Goal: Task Accomplishment & Management: Manage account settings

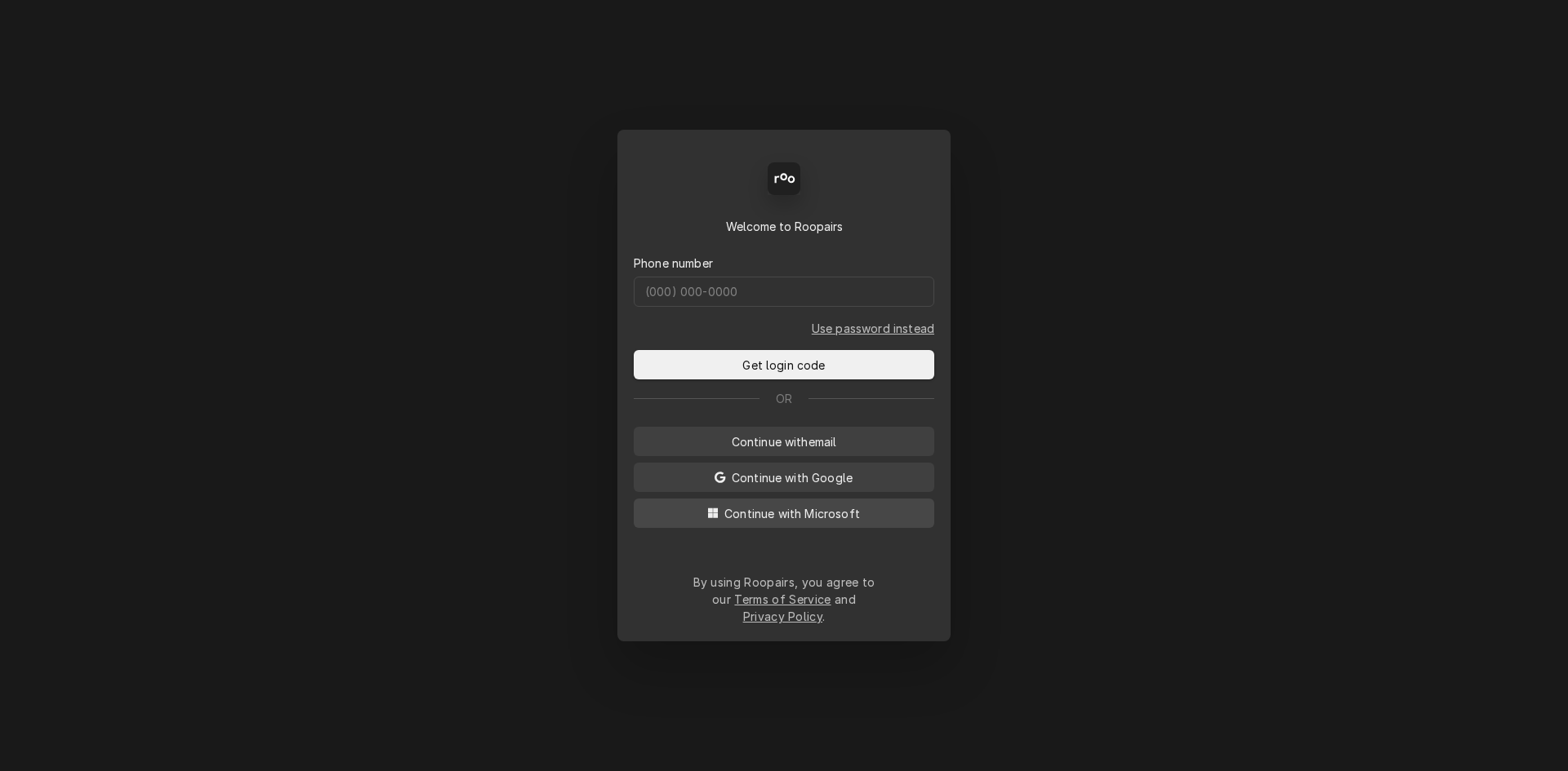
click at [806, 522] on span "Continue with Microsoft" at bounding box center [792, 514] width 142 height 17
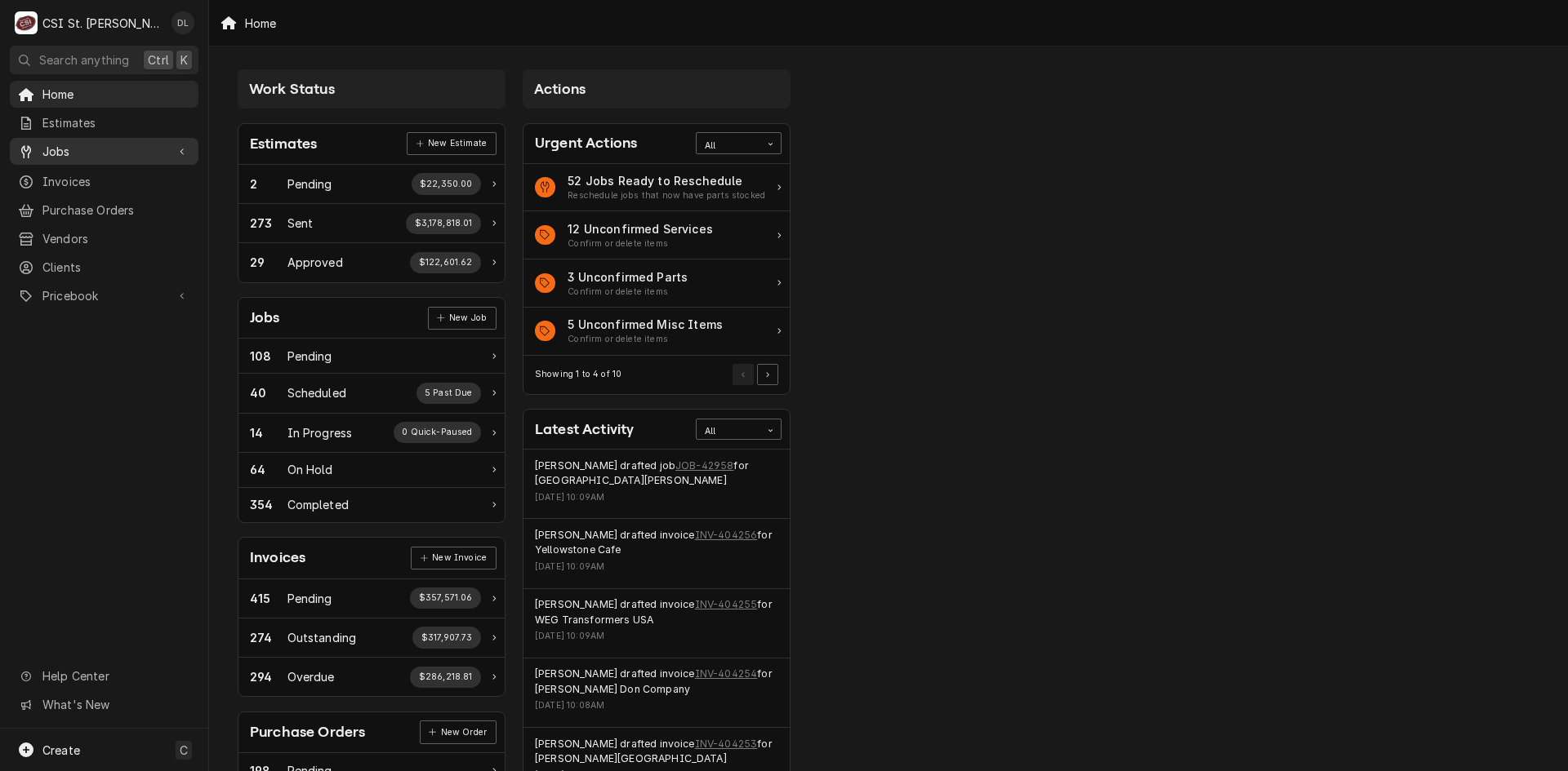
click at [77, 151] on span "Jobs" at bounding box center [104, 152] width 123 height 17
click at [94, 172] on span "Jobs" at bounding box center [116, 180] width 148 height 17
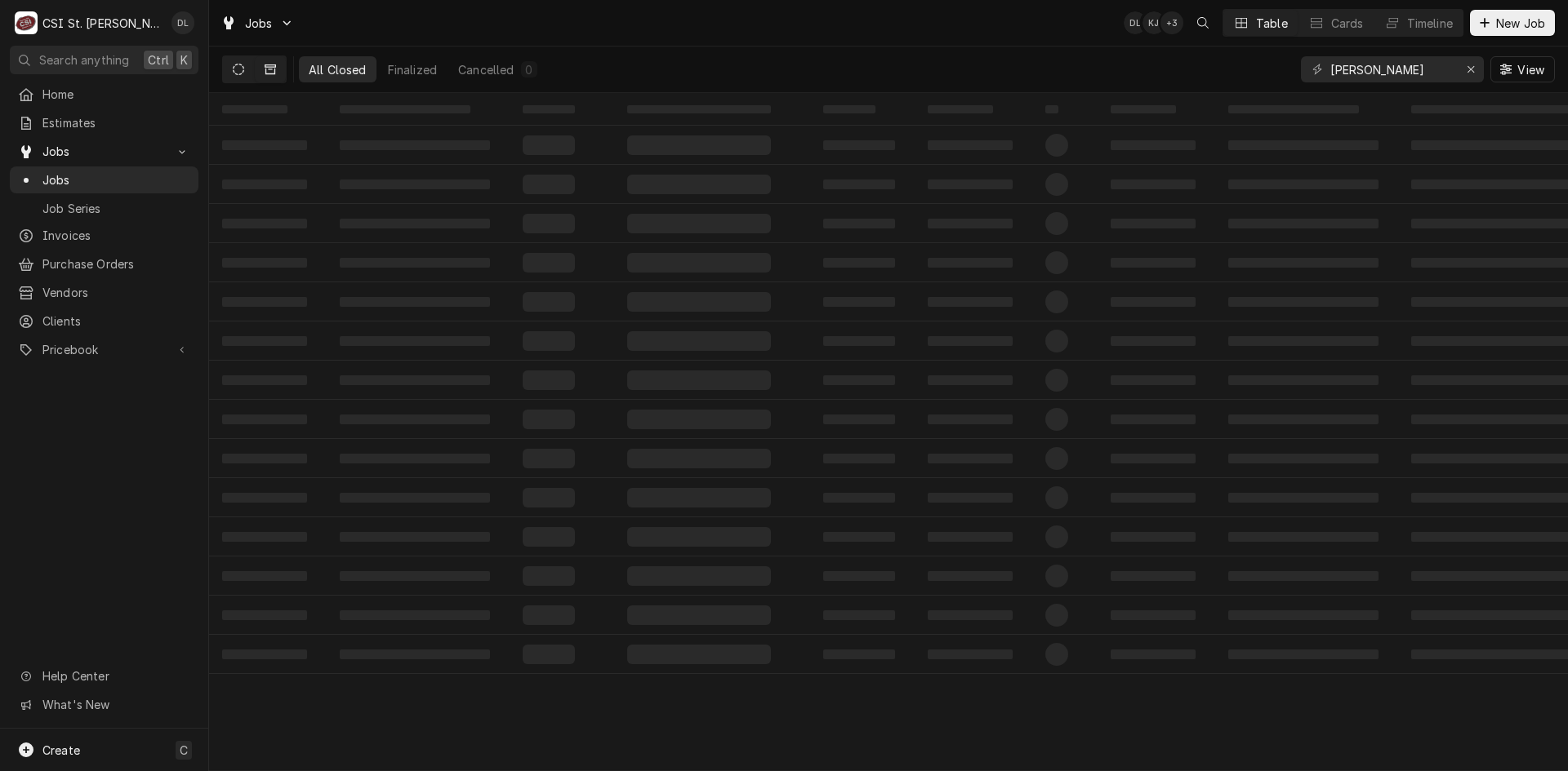
click at [241, 72] on icon "Dynamic Content Wrapper" at bounding box center [238, 68] width 11 height 11
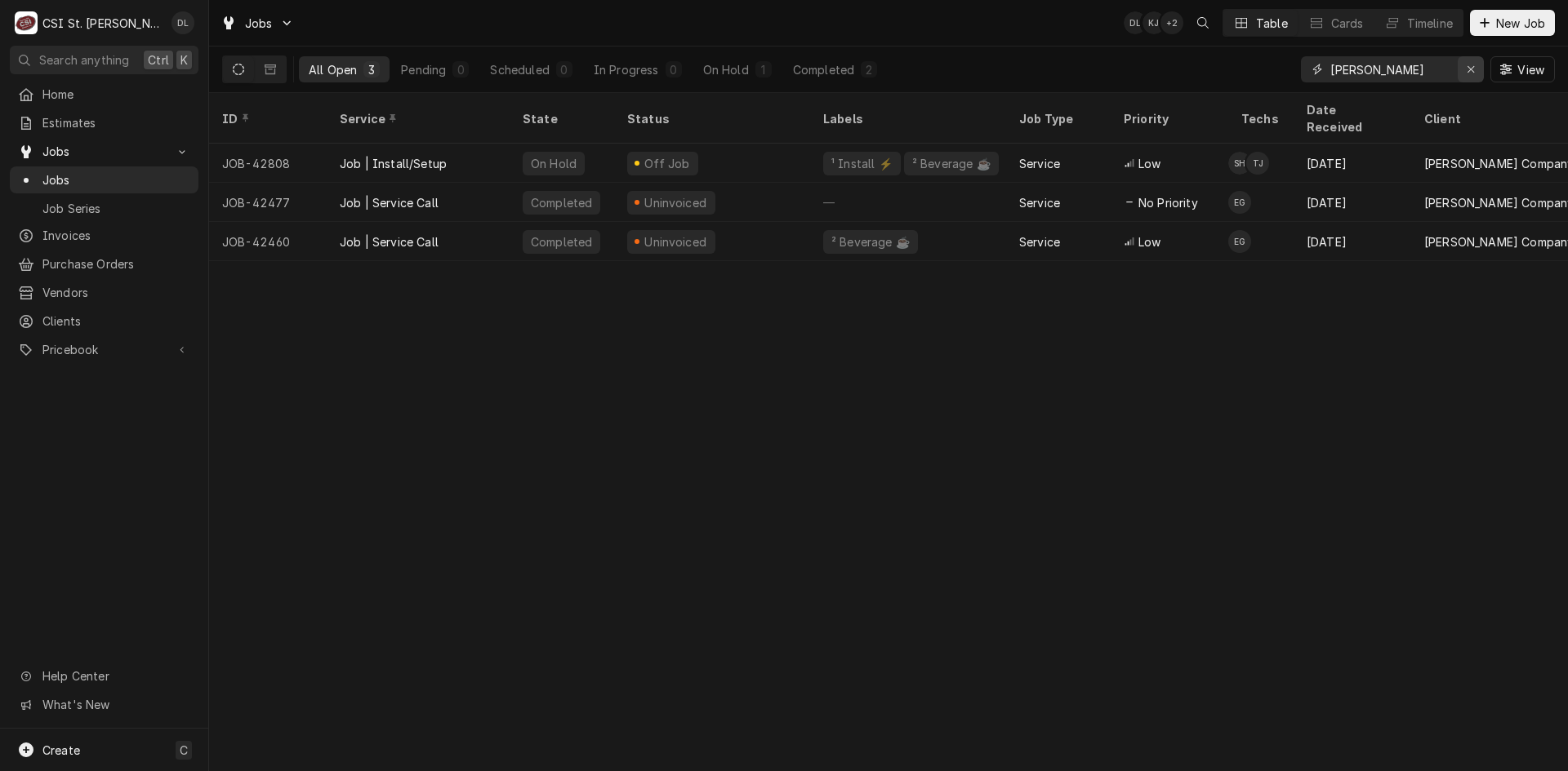
click at [1470, 68] on icon "Erase input" at bounding box center [1471, 68] width 9 height 11
click at [1409, 68] on input "Dynamic Content Wrapper" at bounding box center [1407, 69] width 153 height 26
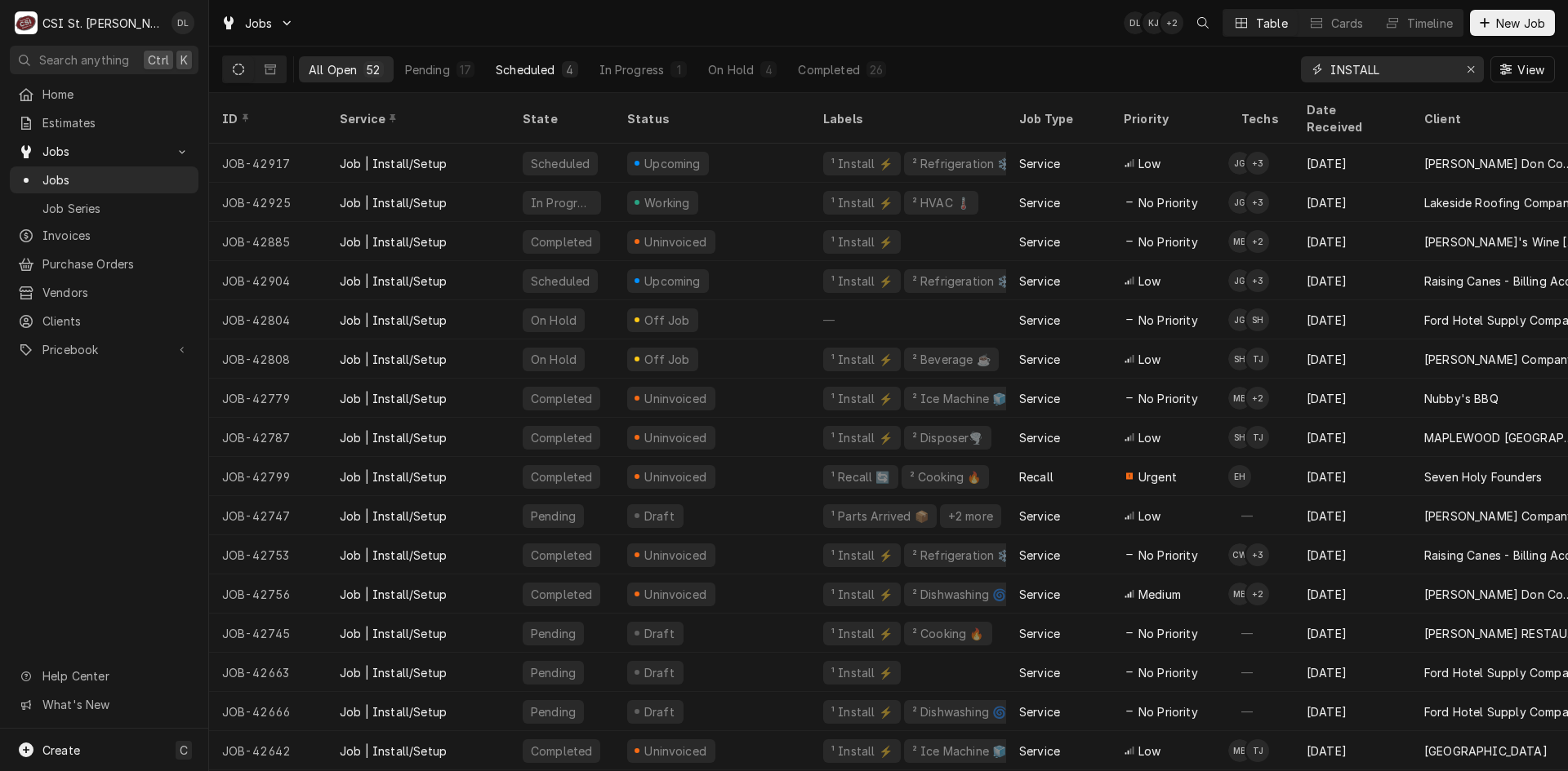
type input "INSTALL"
click at [558, 68] on button "Scheduled 4" at bounding box center [537, 69] width 101 height 26
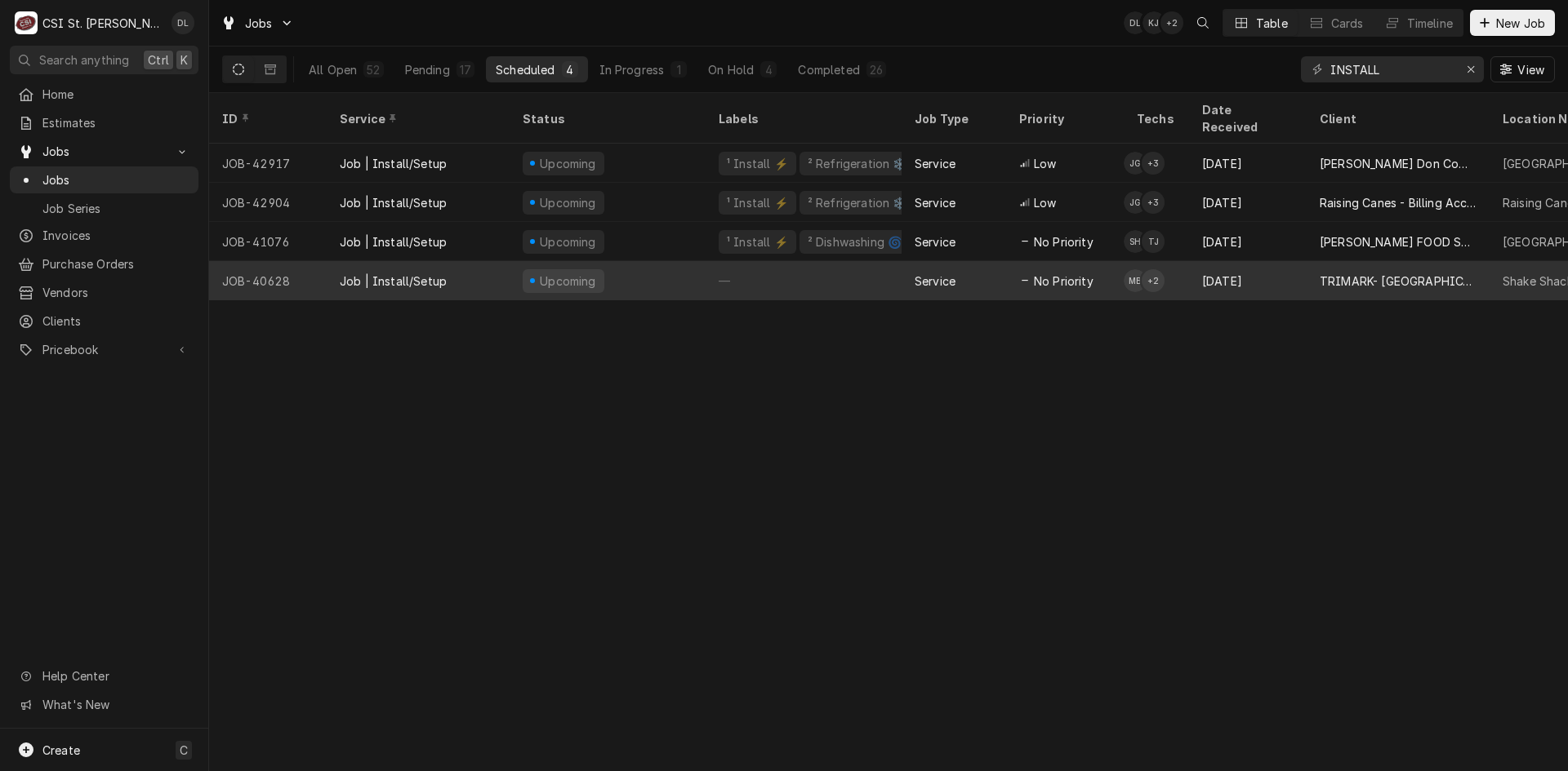
click at [789, 261] on div "—" at bounding box center [804, 280] width 196 height 39
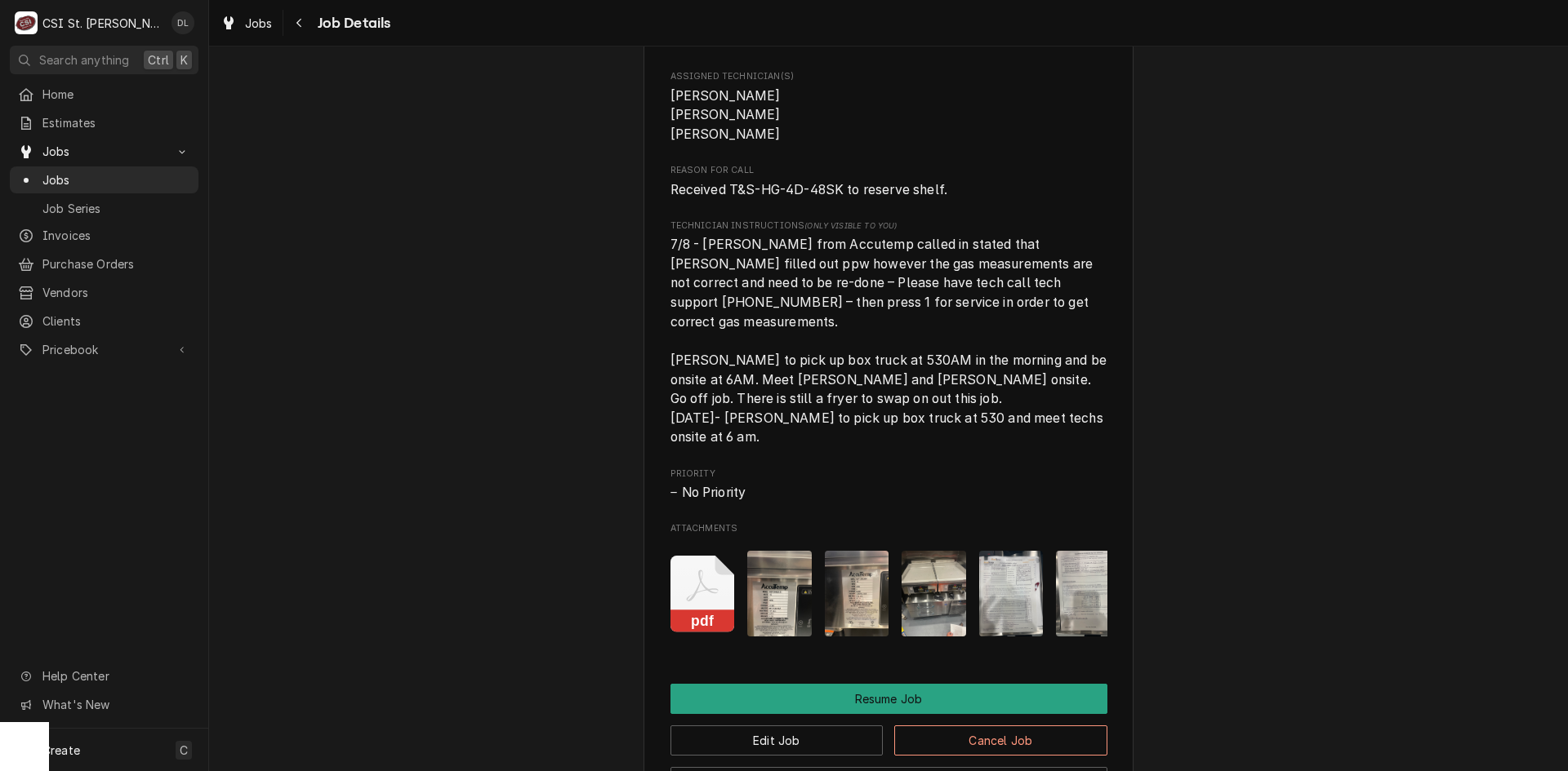
scroll to position [1714, 0]
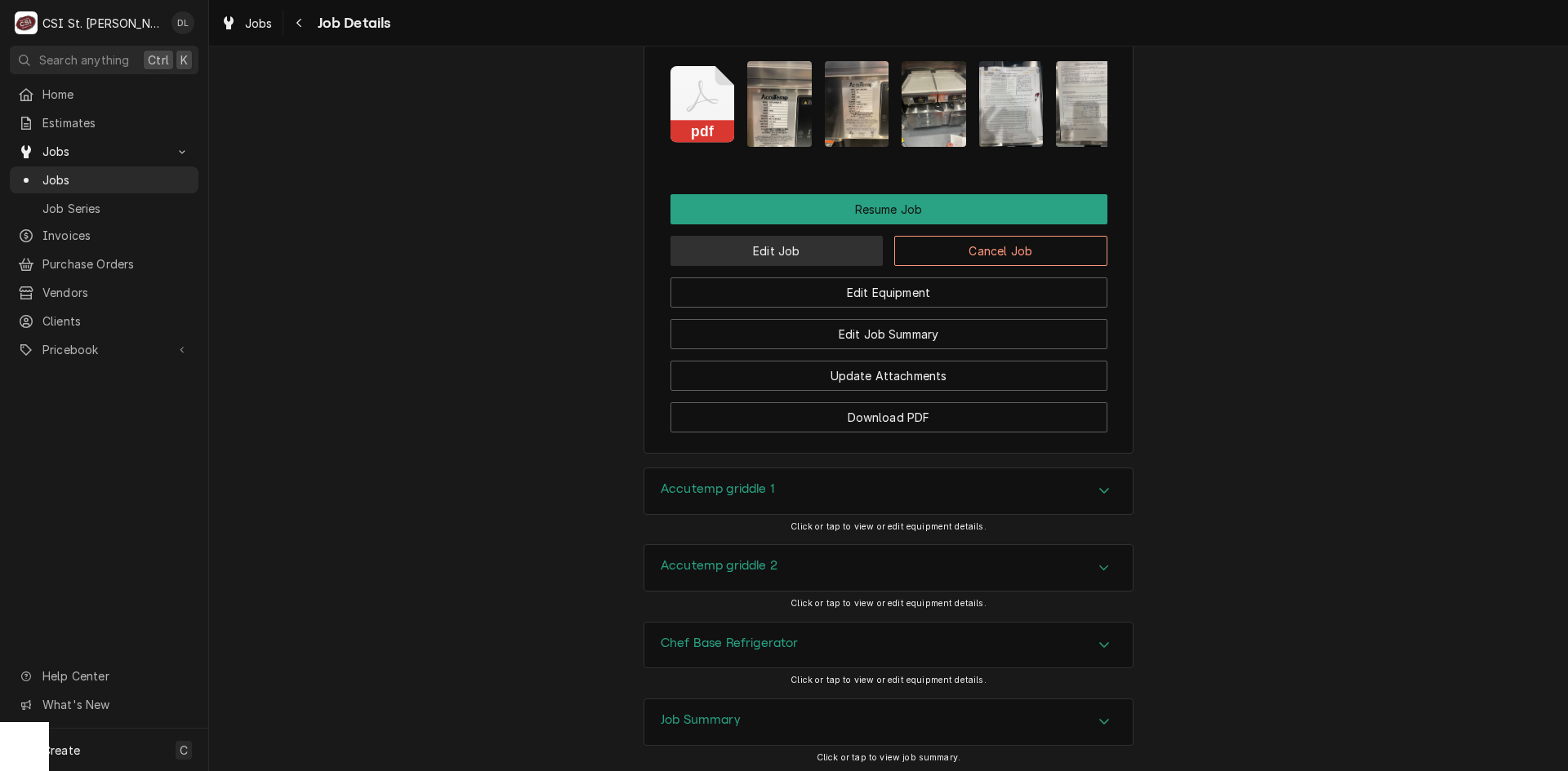
click at [784, 266] on button "Edit Job" at bounding box center [777, 250] width 213 height 30
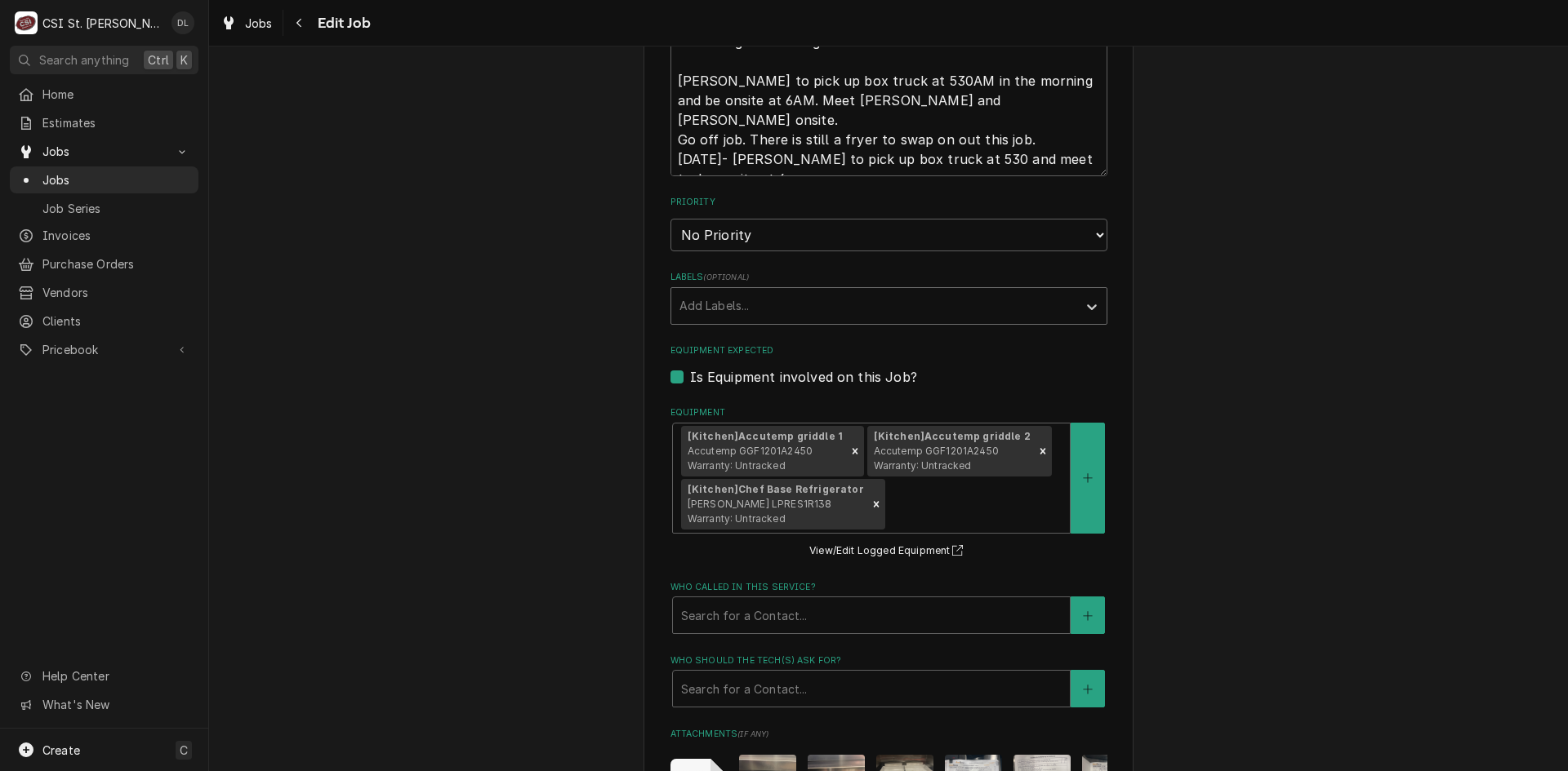
scroll to position [897, 0]
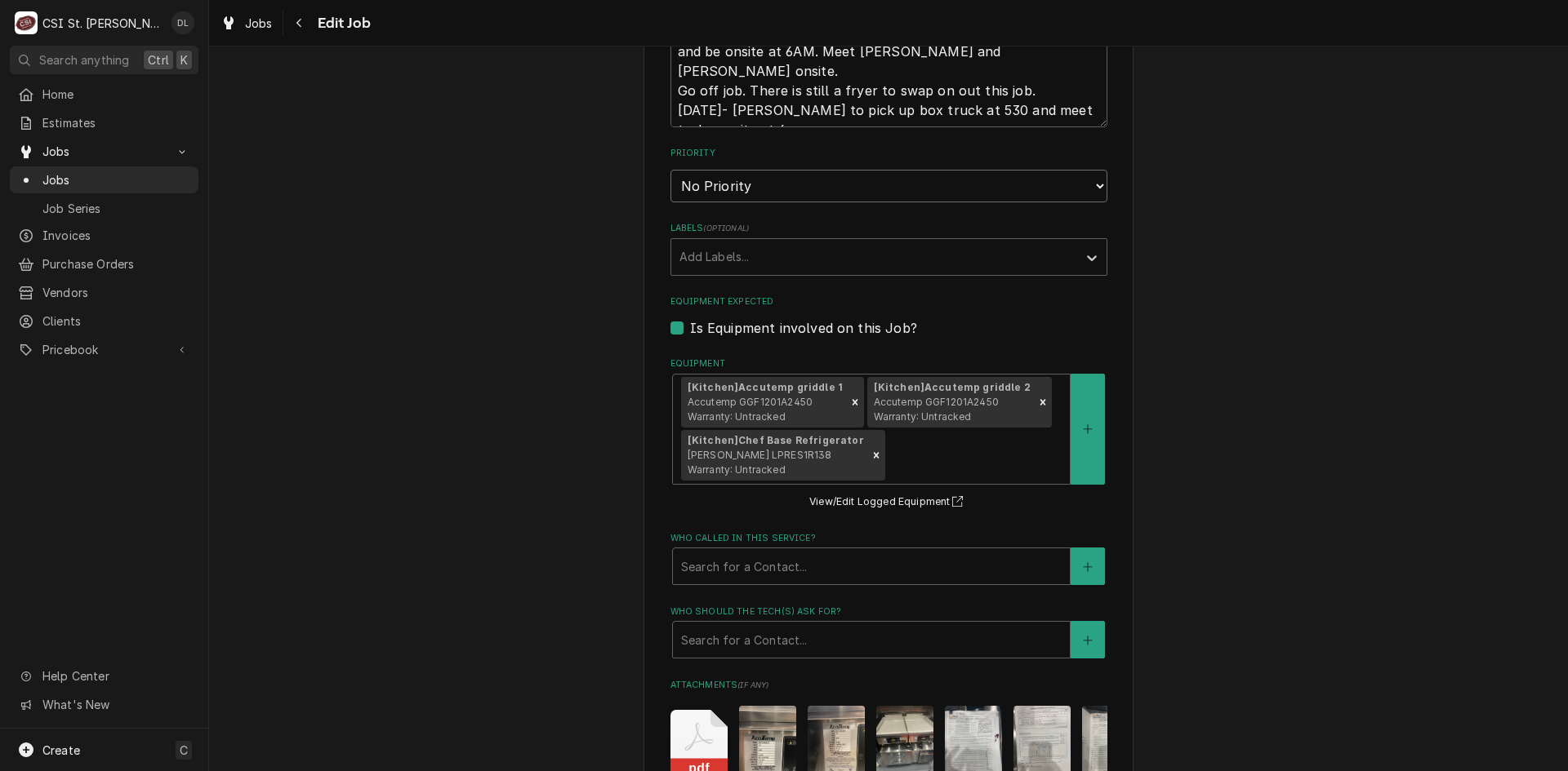
click at [1084, 183] on select "No Priority Urgent High Medium Low" at bounding box center [888, 186] width 437 height 33
click at [1400, 181] on div "Use the fields below to edit this job: Client Details Client TRIMARK- UNITED EA…" at bounding box center [888, 163] width 1359 height 1995
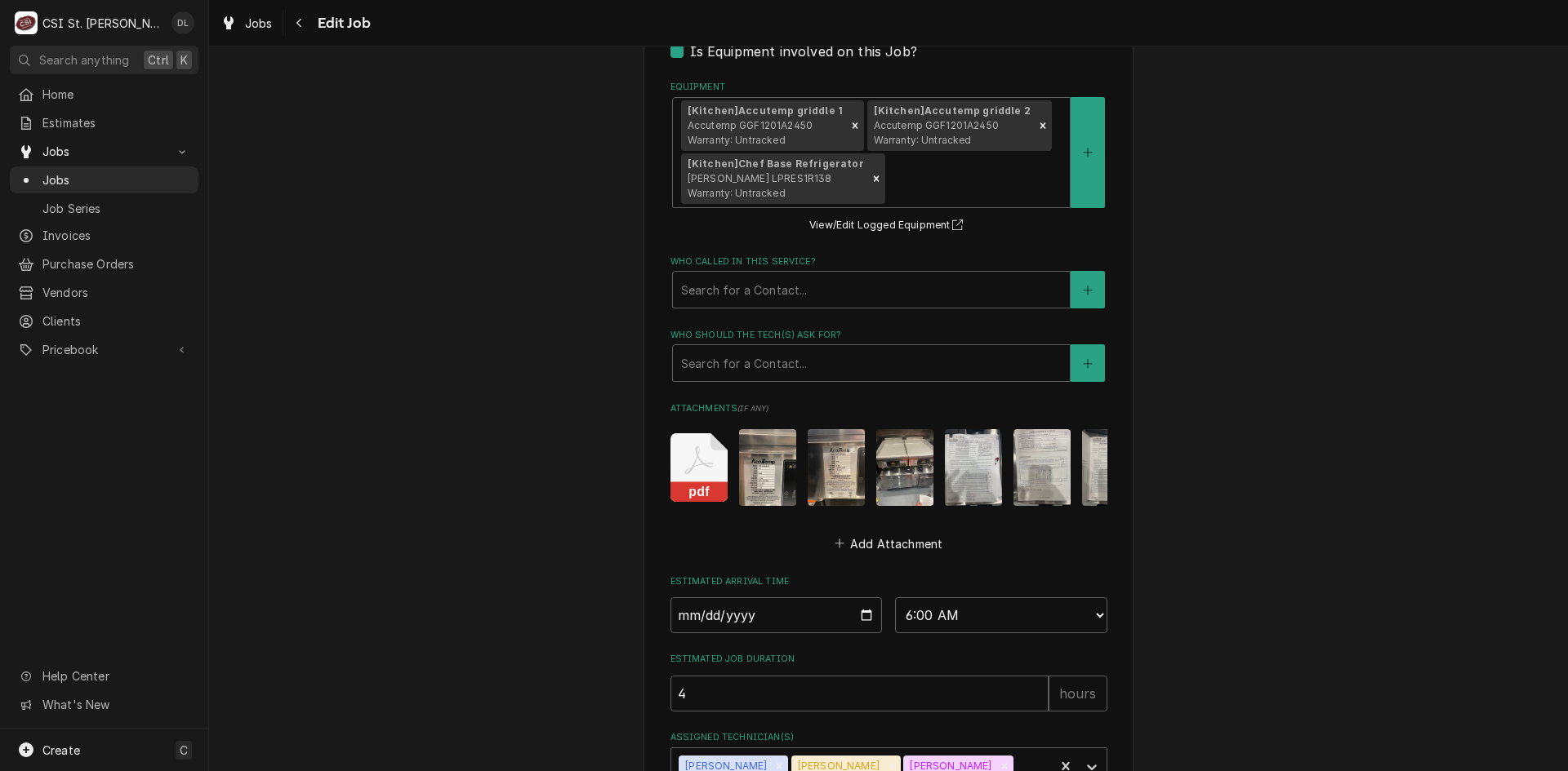
scroll to position [1300, 0]
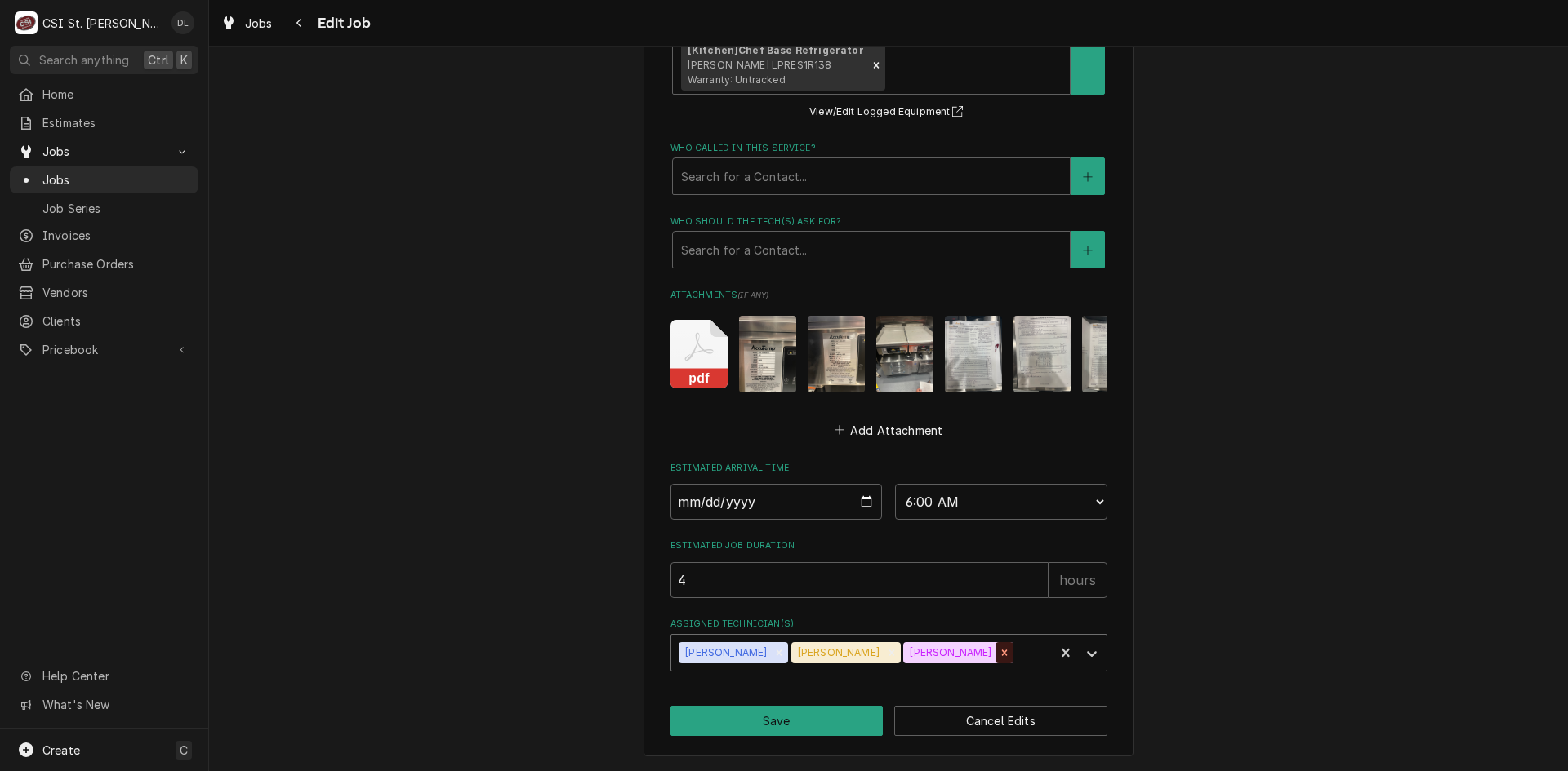
click at [1001, 651] on icon "Remove Trevor Johnson" at bounding box center [1004, 652] width 6 height 6
click at [975, 651] on div "Assigned Technician(s)" at bounding box center [975, 653] width 143 height 29
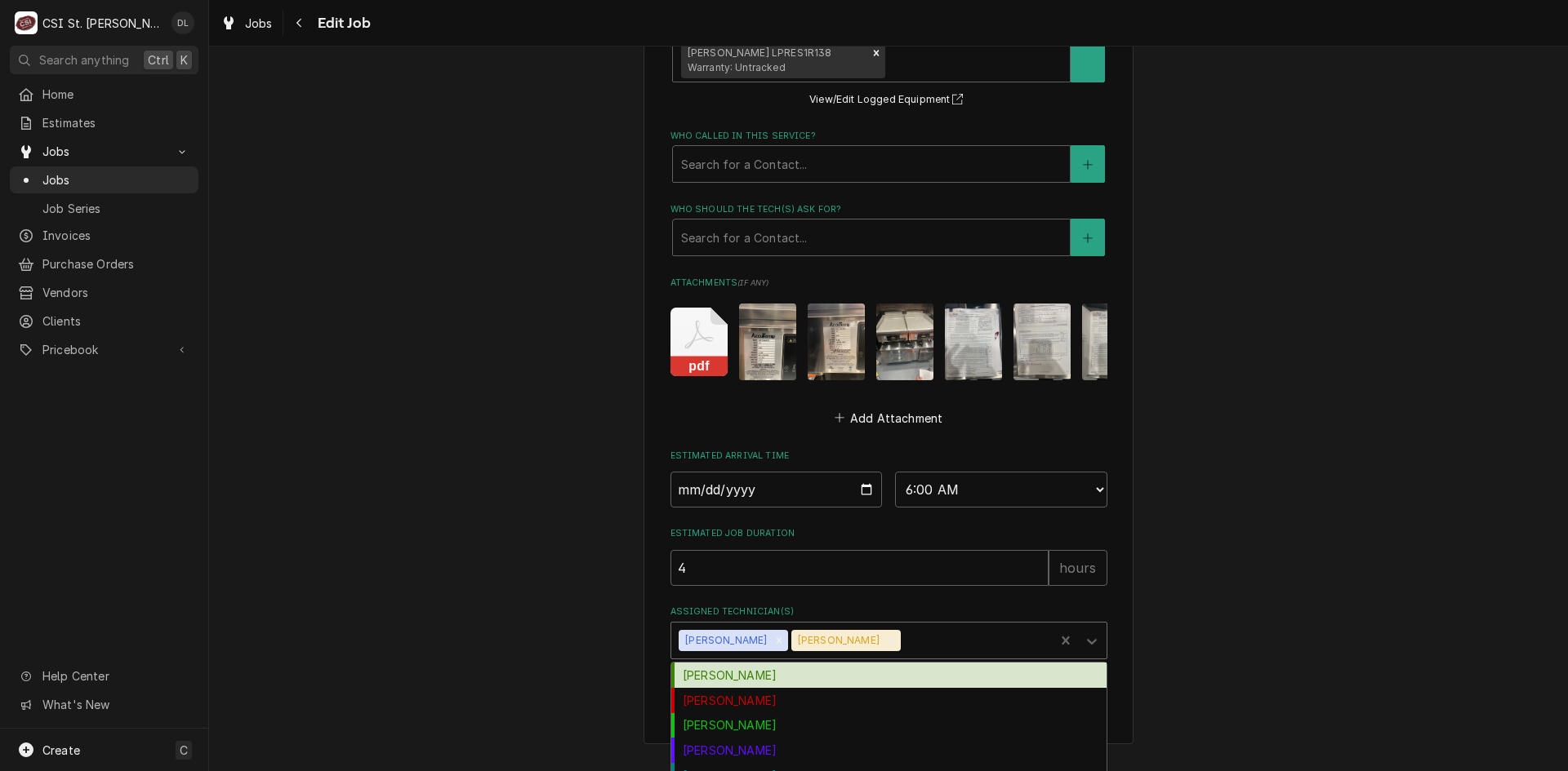
type textarea "x"
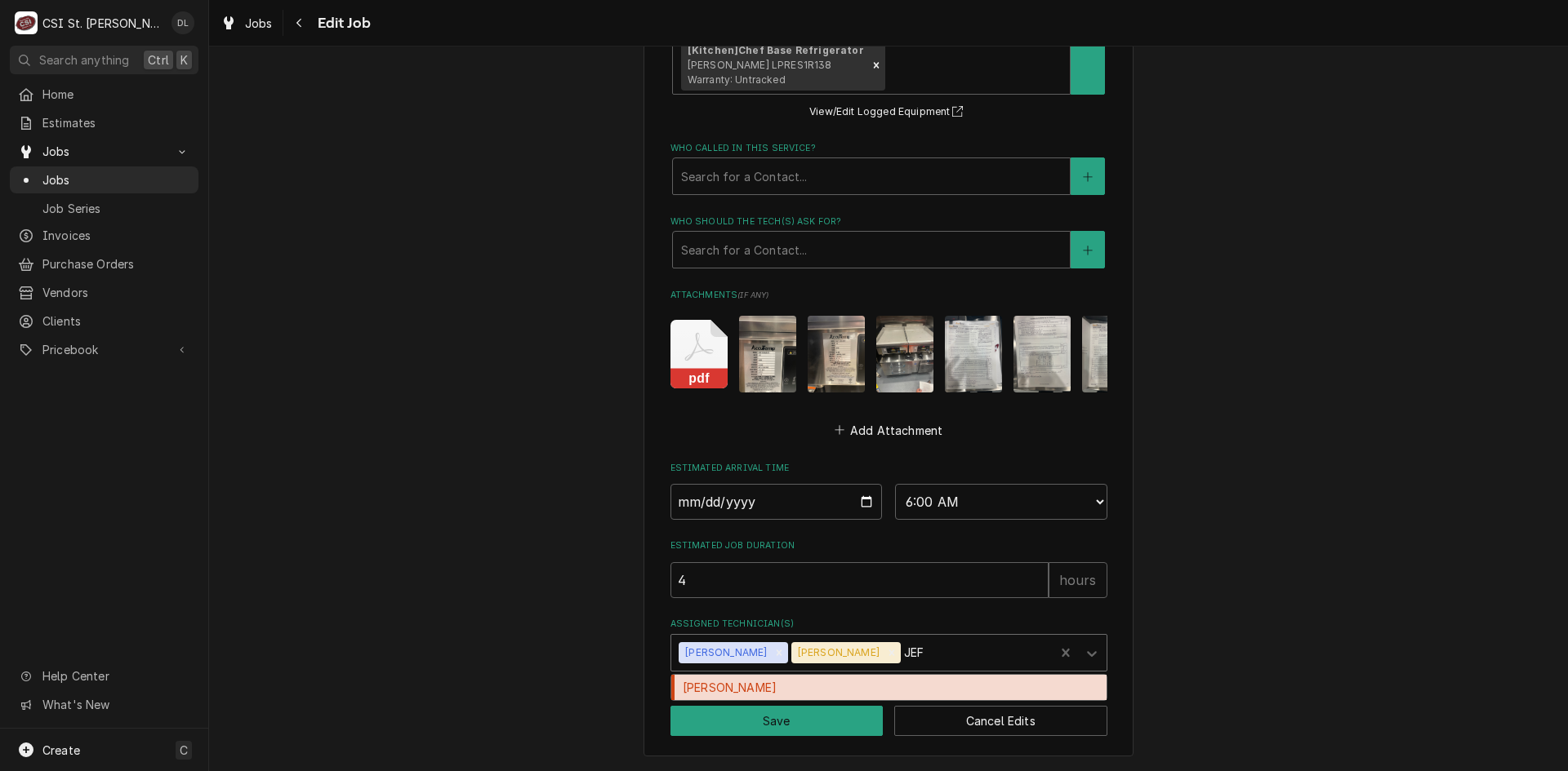
type input "JEFF"
click at [766, 689] on div "Jeff George" at bounding box center [888, 687] width 435 height 25
type textarea "x"
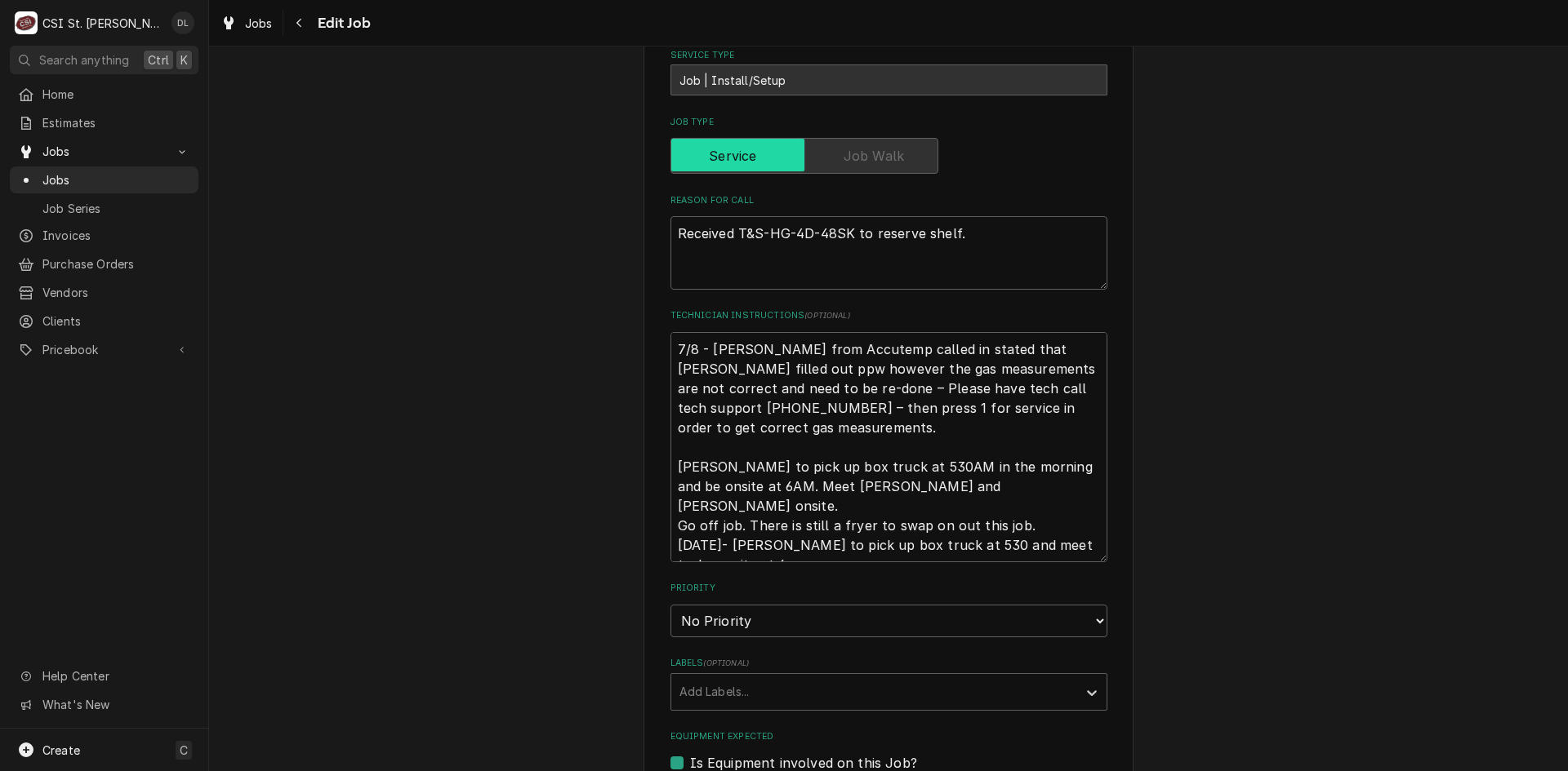
scroll to position [484, 0]
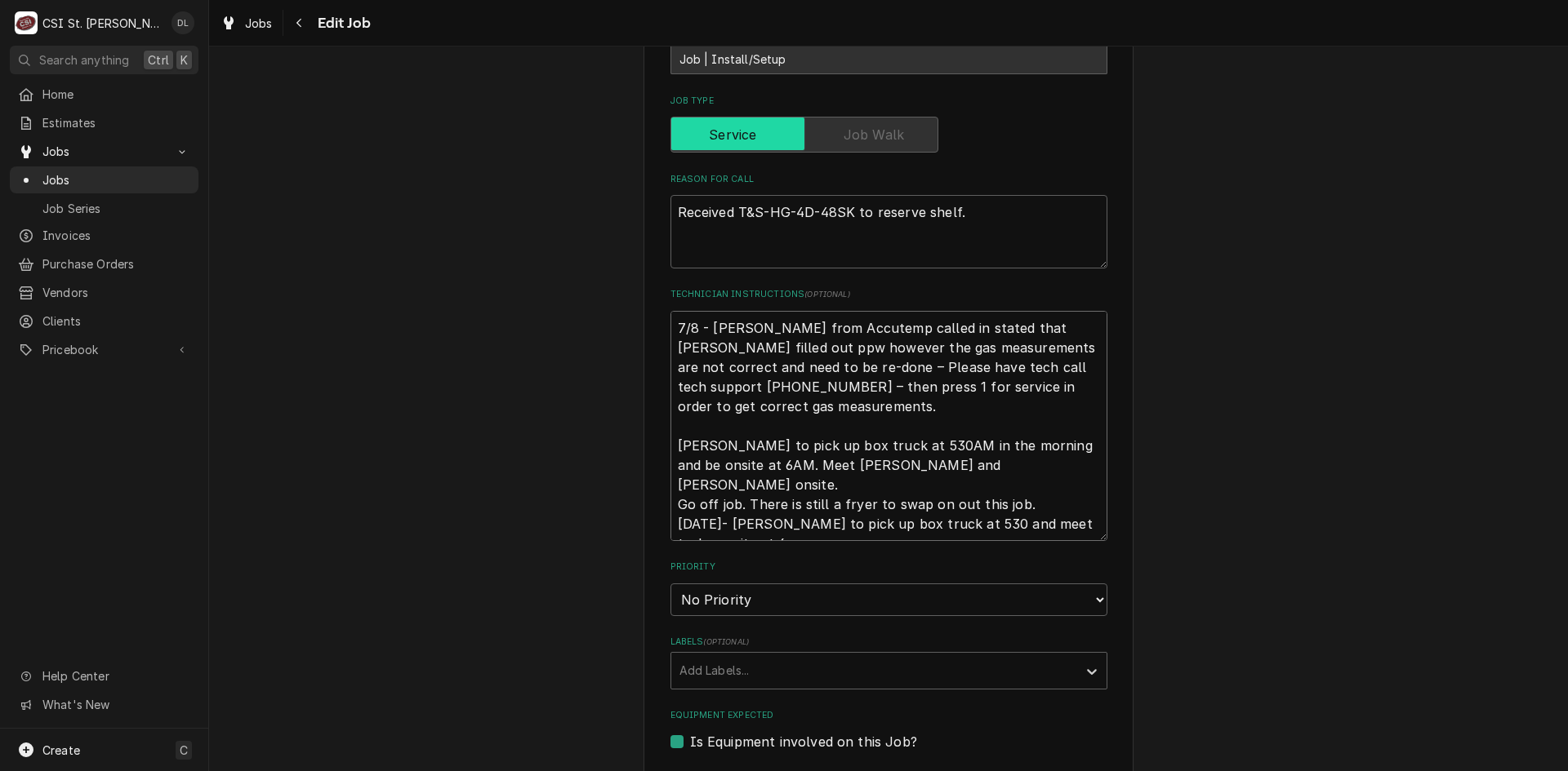
click at [921, 463] on textarea "7/8 - Kelly - Ashley from Accutemp called in stated that Jeff George filled out…" at bounding box center [888, 426] width 437 height 230
drag, startPoint x: 884, startPoint y: 459, endPoint x: 654, endPoint y: 438, distance: 231.0
click at [654, 438] on div "Use the fields below to edit this job: Client Details Client TRIMARK- UNITED EA…" at bounding box center [888, 578] width 490 height 1966
type textarea "x"
type textarea "7/8 - Kelly - Ashley from Accutemp called in stated that Jeff George filled out…"
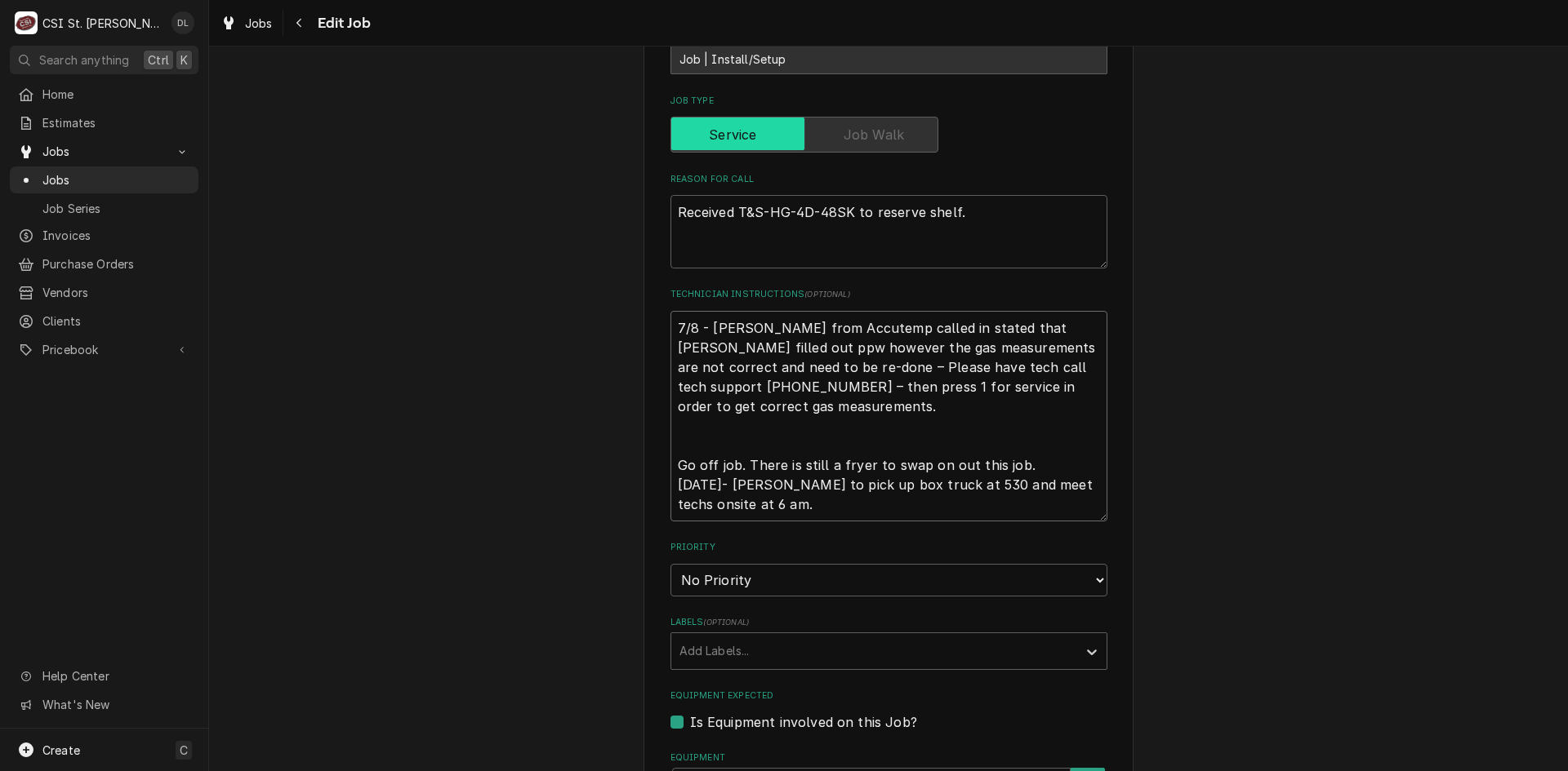
click at [670, 324] on textarea "7/8 - Kelly - Ashley from Accutemp called in stated that Jeff George filled out…" at bounding box center [888, 416] width 437 height 211
type textarea "x"
type textarea "7/8 - Kelly - Ashley from Accutemp called in stated that Jeff George filled out…"
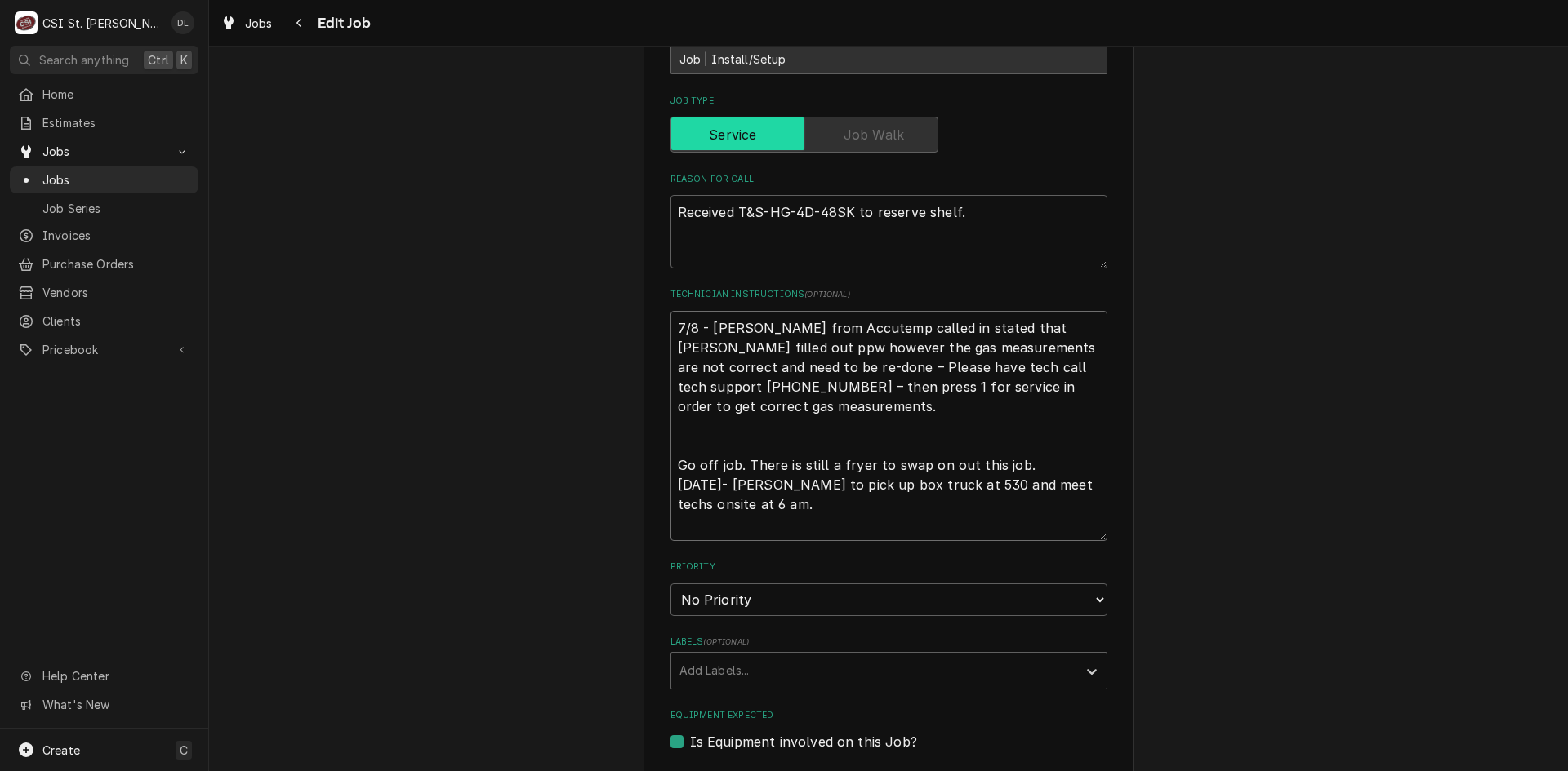
type textarea "x"
type textarea "9 7/8 - Kelly - Ashley from Accutemp called in stated that Jeff George filled o…"
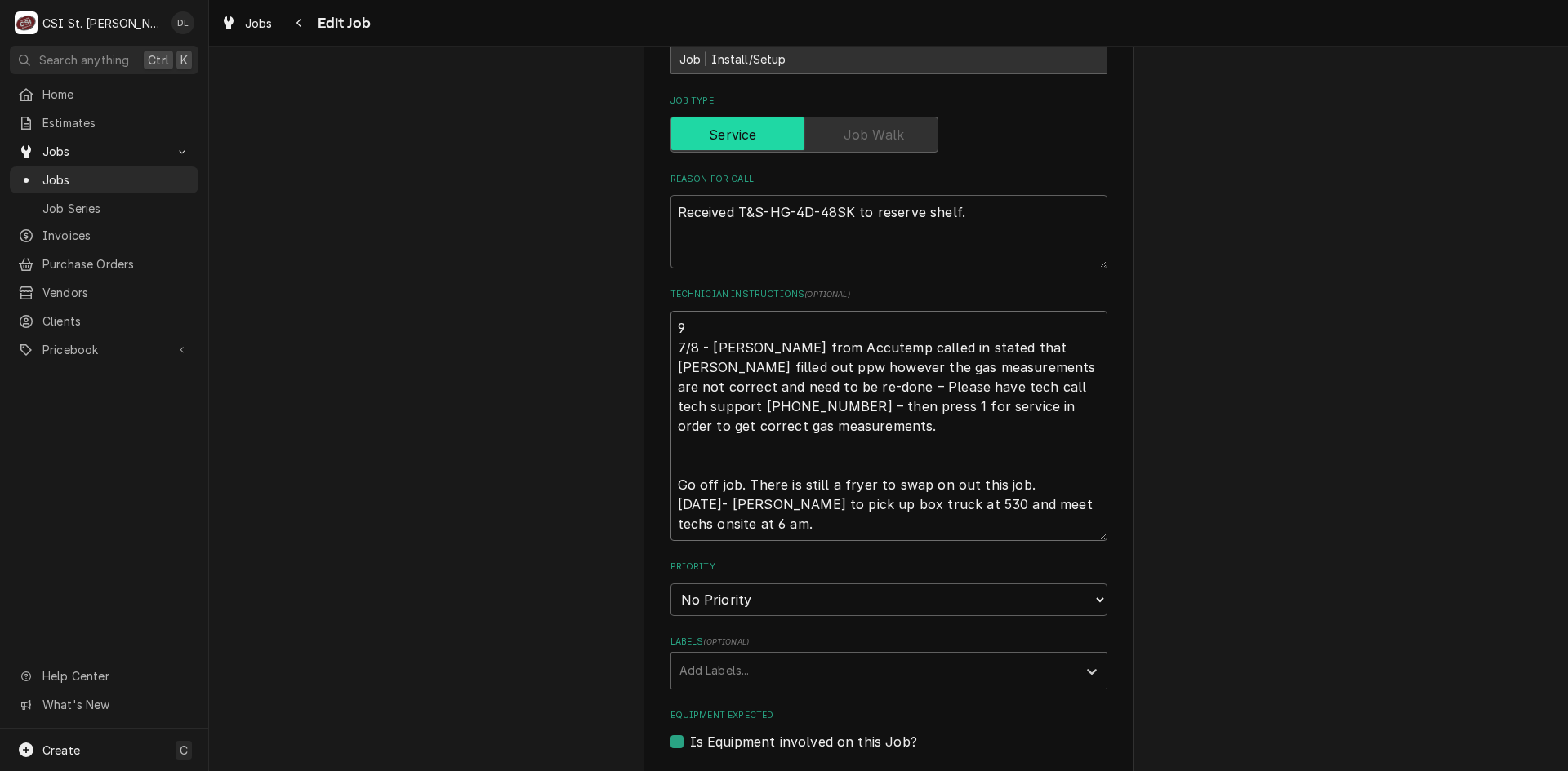
type textarea "x"
type textarea "9/ 7/8 - Kelly - Ashley from Accutemp called in stated that Jeff George filled …"
type textarea "x"
type textarea "9/2 7/8 - Kelly - Ashley from Accutemp called in stated that Jeff George filled…"
type textarea "x"
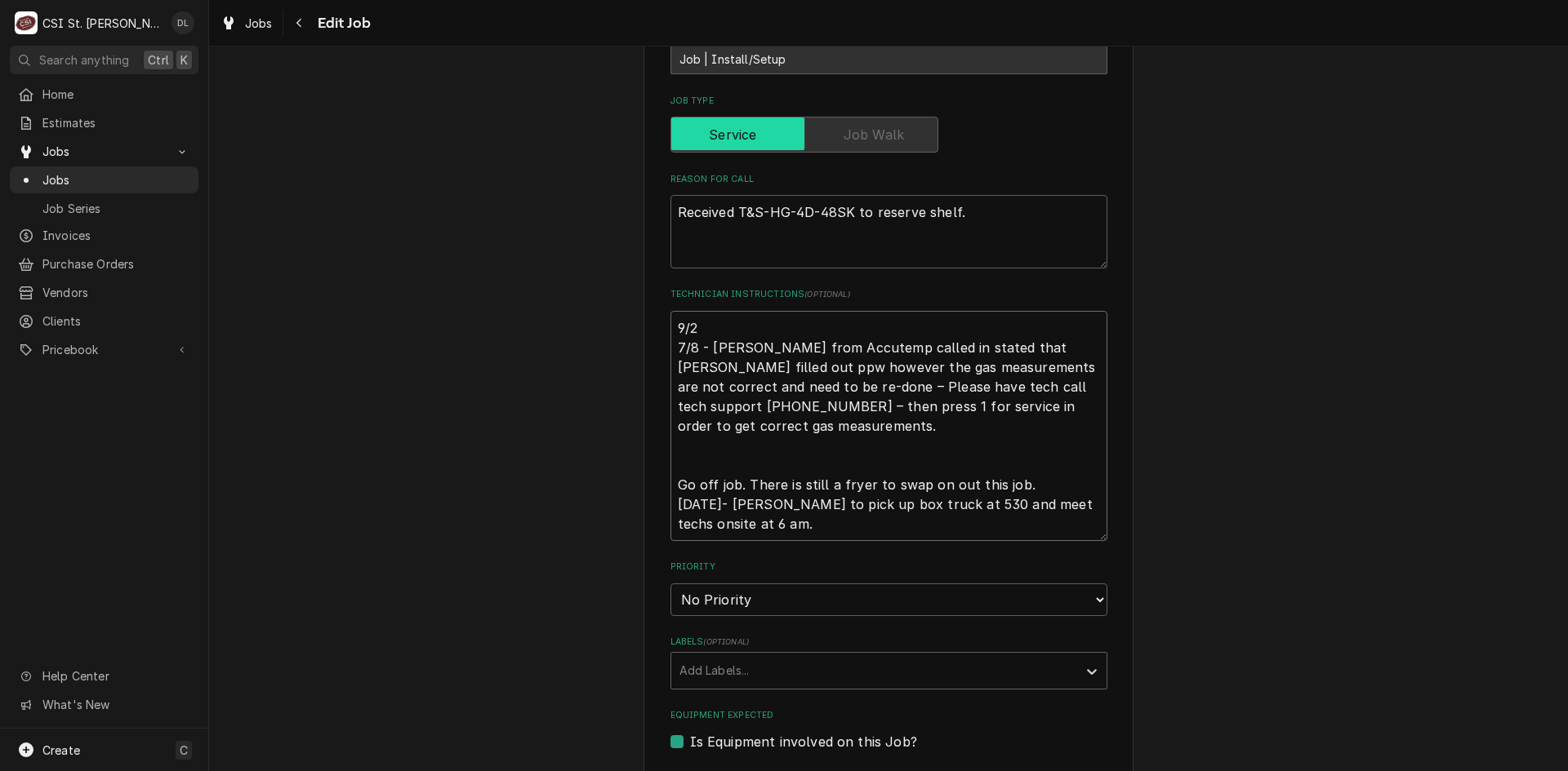
type textarea "9/29 7/8 - Kelly - Ashley from Accutemp called in stated that Jeff George fille…"
type textarea "x"
type textarea "9/29/ 7/8 - Kelly - Ashley from Accutemp called in stated that Jeff George fill…"
type textarea "x"
type textarea "9/29/2 7/8 - Kelly - Ashley from Accutemp called in stated that Jeff George fil…"
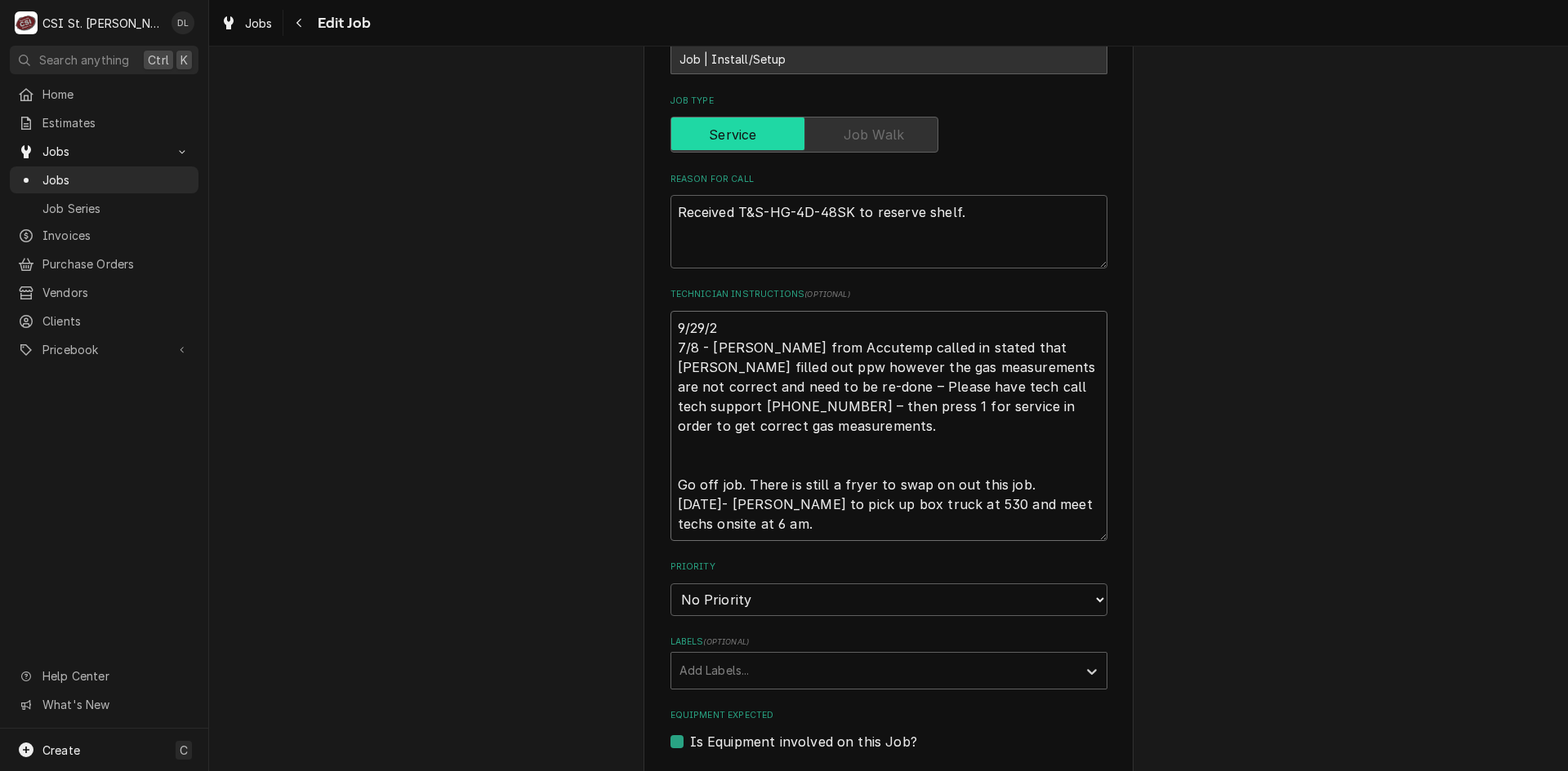
type textarea "x"
type textarea "9/29/25 7/8 - Kelly - Ashley from Accutemp called in stated that Jeff George fi…"
type textarea "x"
type textarea "9/29/25- 7/8 - Kelly - Ashley from Accutemp called in stated that Jeff George f…"
type textarea "x"
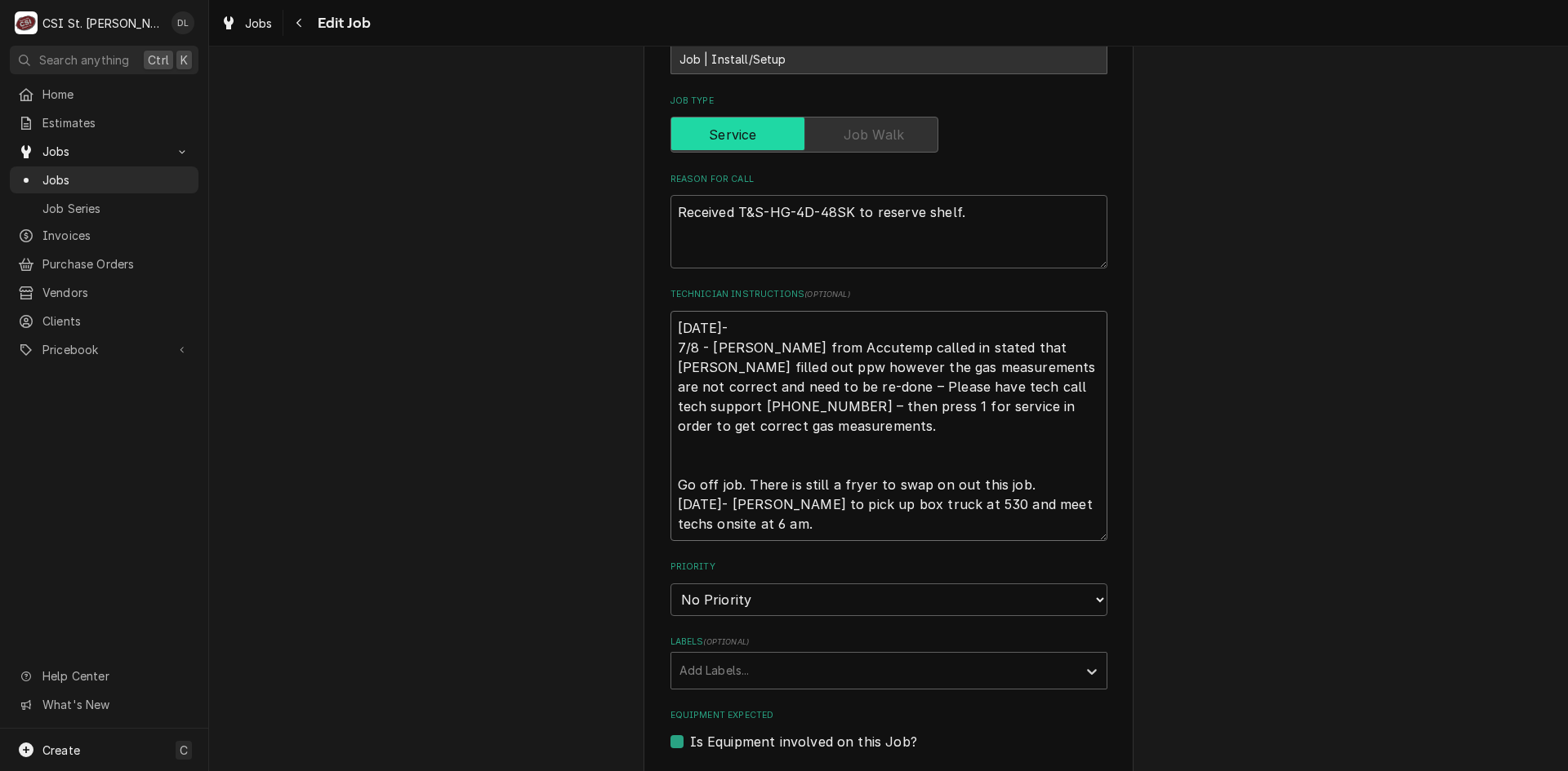
type textarea "9/29/25- 7/8 - Kelly - Ashley from Accutemp called in stated that Jeff George f…"
type textarea "x"
type textarea "9/29/25- m 7/8 - Kelly - Ashley from Accutemp called in stated that Jeff George…"
type textarea "x"
type textarea "9/29/25- mII 7/8 - Kelly - Ashley from Accutemp called in stated that Jeff Geor…"
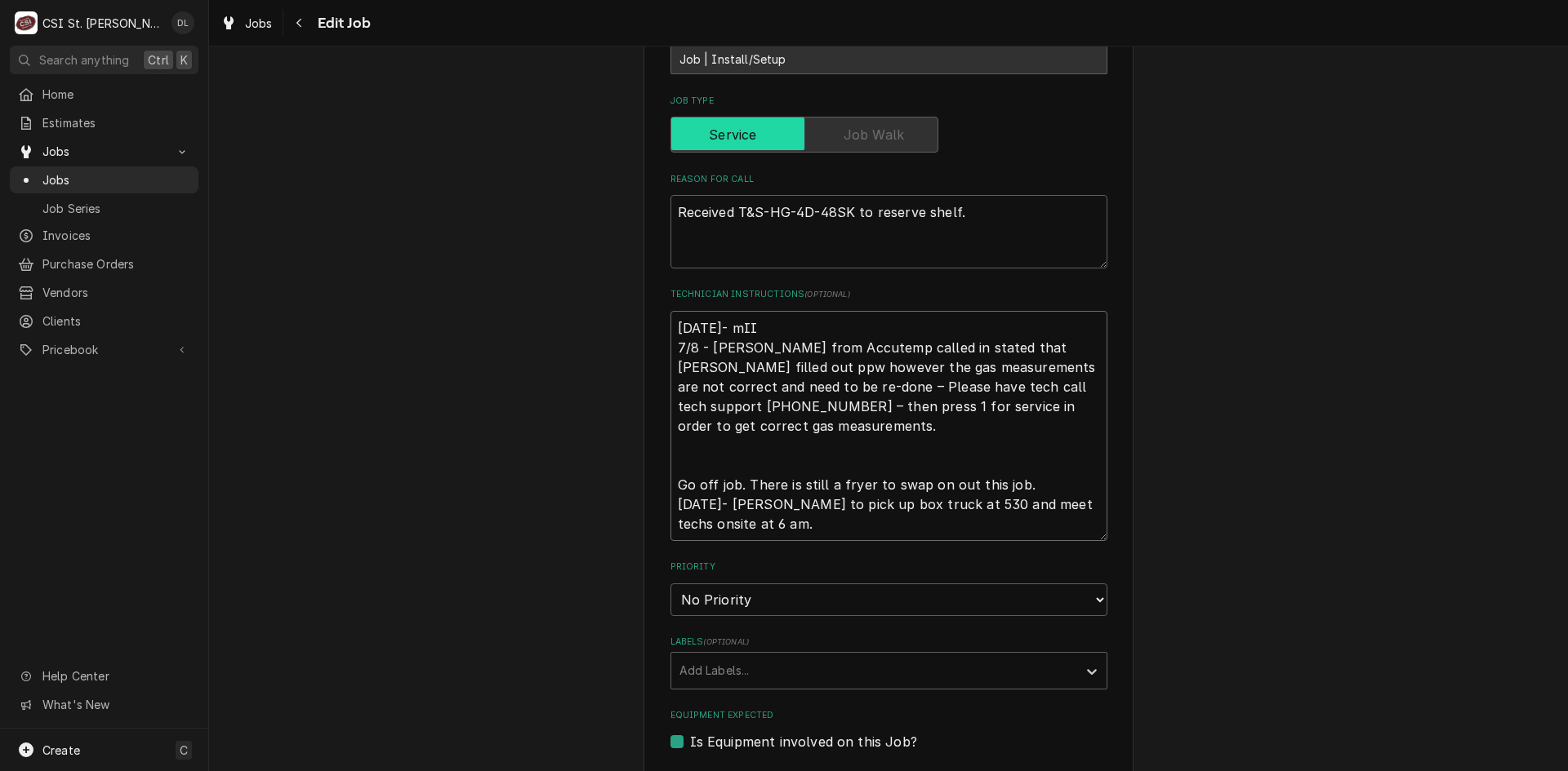
type textarea "x"
type textarea "9/29/25- mIIKE 7/8 - Kelly - Ashley from Accutemp called in stated that Jeff Ge…"
type textarea "x"
type textarea "9/29/25- mIIKEK 7/8 - Kelly - Ashley from Accutemp called in stated that Jeff G…"
type textarea "x"
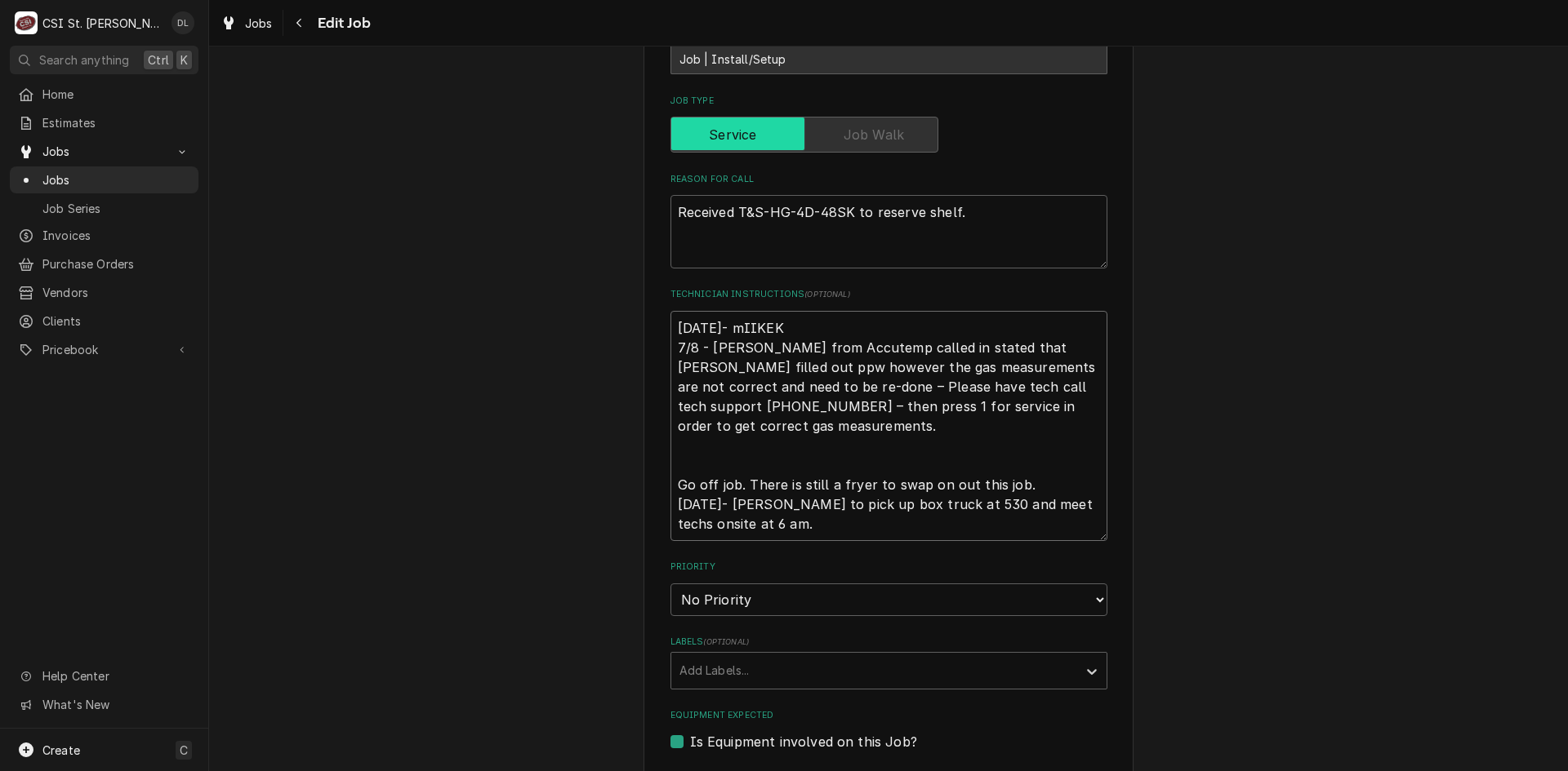
type textarea "9/29/25- mIIKE 7/8 - Kelly - Ashley from Accutemp called in stated that Jeff Ge…"
type textarea "x"
type textarea "9/29/25- mIIK 7/8 - Kelly - Ashley from Accutemp called in stated that Jeff Geo…"
type textarea "x"
type textarea "9/29/25- mII 7/8 - Kelly - Ashley from Accutemp called in stated that Jeff Geor…"
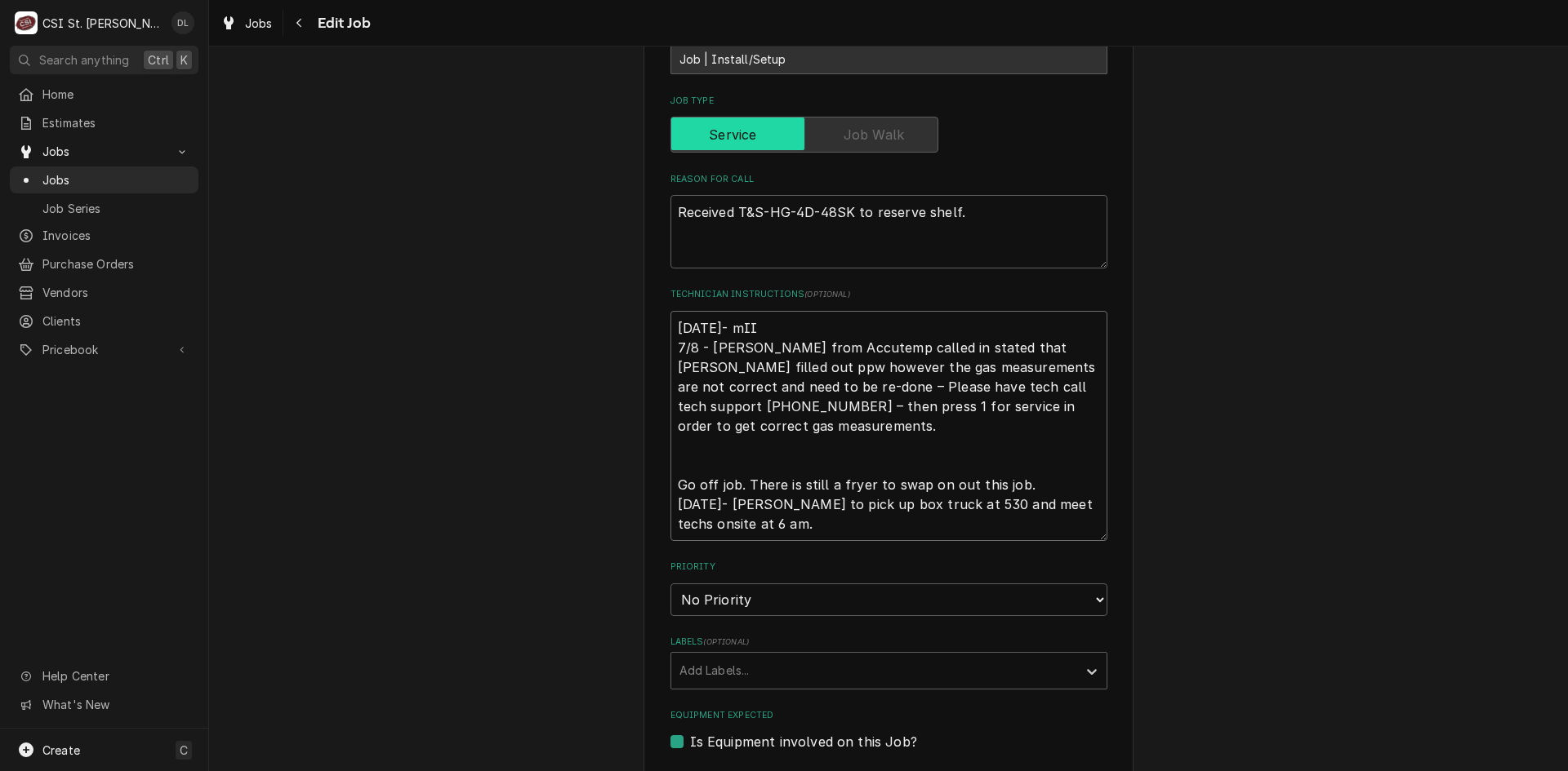
type textarea "x"
type textarea "9/29/25- mI 7/8 - Kelly - Ashley from Accutemp called in stated that Jeff Georg…"
type textarea "x"
type textarea "9/29/25- m 7/8 - Kelly - Ashley from Accutemp called in stated that Jeff George…"
type textarea "x"
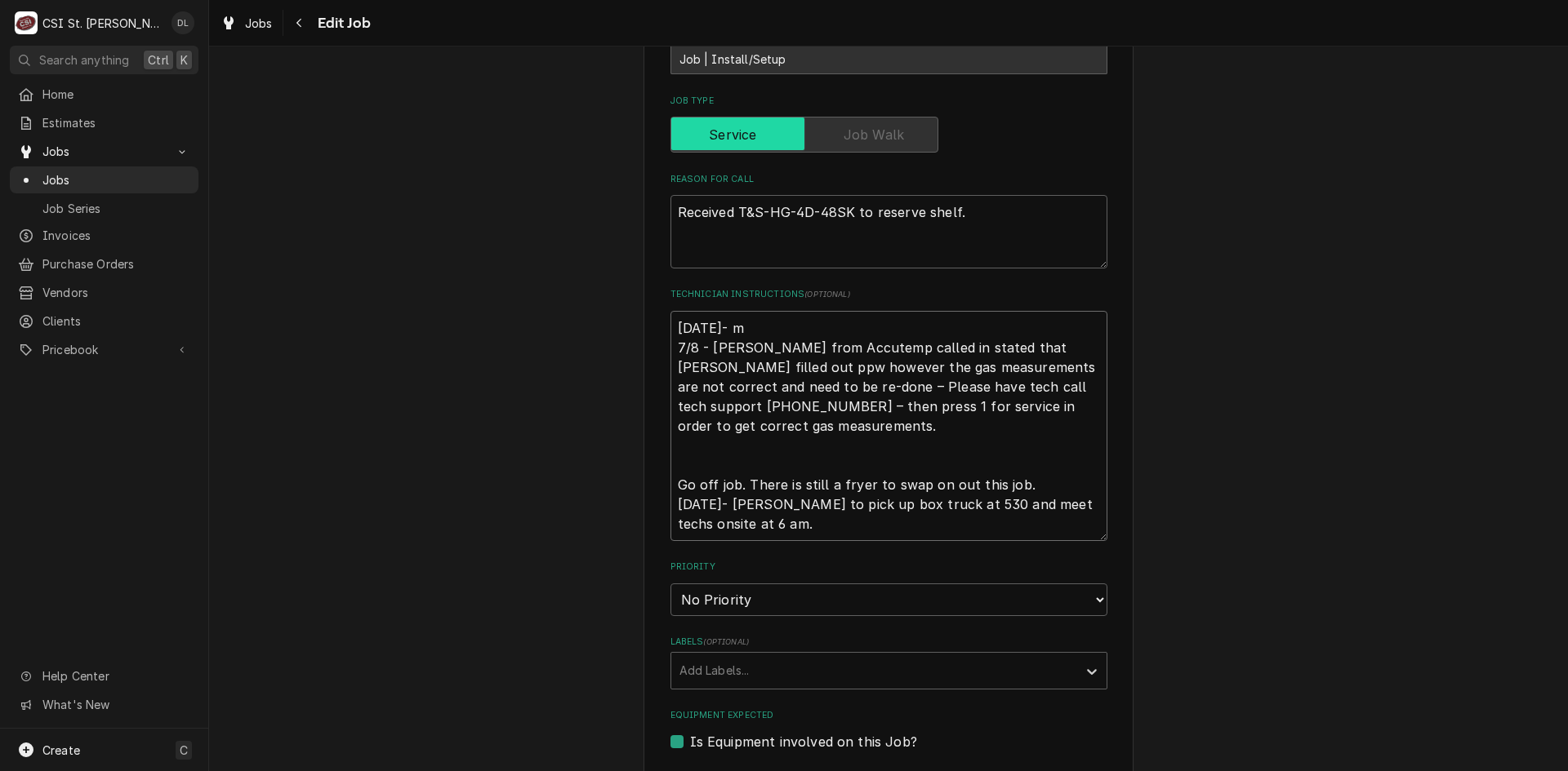
type textarea "9/29/25- mI 7/8 - Kelly - Ashley from Accutemp called in stated that Jeff Georg…"
type textarea "x"
type textarea "9/29/25- mIK 7/8 - Kelly - Ashley from Accutemp called in stated that Jeff Geor…"
type textarea "x"
type textarea "9/29/25- mI 7/8 - Kelly - Ashley from Accutemp called in stated that Jeff Georg…"
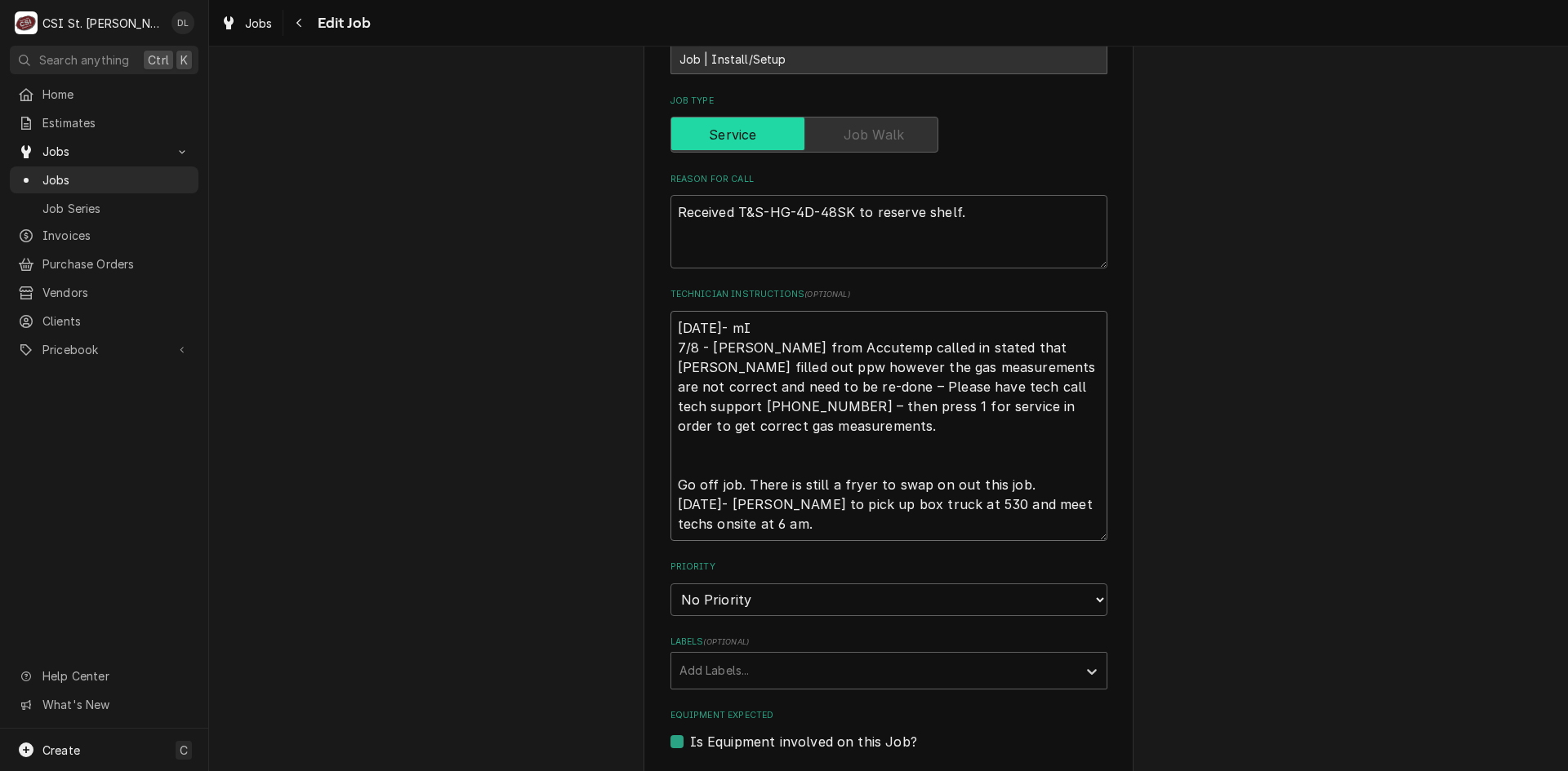
type textarea "x"
type textarea "9/29/25- m 7/8 - Kelly - Ashley from Accutemp called in stated that Jeff George…"
type textarea "x"
type textarea "9/29/25- mi 7/8 - Kelly - Ashley from Accutemp called in stated that Jeff Georg…"
type textarea "x"
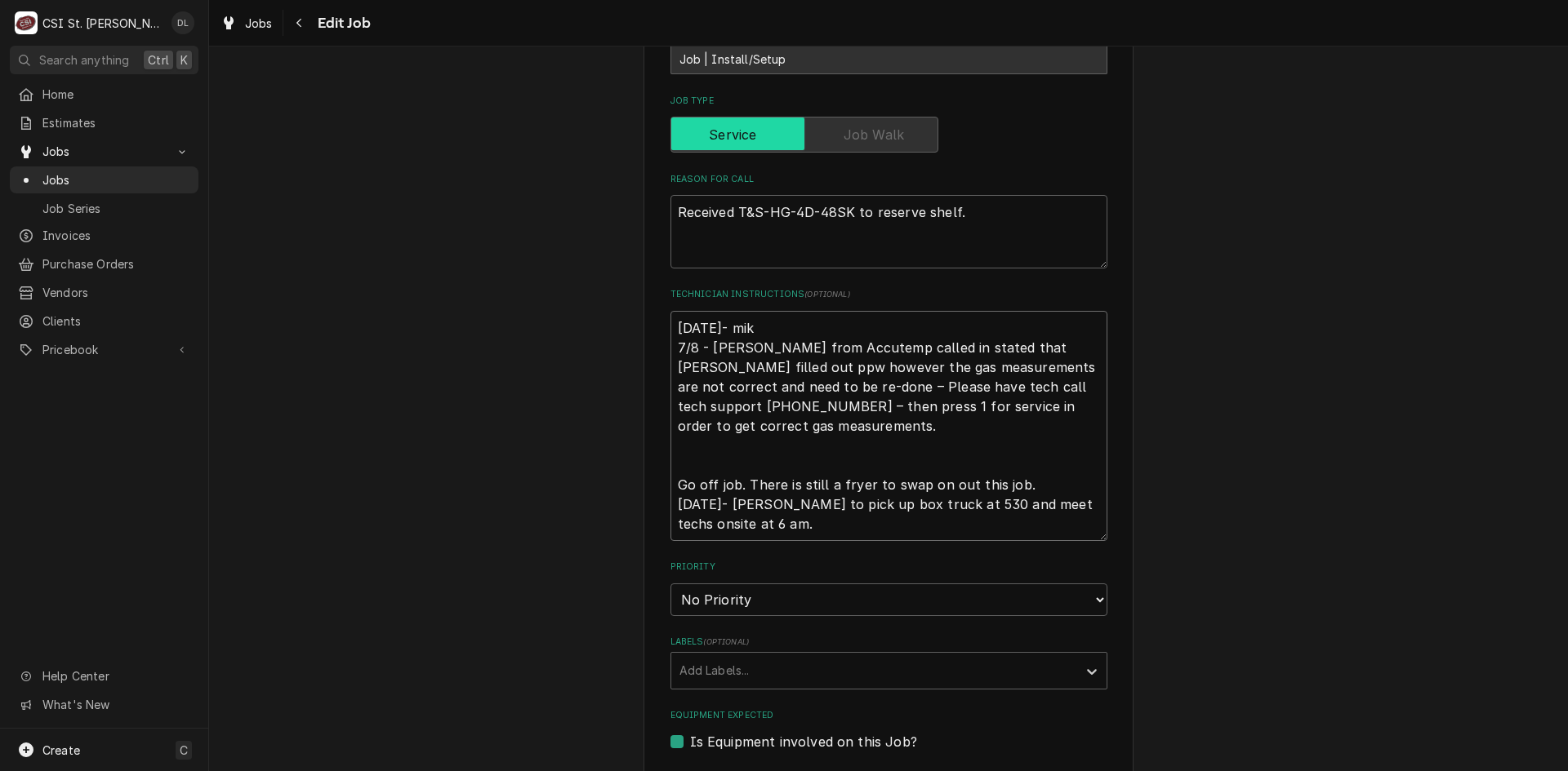
type textarea "9/29/25- mike 7/8 - Kelly - Ashley from Accutemp called in stated that Jeff Geo…"
type textarea "x"
type textarea "9/29/25- mik 7/8 - Kelly - Ashley from Accutemp called in stated that Jeff Geor…"
type textarea "x"
type textarea "9/29/25- mi 7/8 - Kelly - Ashley from Accutemp called in stated that Jeff Georg…"
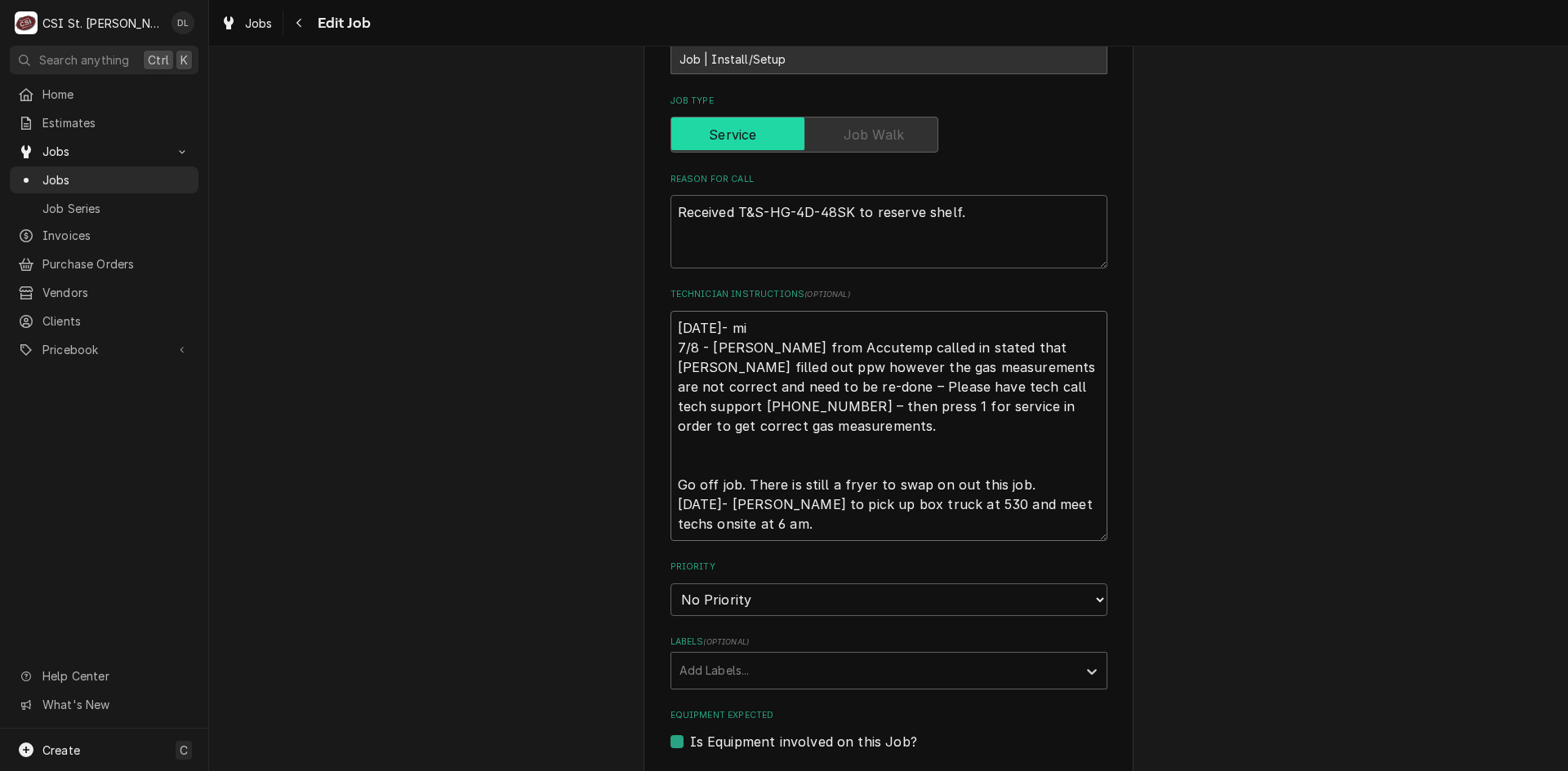
type textarea "x"
type textarea "9/29/25- m 7/8 - Kelly - Ashley from Accutemp called in stated that Jeff George…"
type textarea "x"
type textarea "9/29/25- mM 7/8 - Kelly - Ashley from Accutemp called in stated that Jeff Georg…"
type textarea "x"
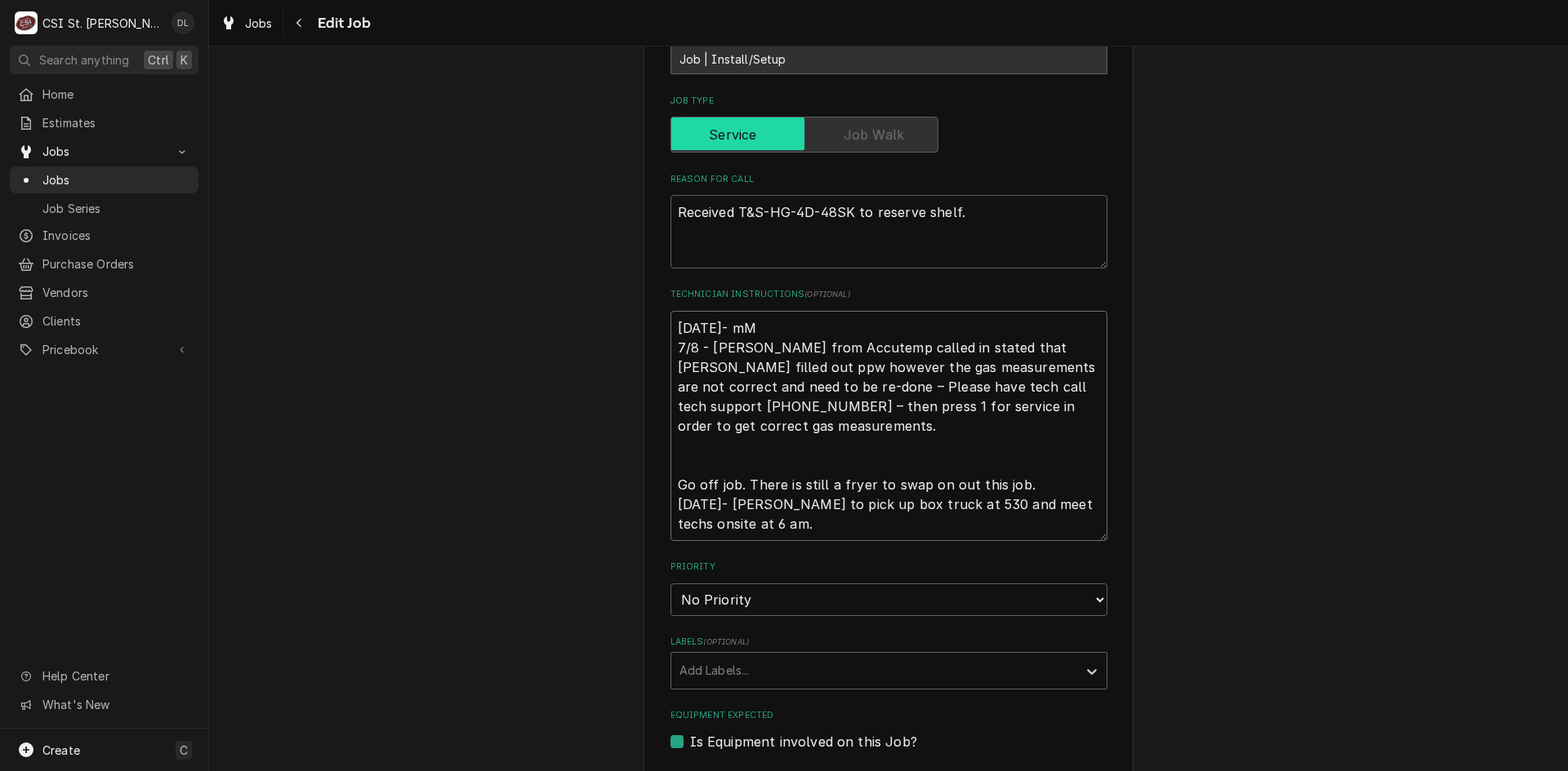
type textarea "9/29/25- m 7/8 - Kelly - Ashley from Accutemp called in stated that Jeff George…"
type textarea "x"
type textarea "9/29/25- 7/8 - Kelly - Ashley from Accutemp called in stated that Jeff George f…"
type textarea "x"
type textarea "9/29/25- M 7/8 - Kelly - Ashley from Accutemp called in stated that Jeff George…"
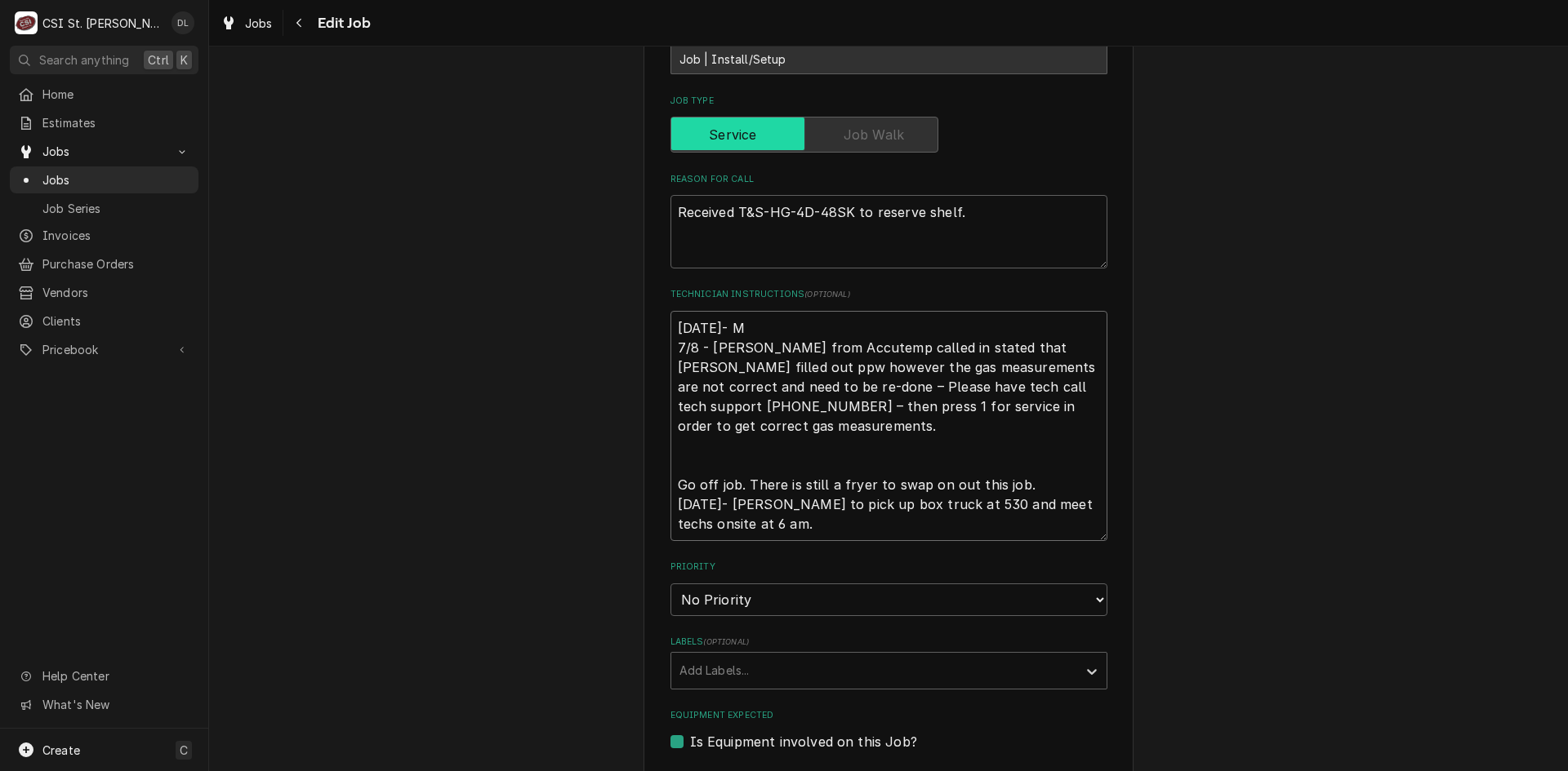
type textarea "x"
type textarea "9/29/25- Mi 7/8 - Kelly - Ashley from Accutemp called in stated that Jeff Georg…"
type textarea "x"
type textarea "9/29/25- Mik 7/8 - Kelly - Ashley from Accutemp called in stated that Jeff Geor…"
type textarea "x"
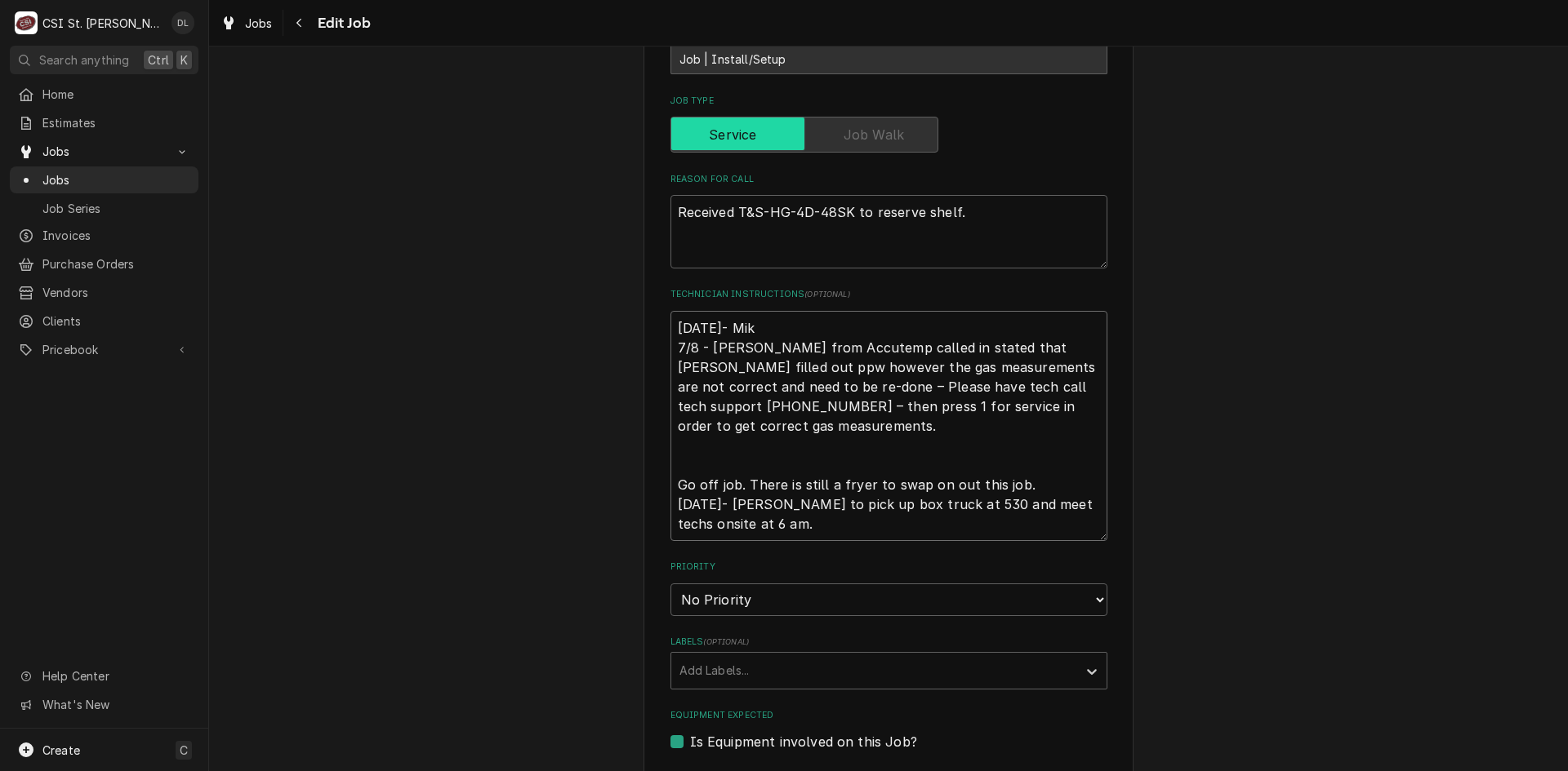
type textarea "9/29/25- Mike 7/8 - Kelly - Ashley from Accutemp called in stated that Jeff Geo…"
type textarea "x"
type textarea "9/29/25- Mike 7/8 - Kelly - Ashley from Accutemp called in stated that Jeff Geo…"
type textarea "x"
type textarea "9/29/25- Mike t 7/8 - Kelly - Ashley from Accutemp called in stated that Jeff G…"
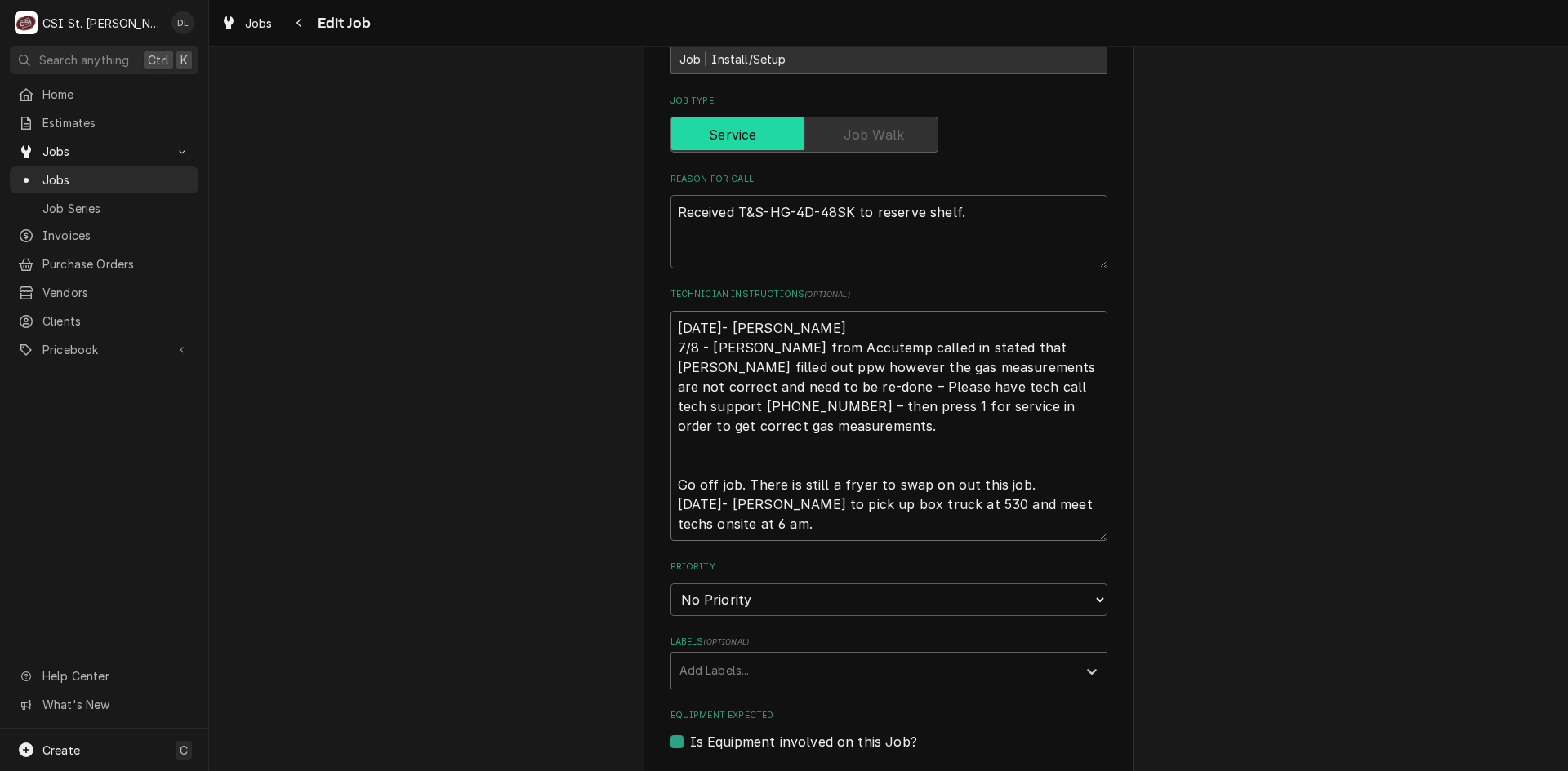
type textarea "x"
type textarea "9/29/25- Mike to 7/8 - Kelly - Ashley from Accutemp called in stated that Jeff …"
type textarea "x"
type textarea "9/29/25- Mike to 7/8 - Kelly - Ashley from Accutemp called in stated that Jeff …"
type textarea "x"
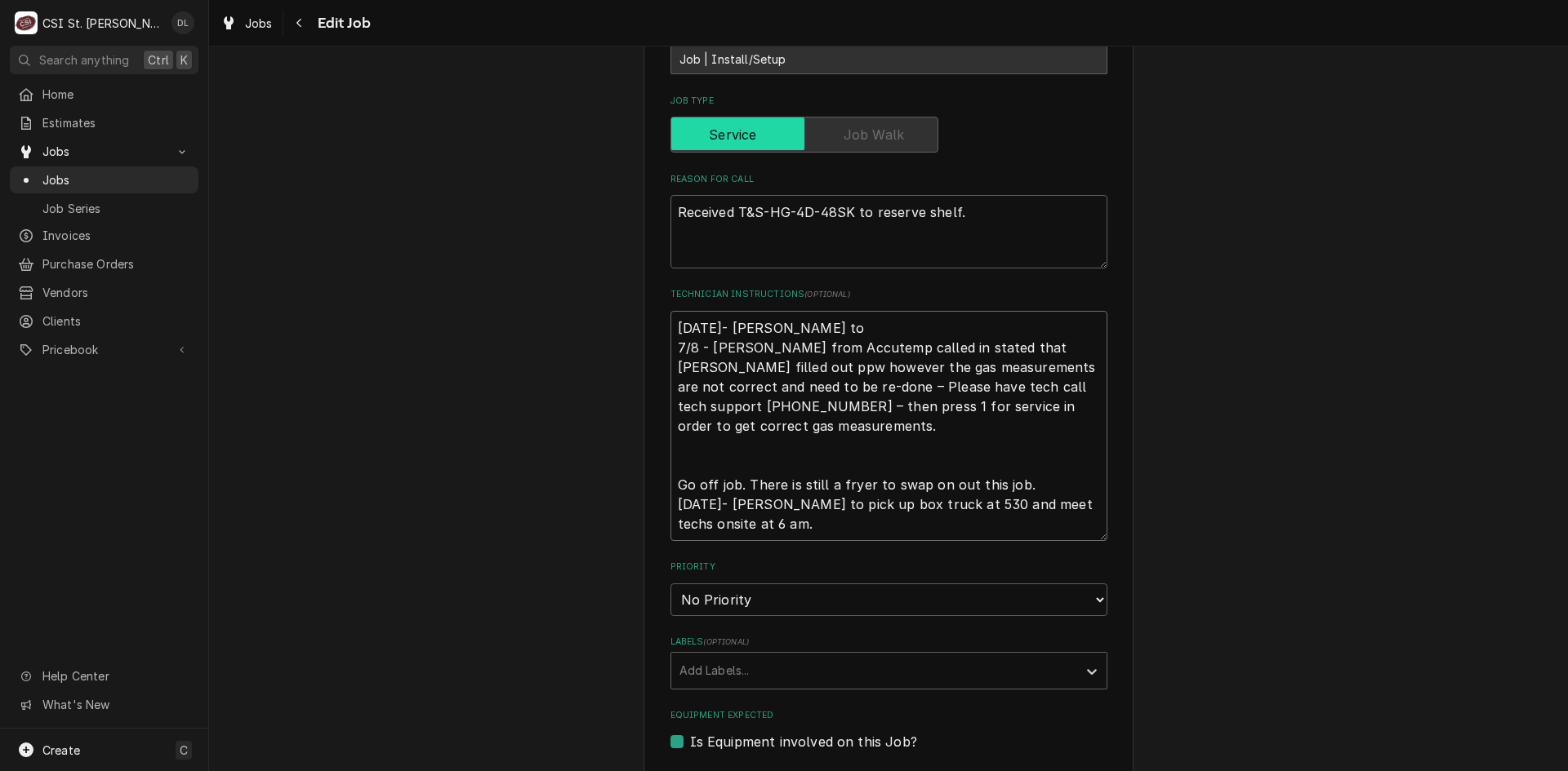
type textarea "9/29/25- Mike to p 7/8 - Kelly - Ashley from Accutemp called in stated that Jef…"
type textarea "x"
type textarea "9/29/25- Mike to pi 7/8 - Kelly - Ashley from Accutemp called in stated that Je…"
type textarea "x"
type textarea "9/29/25- Mike to pic 7/8 - Kelly - Ashley from Accutemp called in stated that J…"
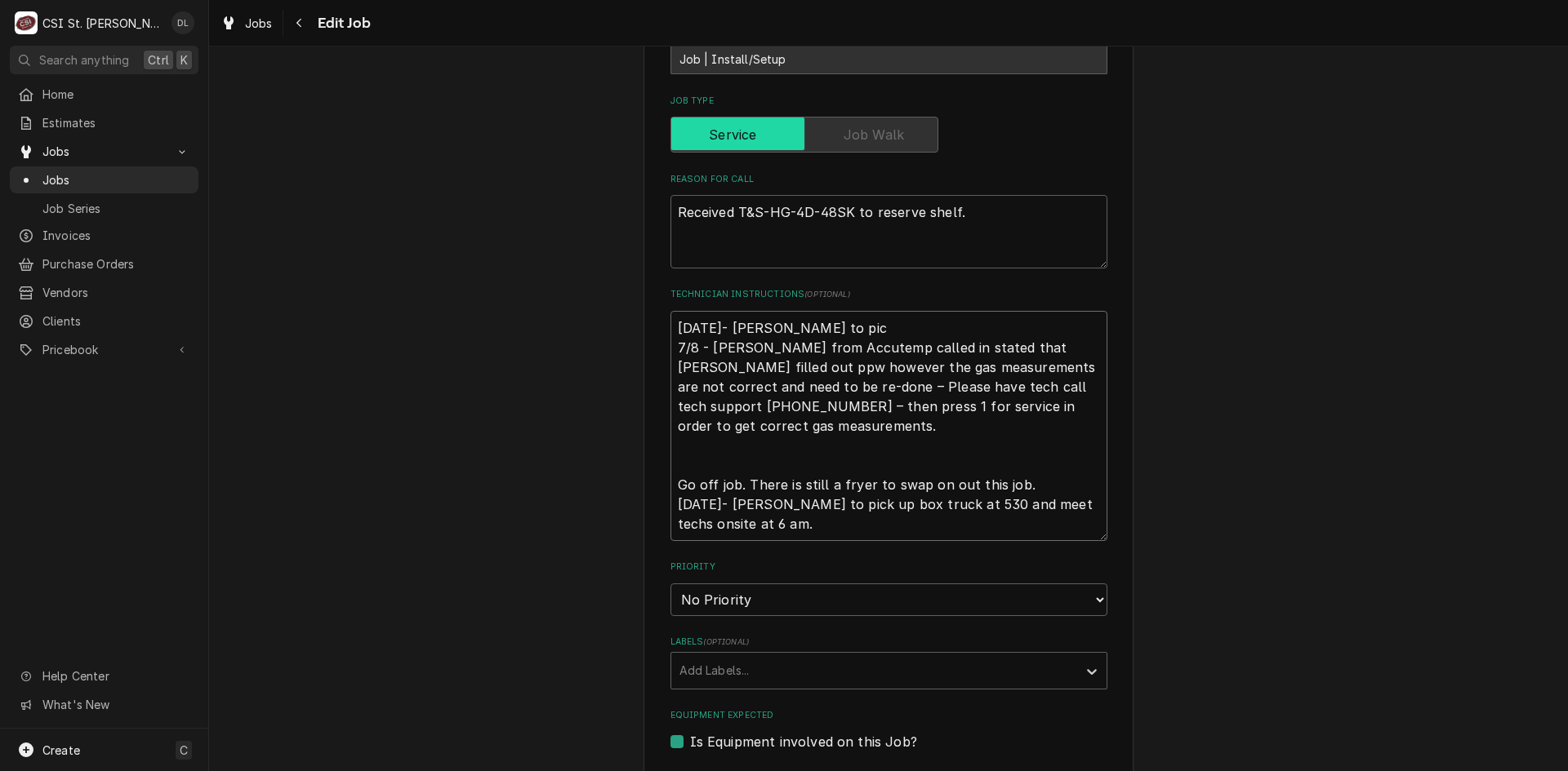
type textarea "x"
type textarea "9/29/25- Mike to pick 7/8 - Kelly - Ashley from Accutemp called in stated that …"
type textarea "x"
type textarea "9/29/25- Mike to pick u 7/8 - Kelly - Ashley from Accutemp called in stated tha…"
type textarea "x"
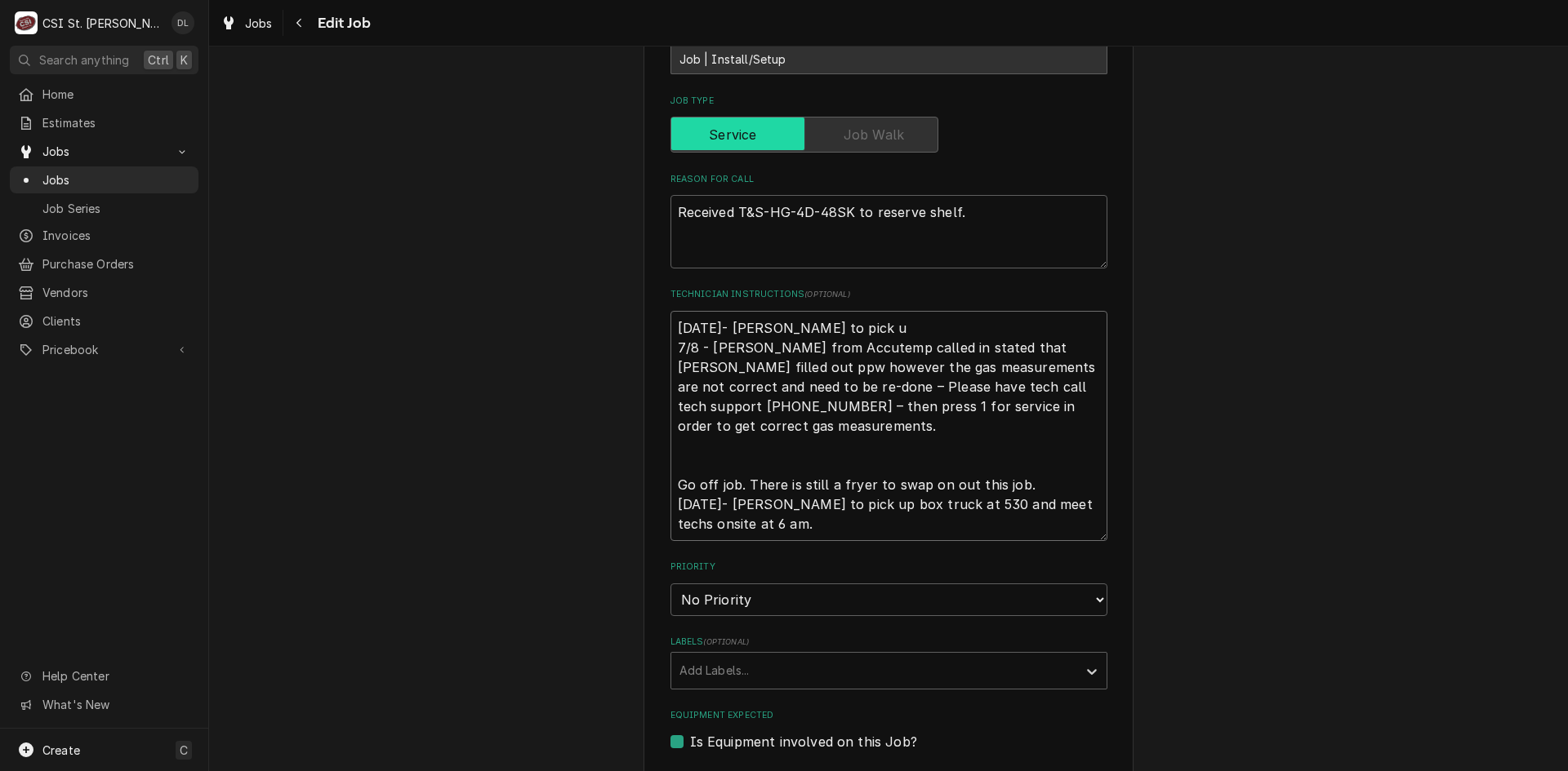
type textarea "9/29/25- Mike to pick up 7/8 - Kelly - Ashley from Accutemp called in stated th…"
type textarea "x"
type textarea "9/29/25- Mike to pick up 7/8 - Kelly - Ashley from Accutemp called in stated th…"
type textarea "x"
type textarea "9/29/25- Mike to pick up b 7/8 - Kelly - Ashley from Accutemp called in stated …"
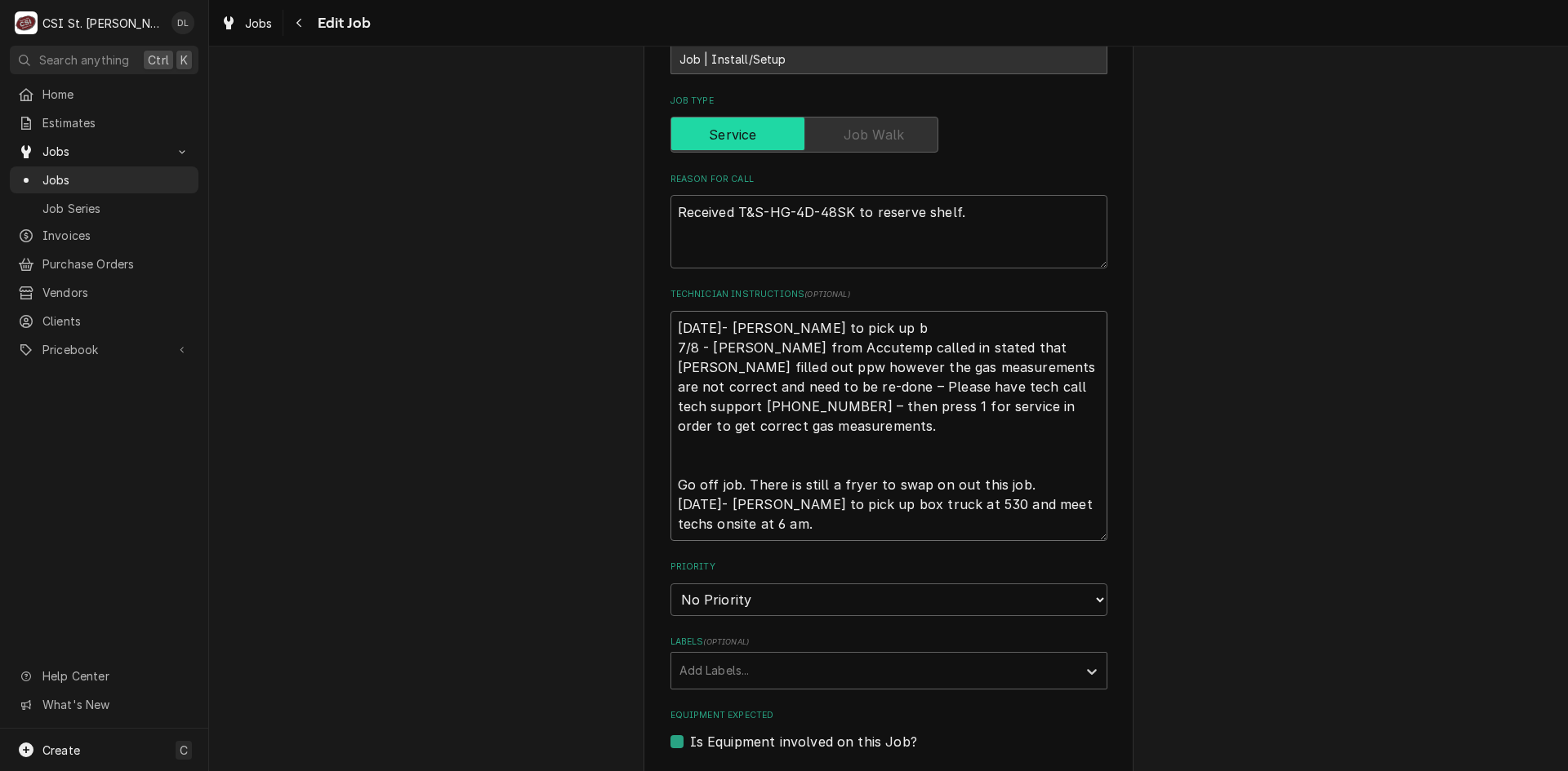
type textarea "x"
type textarea "9/29/25- Mike to pick up bo 7/8 - Kelly - Ashley from Accutemp called in stated…"
type textarea "x"
type textarea "9/29/25- Mike to pick up box 7/8 - Kelly - Ashley from Accutemp called in state…"
type textarea "x"
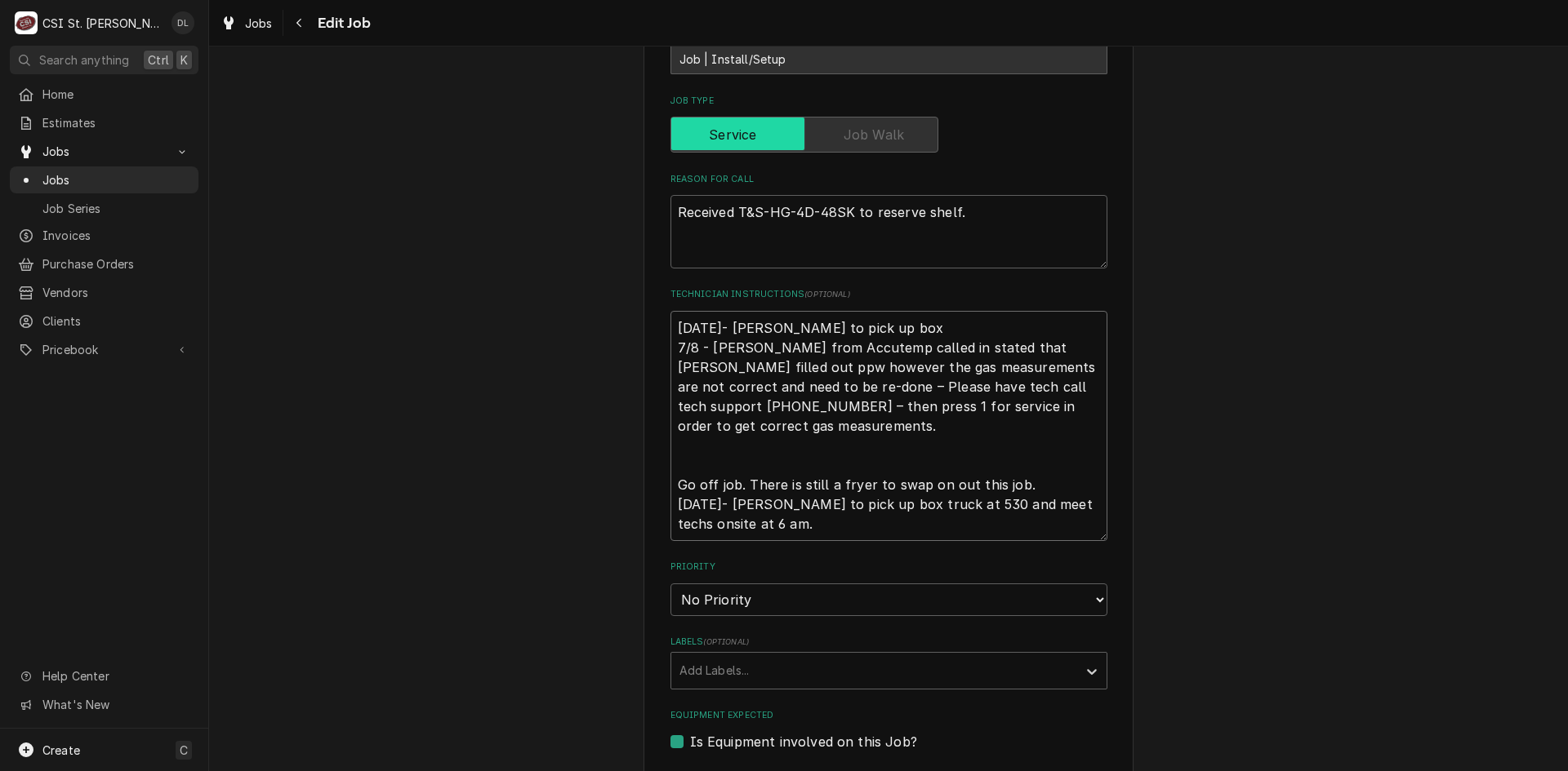
type textarea "9/29/25- Mike to pick up box 7/8 - Kelly - Ashley from Accutemp called in state…"
type textarea "x"
type textarea "9/29/25- Mike to pick up box t 7/8 - Kelly - Ashley from Accutemp called in sta…"
type textarea "x"
type textarea "9/29/25- Mike to pick up box tr 7/8 - Kelly - Ashley from Accutemp called in st…"
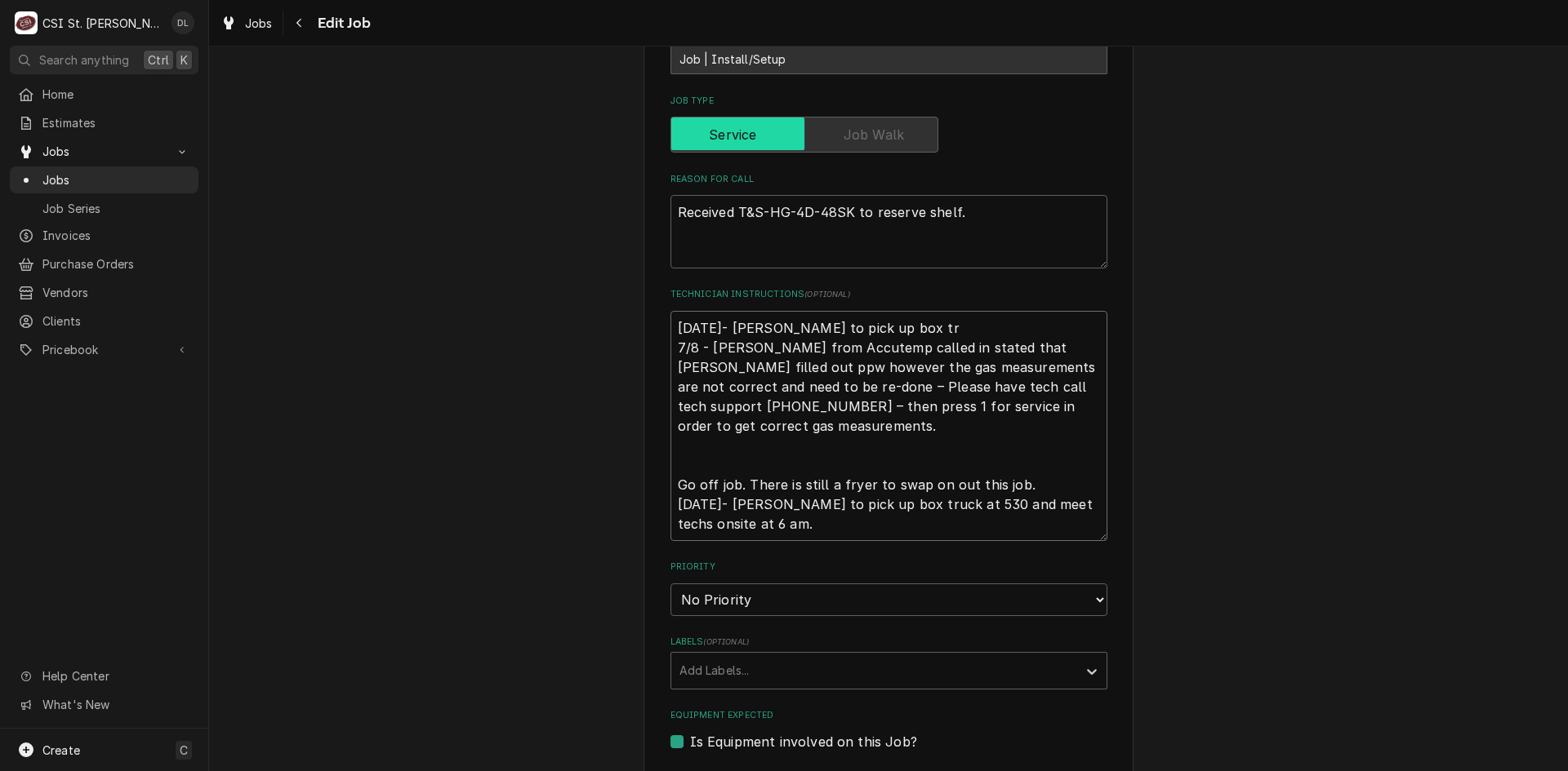
type textarea "x"
type textarea "9/29/25- Mike to pick up box tru 7/8 - Kelly - Ashley from Accutemp called in s…"
type textarea "x"
type textarea "9/29/25- Mike to pick up box truc 7/8 - Kelly - Ashley from Accutemp called in …"
type textarea "x"
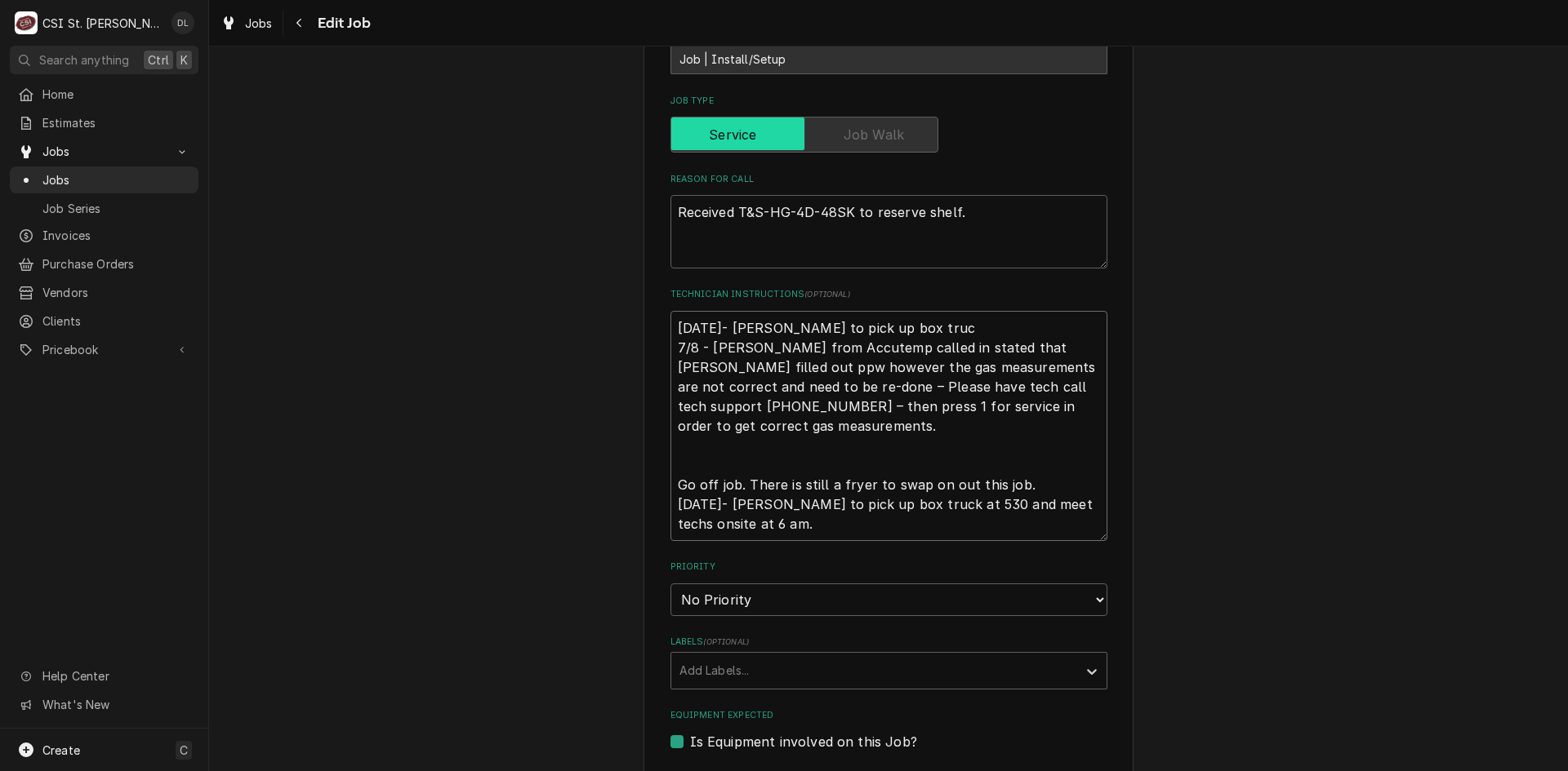
type textarea "9/29/25- Mike to pick up box truck 7/8 - Kelly - Ashley from Accutemp called in…"
type textarea "x"
type textarea "9/29/25- Mike to pick up box truck 7/8 - Kelly - Ashley from Accutemp called in…"
type textarea "x"
type textarea "9/29/25- Mike to pick up box truck a 7/8 - Kelly - Ashley from Accutemp called …"
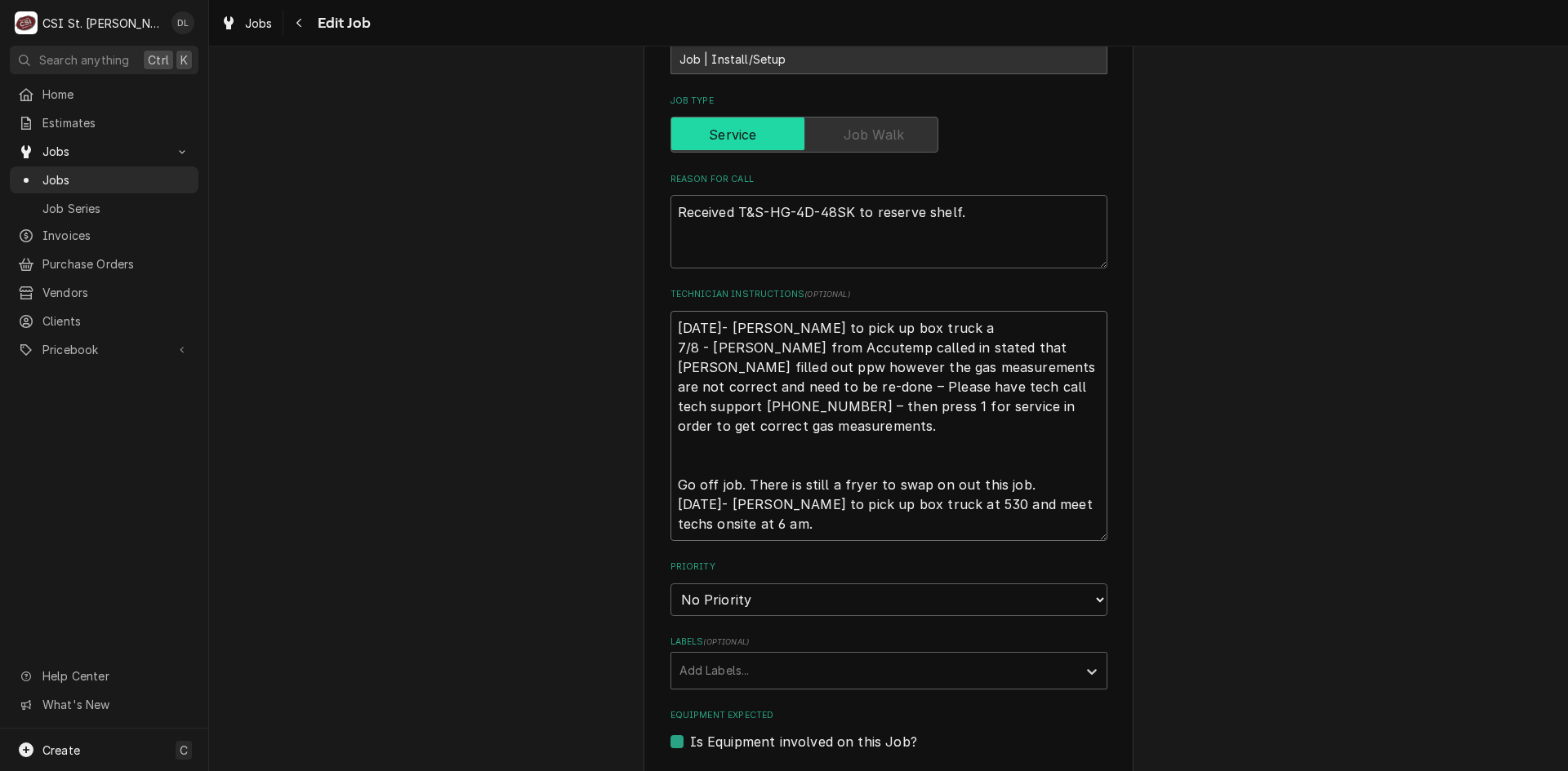
type textarea "x"
type textarea "9/29/25- Mike to pick up box truck at 7/8 - Kelly - Ashley from Accutemp called…"
type textarea "x"
type textarea "9/29/25- Mike to pick up box truck at 7/8 - Kelly - Ashley from Accutemp called…"
type textarea "x"
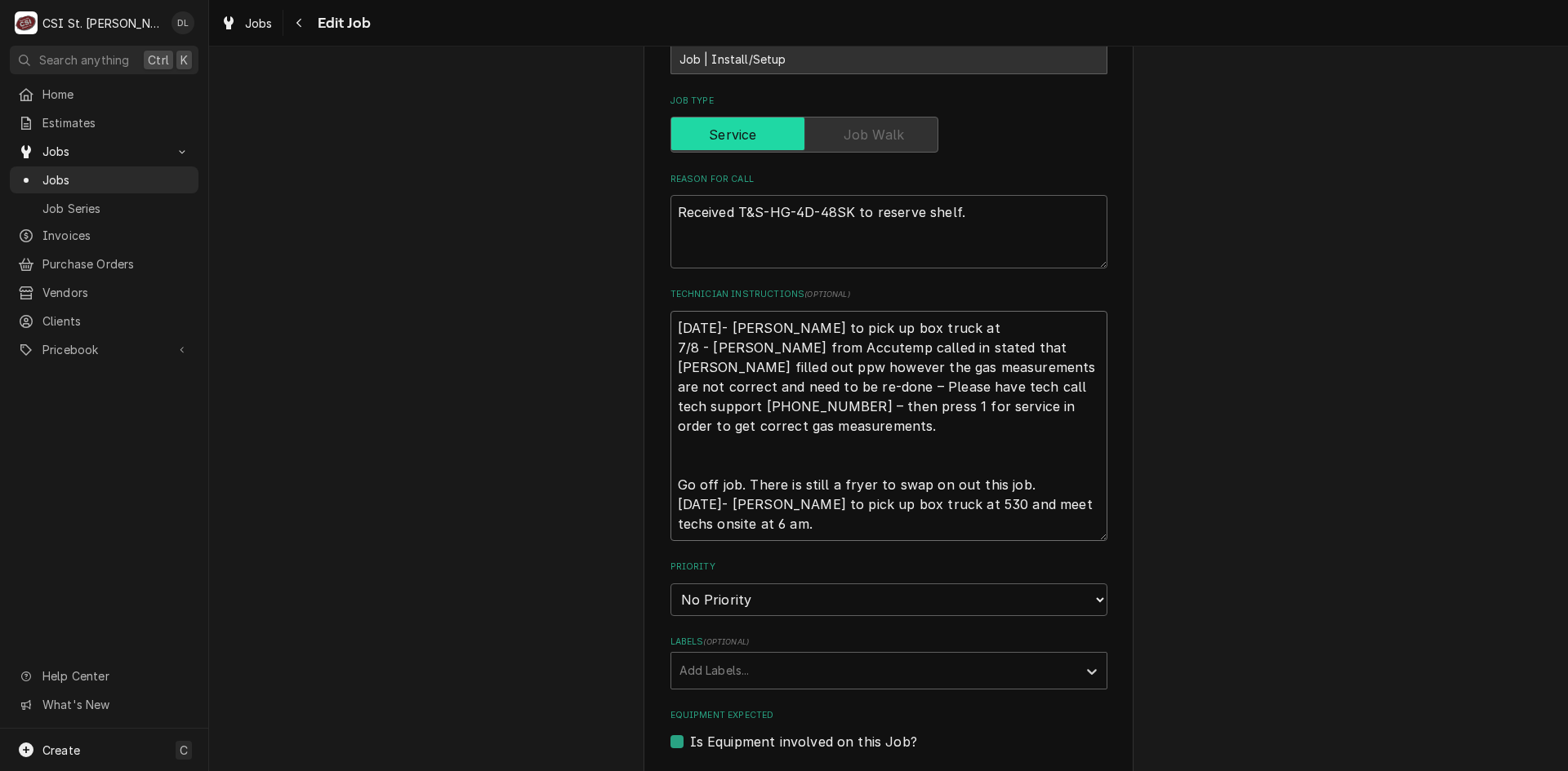
type textarea "9/29/25- Mike to pick up box truck at 5 7/8 - Kelly - Ashley from Accutemp call…"
type textarea "x"
type textarea "9/29/25- Mike to pick up box truck at 55 7/8 - Kelly - Ashley from Accutemp cal…"
type textarea "x"
type textarea "9/29/25- Mike to pick up box truck at 5 7/8 - Kelly - Ashley from Accutemp call…"
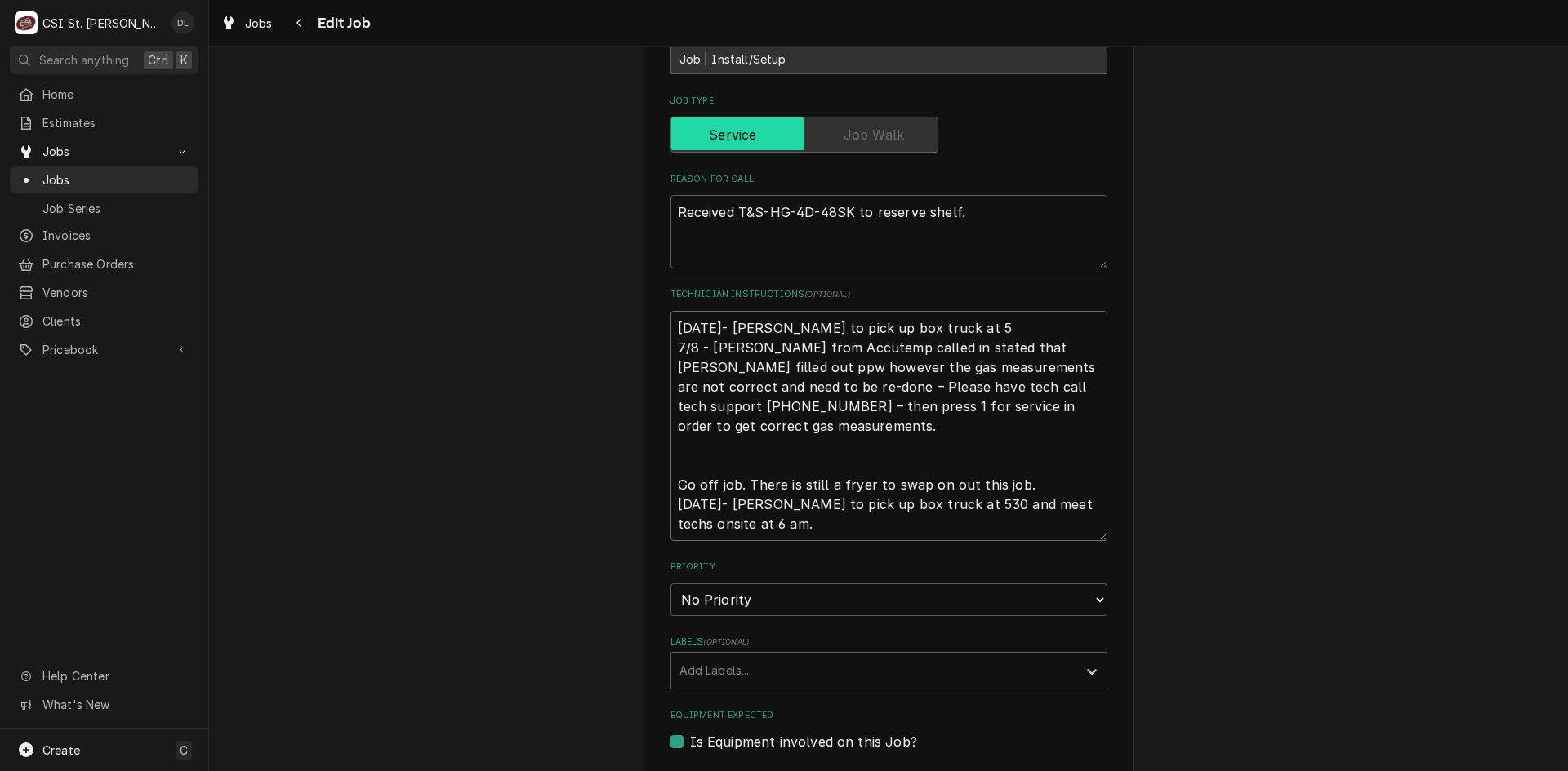
type textarea "x"
type textarea "9/29/25- Mike to pick up box truck at 51 7/8 - Kelly - Ashley from Accutemp cal…"
type textarea "x"
type textarea "9/29/25- Mike to pick up box truck at 515 7/8 - Kelly - Ashley from Accutemp ca…"
type textarea "x"
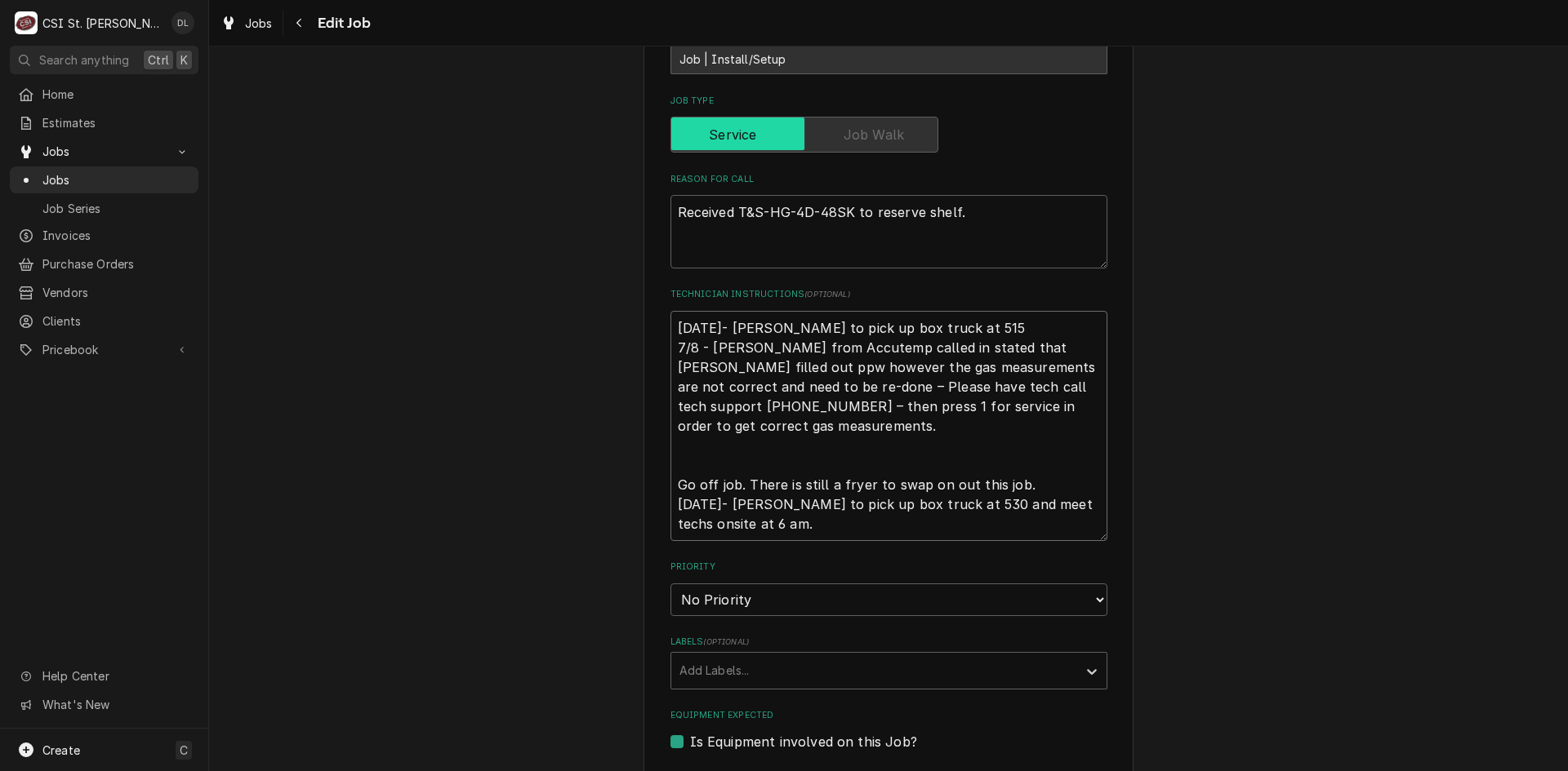
type textarea "9/29/25- Mike to pick up box truck at 515A 7/8 - Kelly - Ashley from Accutemp c…"
type textarea "x"
type textarea "9/29/25- Mike to pick up box truck at 515AM 7/8 - Kelly - Ashley from Accutemp …"
type textarea "x"
type textarea "9/29/25- Mike to pick up box truck at 515AM 7/8 - Kelly - Ashley from Accutemp …"
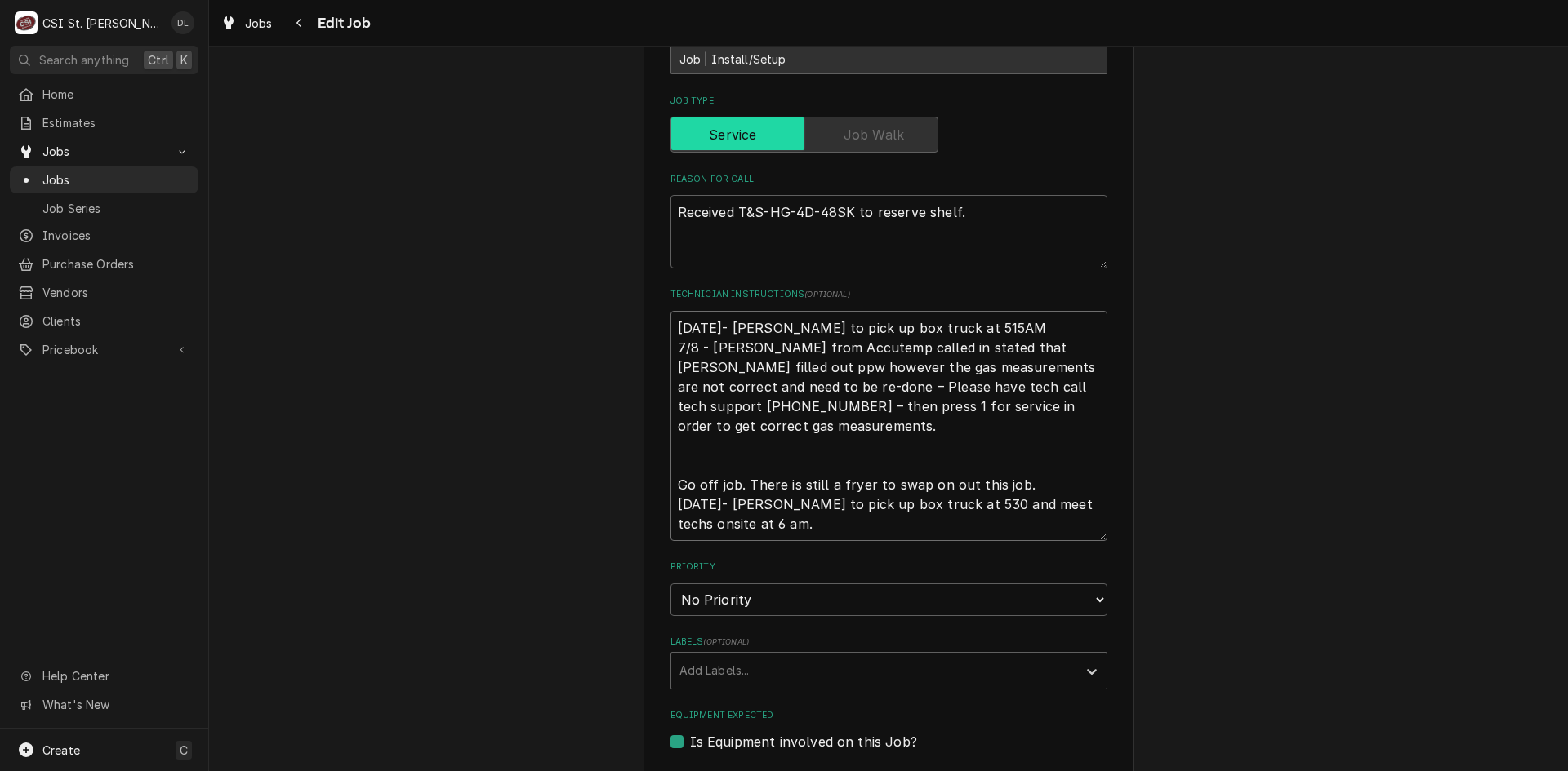
type textarea "x"
type textarea "9/29/25- Mike to pick up box truck at 515AM a 7/8 - Kelly - Ashley from Accutem…"
type textarea "x"
type textarea "9/29/25- Mike to pick up box truck at 515AM an 7/8 - Kelly - Ashley from Accute…"
type textarea "x"
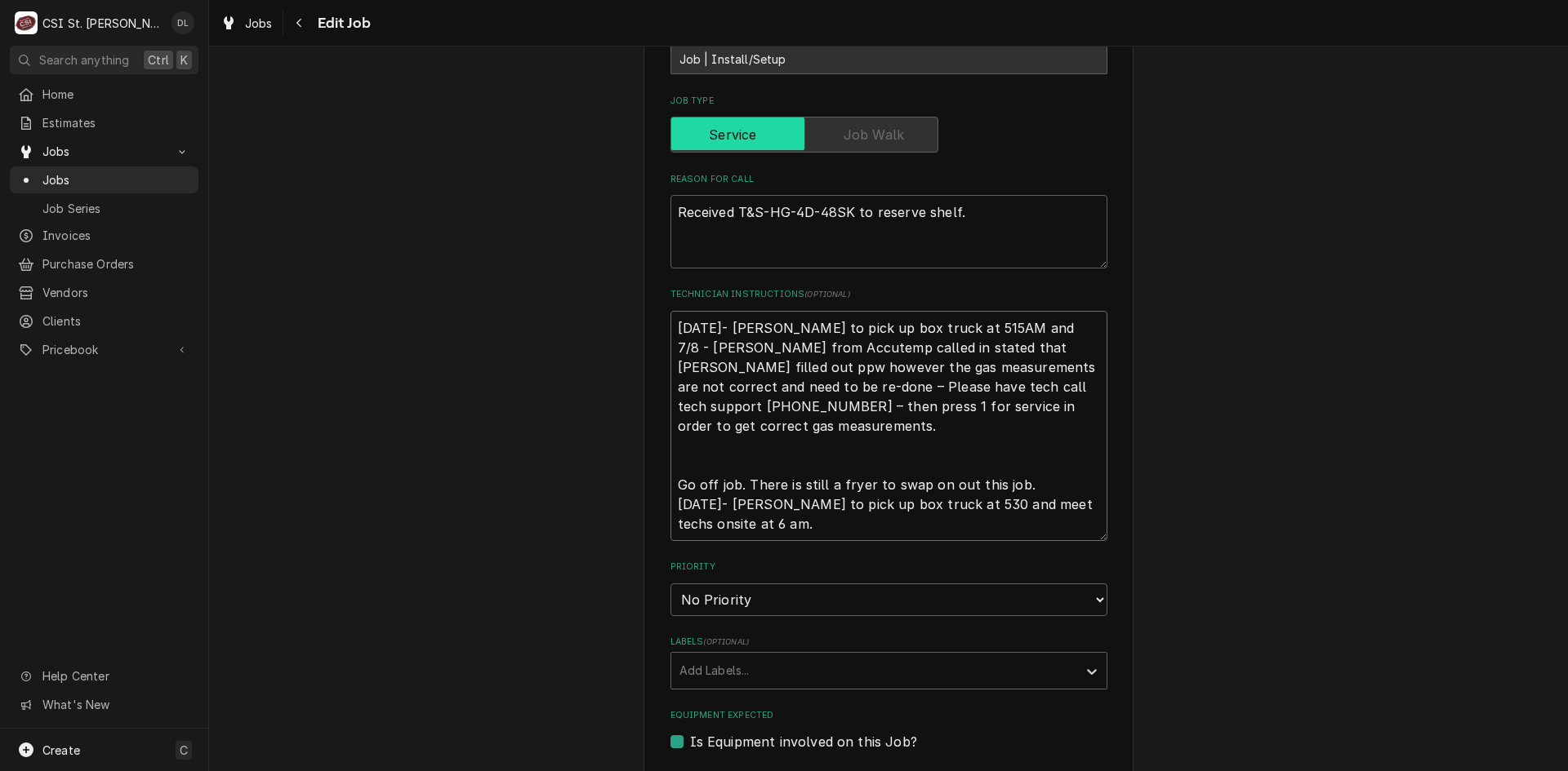
type textarea "9/29/25- Mike to pick up box truck at 515AM and 7/8 - Kelly - Ashley from Accut…"
type textarea "x"
type textarea "9/29/25- Mike to pick up box truck at 515AM and m 7/8 - Kelly - Ashley from Acc…"
type textarea "x"
type textarea "9/29/25- Mike to pick up box truck at 515AM and me 7/8 - Kelly - Ashley from Ac…"
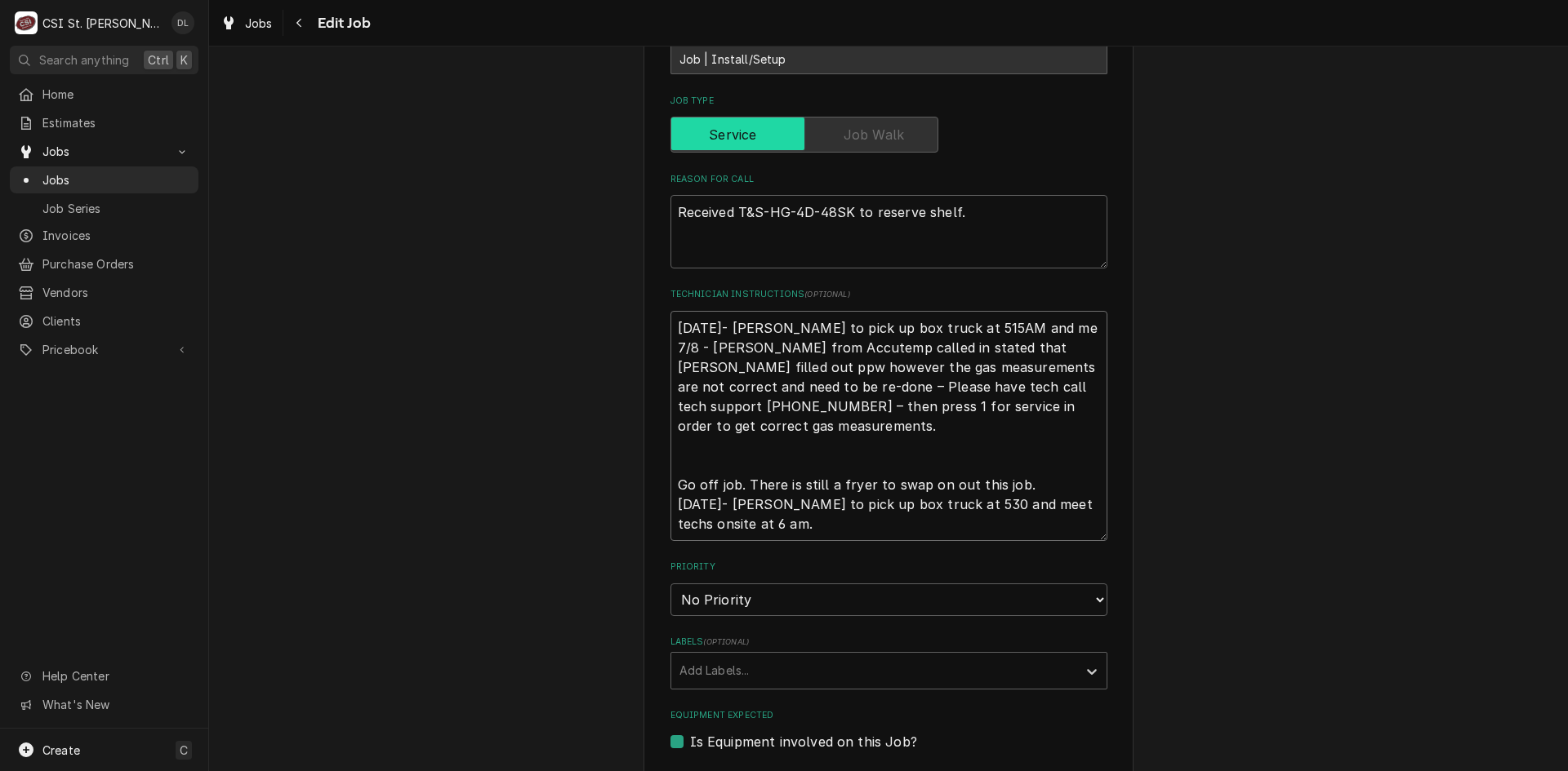
type textarea "x"
type textarea "9/29/25- Mike to pick up box truck at 515AM and mee 7/8 - Kelly - Ashley from A…"
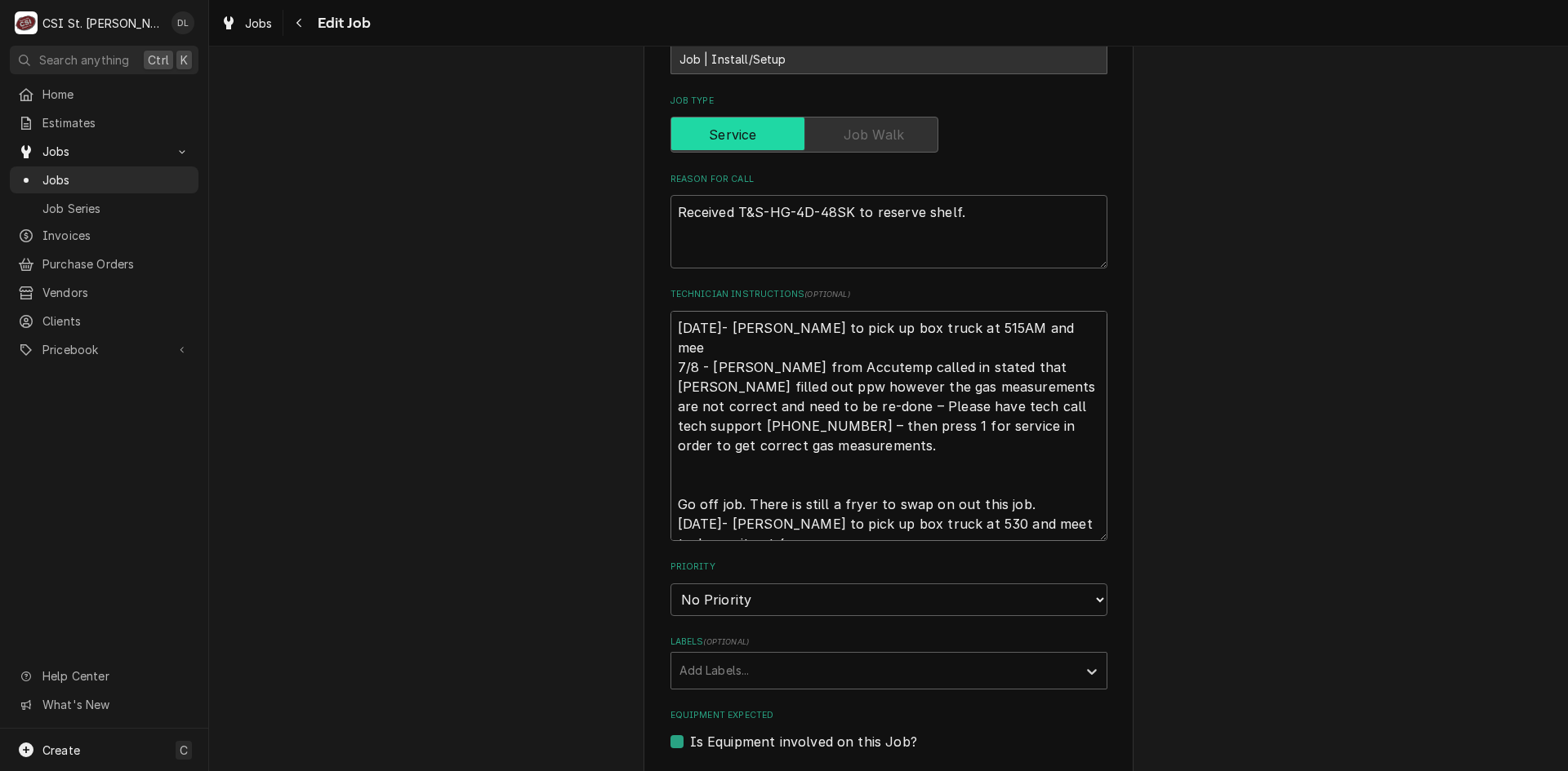
type textarea "x"
type textarea "9/29/25- Mike to pick up box truck at 515AM and meet 7/8 - Kelly - Ashley from …"
type textarea "x"
type textarea "9/29/25- Mike to pick up box truck at 515AM and meet 7/8 - Kelly - Ashley from …"
type textarea "x"
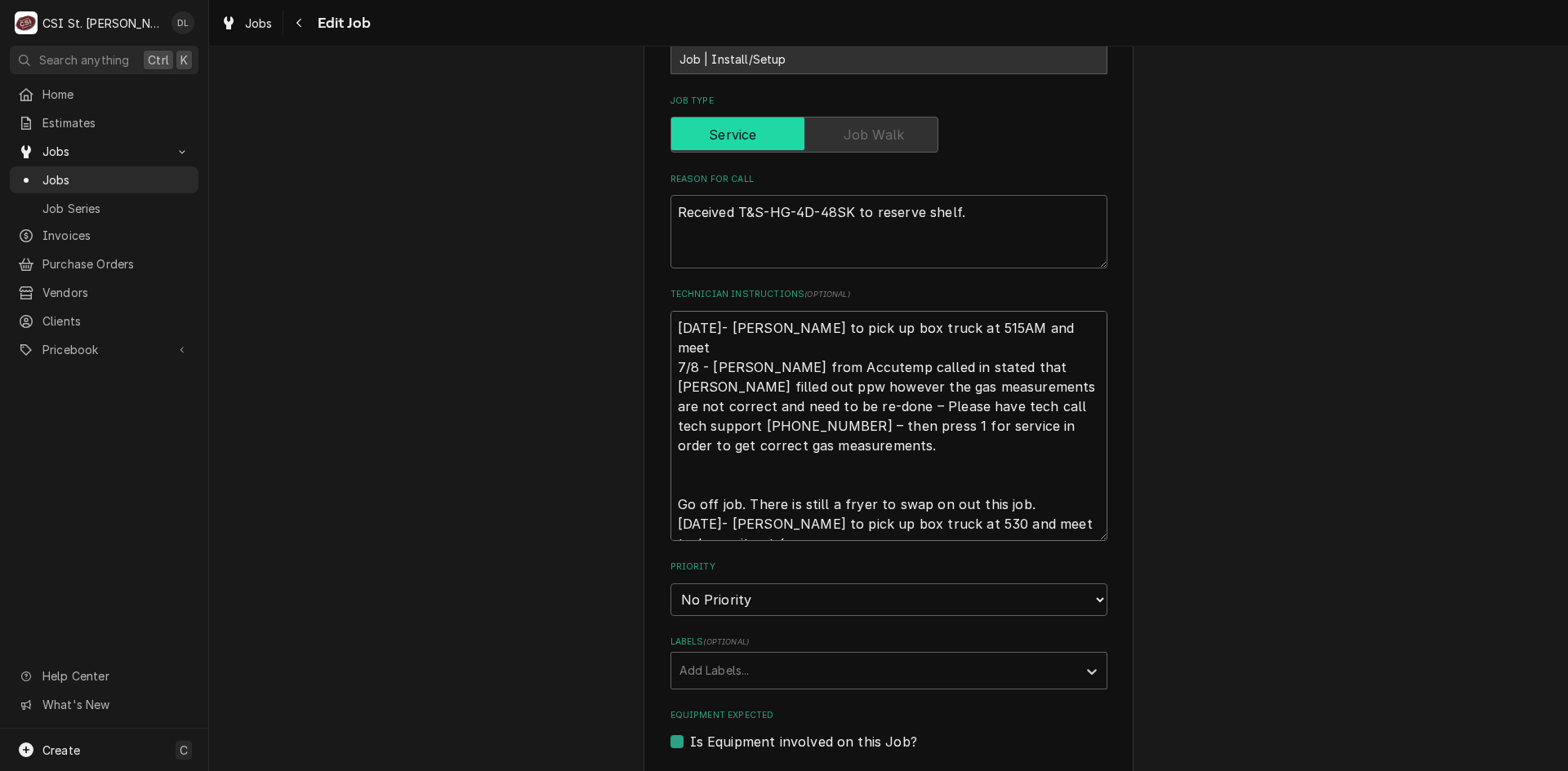
type textarea "9/29/25- Mike to pick up box truck at 515AM and meet s 7/8 - Kelly - Ashley fro…"
type textarea "x"
type textarea "9/29/25- Mike to pick up box truck at 515AM and meet st 7/8 - Kelly - Ashley fr…"
type textarea "x"
type textarea "9/29/25- Mike to pick up box truck at 515AM and meet ste 7/8 - Kelly - Ashley f…"
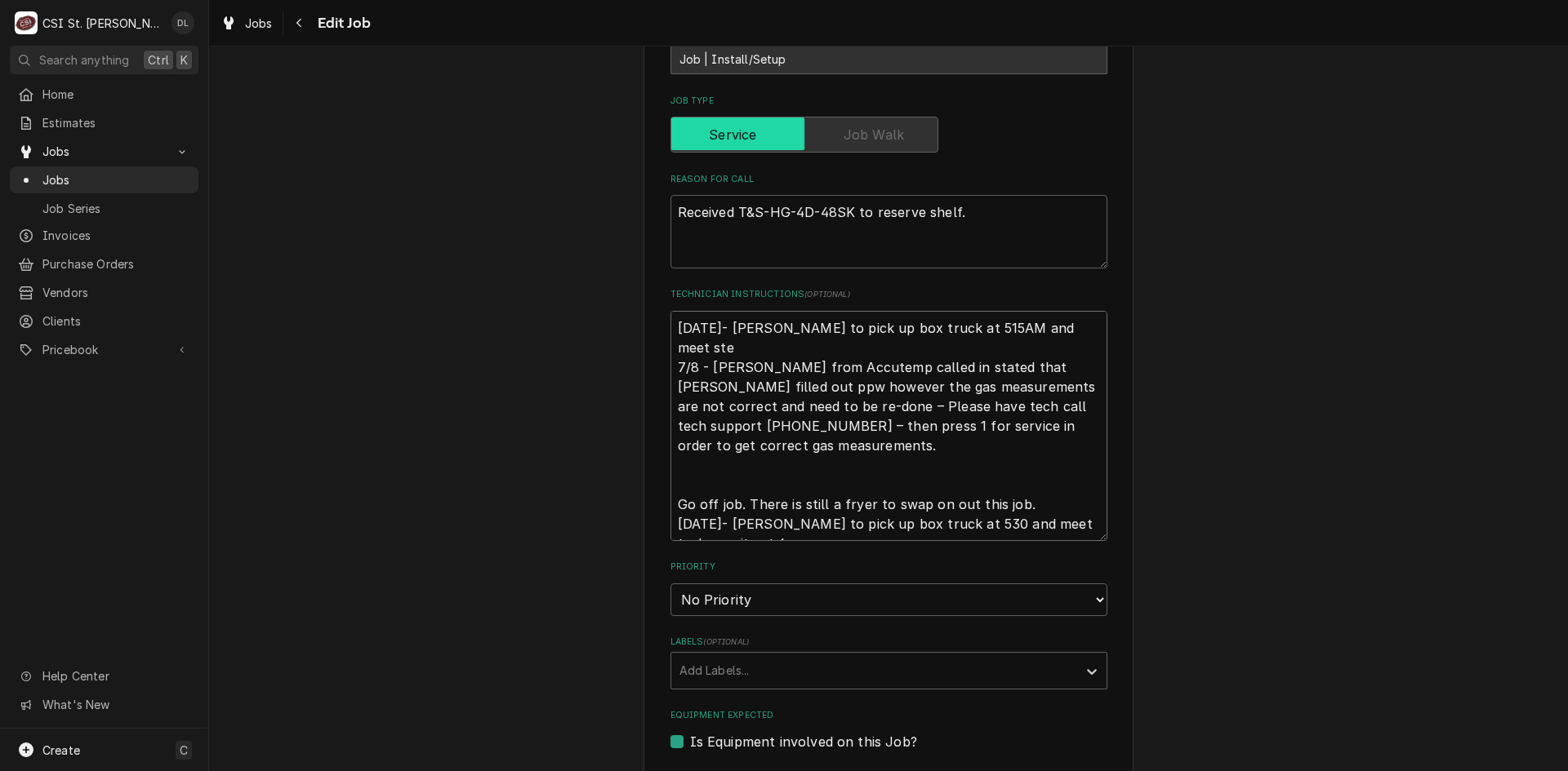
type textarea "x"
type textarea "9/29/25- Mike to pick up box truck at 515AM and meet st 7/8 - Kelly - Ashley fr…"
type textarea "x"
type textarea "9/29/25- Mike to pick up box truck at 515AM and meet s 7/8 - Kelly - Ashley fro…"
type textarea "x"
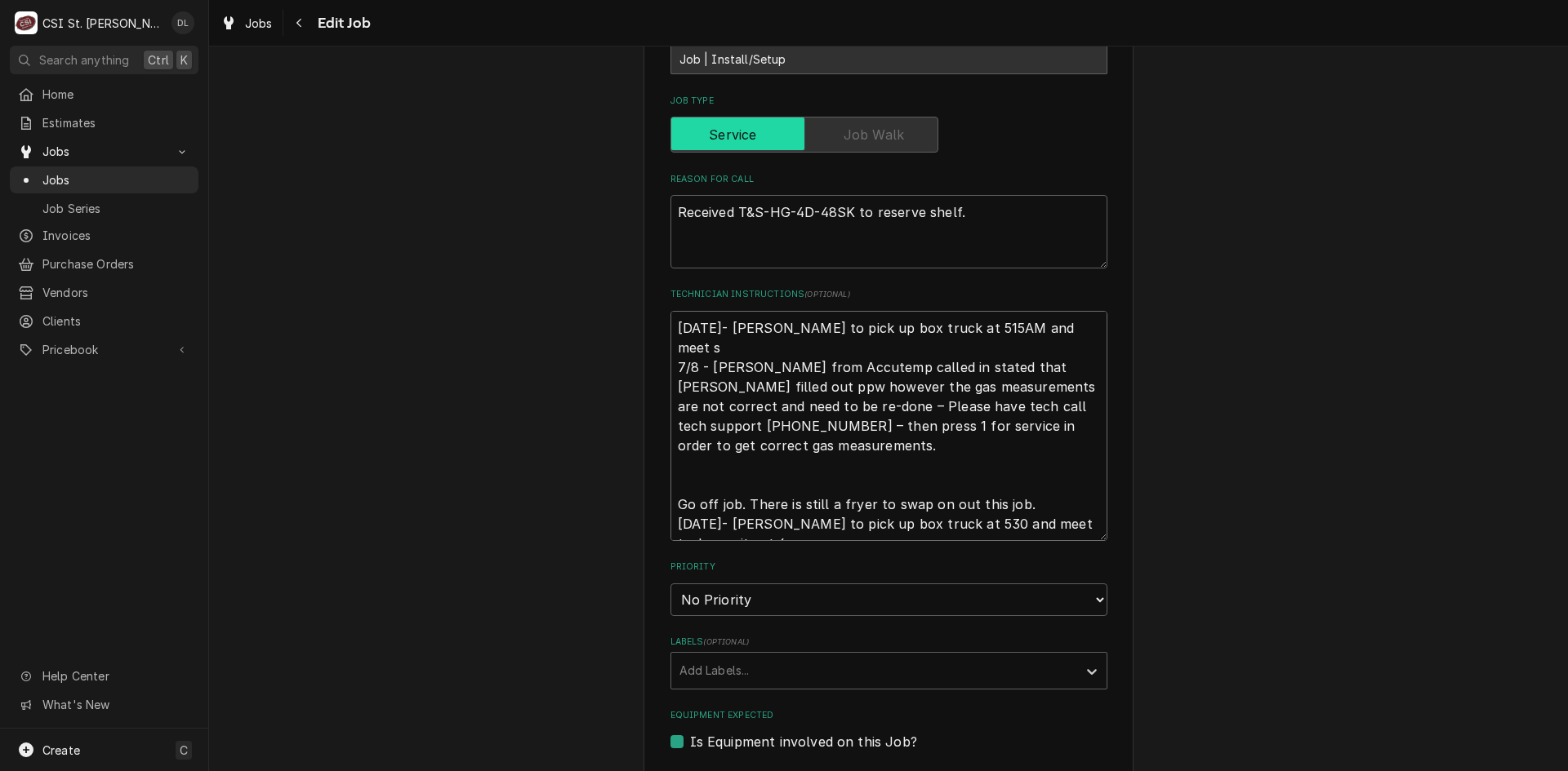
type textarea "9/29/25- Mike to pick up box truck at 515AM and meet 7/8 - Kelly - Ashley from …"
type textarea "x"
type textarea "9/29/25- Mike to pick up box truck at 515AM and meet S 7/8 - Kelly - Ashley fro…"
type textarea "x"
type textarea "9/29/25- Mike to pick up box truck at 515AM and meet St 7/8 - Kelly - Ashley fr…"
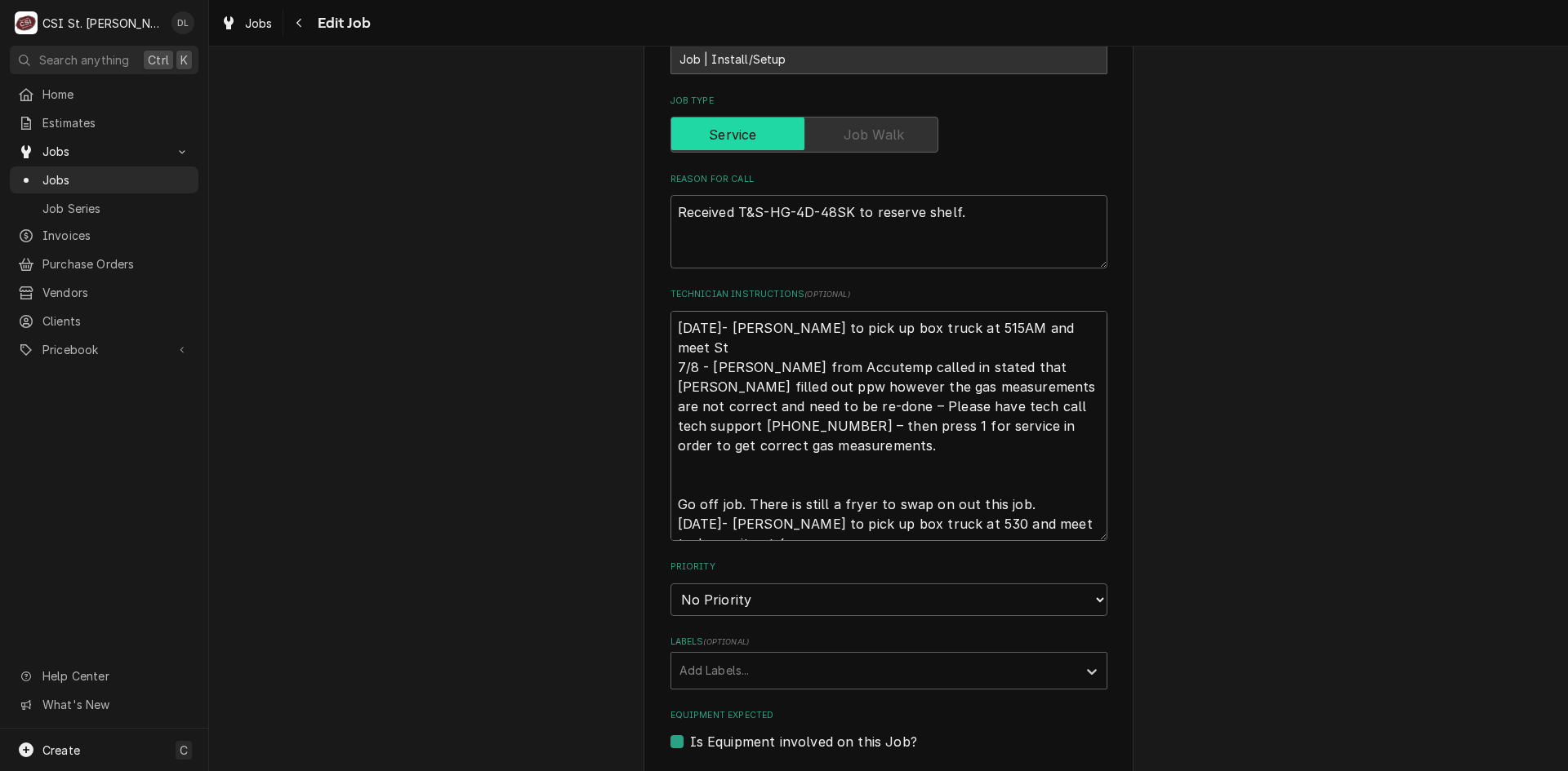
type textarea "x"
type textarea "9/29/25- Mike to pick up box truck at 515AM and meet Ste 7/8 - Kelly - Ashley f…"
type textarea "x"
type textarea "9/29/25- Mike to pick up box truck at 515AM and meet Stev 7/8 - Kelly - Ashley …"
type textarea "x"
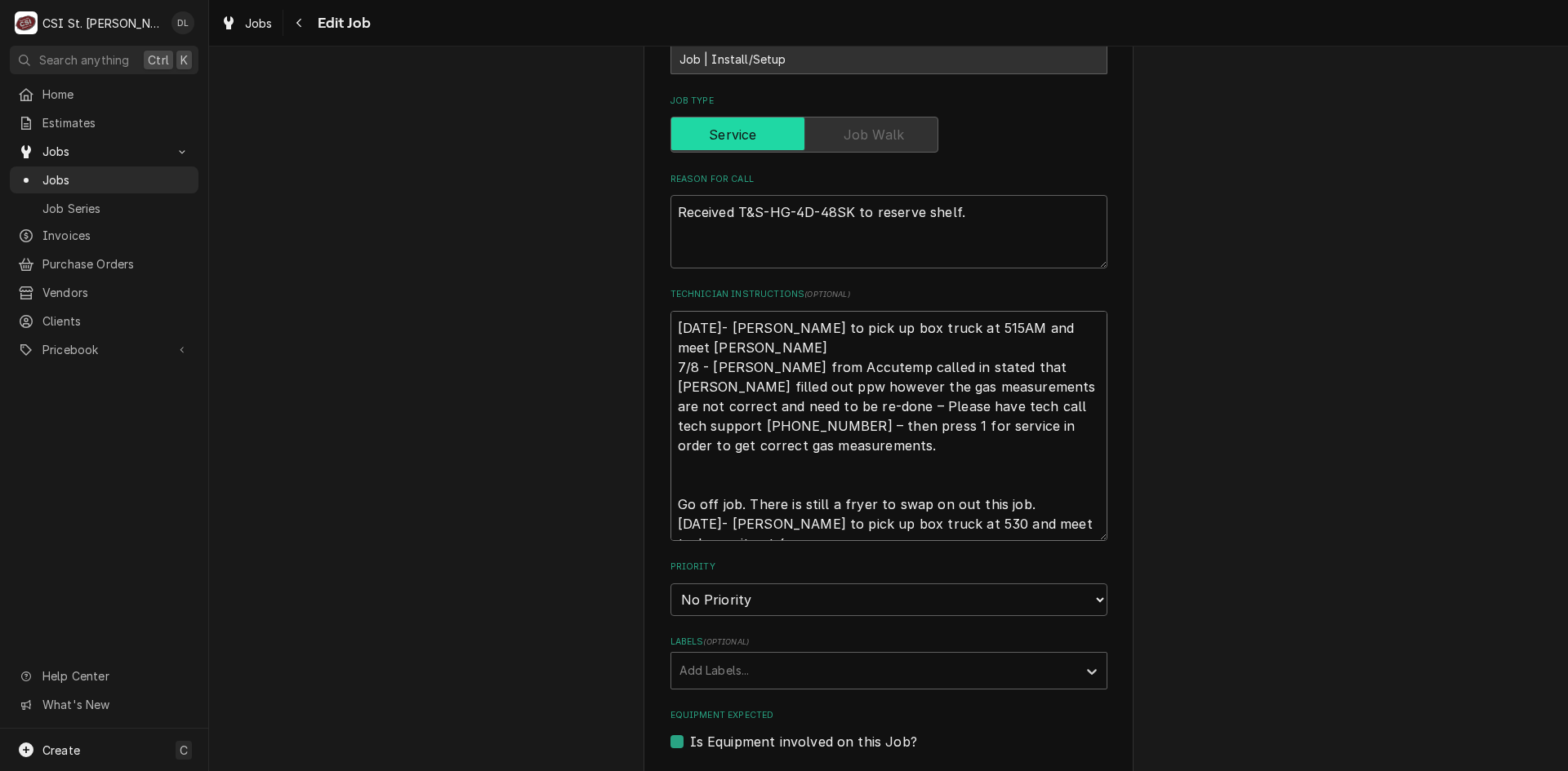
type textarea "9/29/25- Mike to pick up box truck at 515AM and meet Steve 7/8 - Kelly - Ashley…"
type textarea "x"
type textarea "9/29/25- Mike to pick up box truck at 515AM and meet Steve 7/8 - Kelly - Ashley…"
type textarea "x"
type textarea "9/29/25- Mike to pick up box truck at 515AM and meet Steve a 7/8 - Kelly - Ashl…"
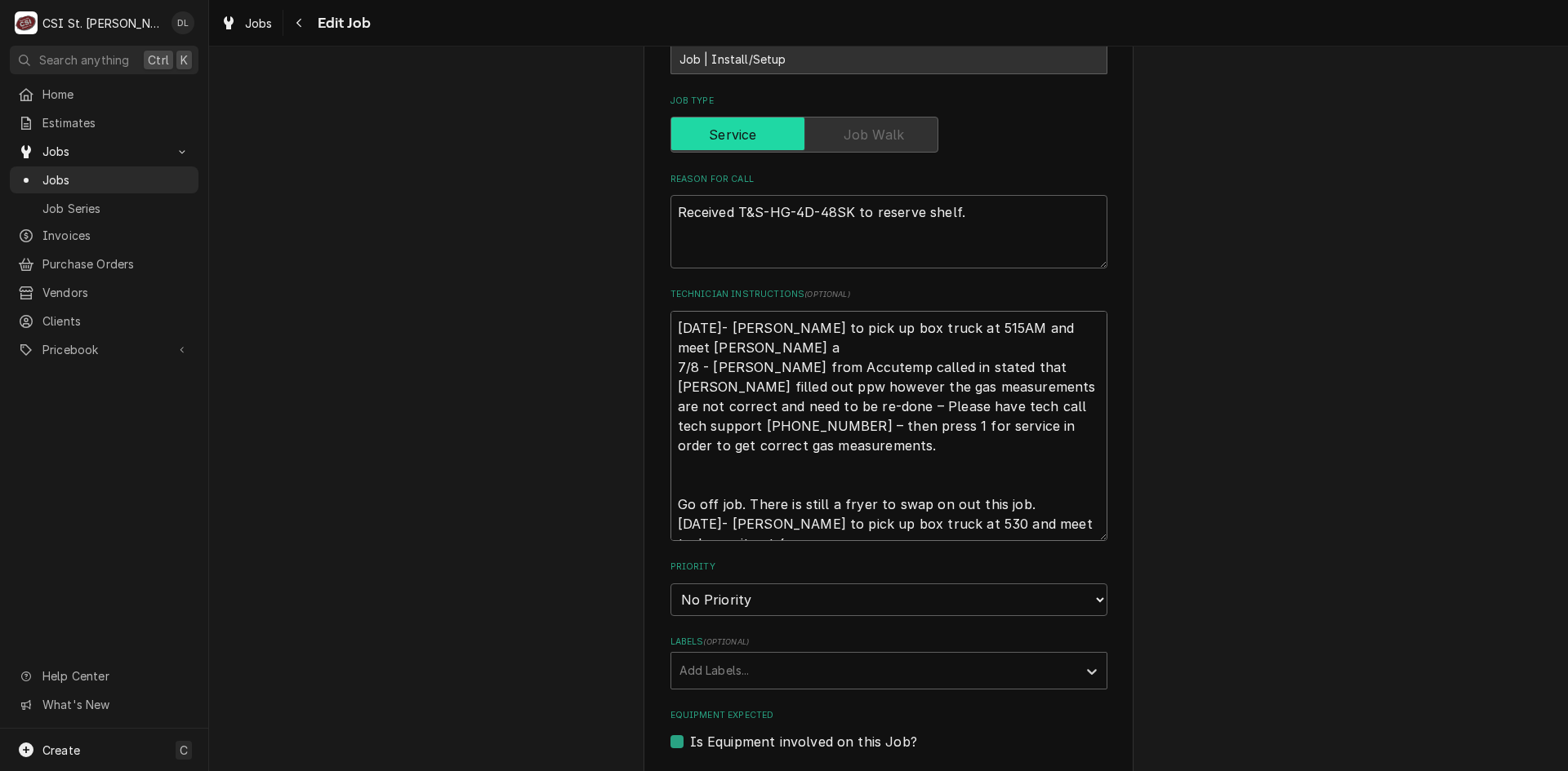
type textarea "x"
type textarea "9/29/25- Mike to pick up box truck at 515AM and meet Steve and 7/8 - Kelly - As…"
type textarea "x"
type textarea "9/29/25- Mike to pick up box truck at 515AM and meet Steve and 7/8 - Kelly - As…"
type textarea "x"
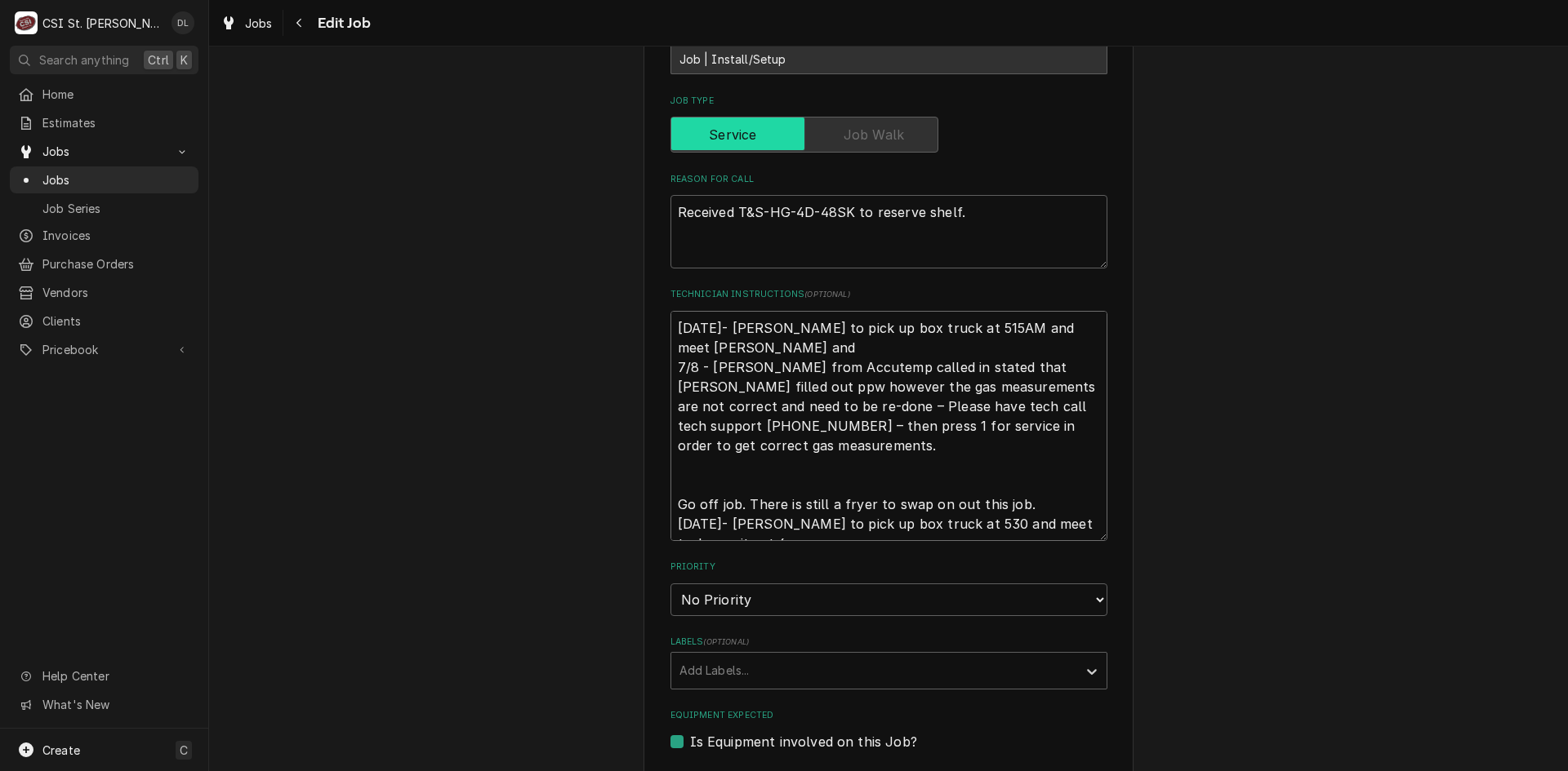
type textarea "9/29/25- Mike to pick up box truck at 515AM and meet Steve and J 7/8 - Kelly - …"
type textarea "x"
type textarea "9/29/25- Mike to pick up box truck at 515AM and meet Steve and Je 7/8 - Kelly -…"
type textarea "x"
type textarea "9/29/25- Mike to pick up box truck at 515AM and meet Steve and Jef 7/8 - Kelly …"
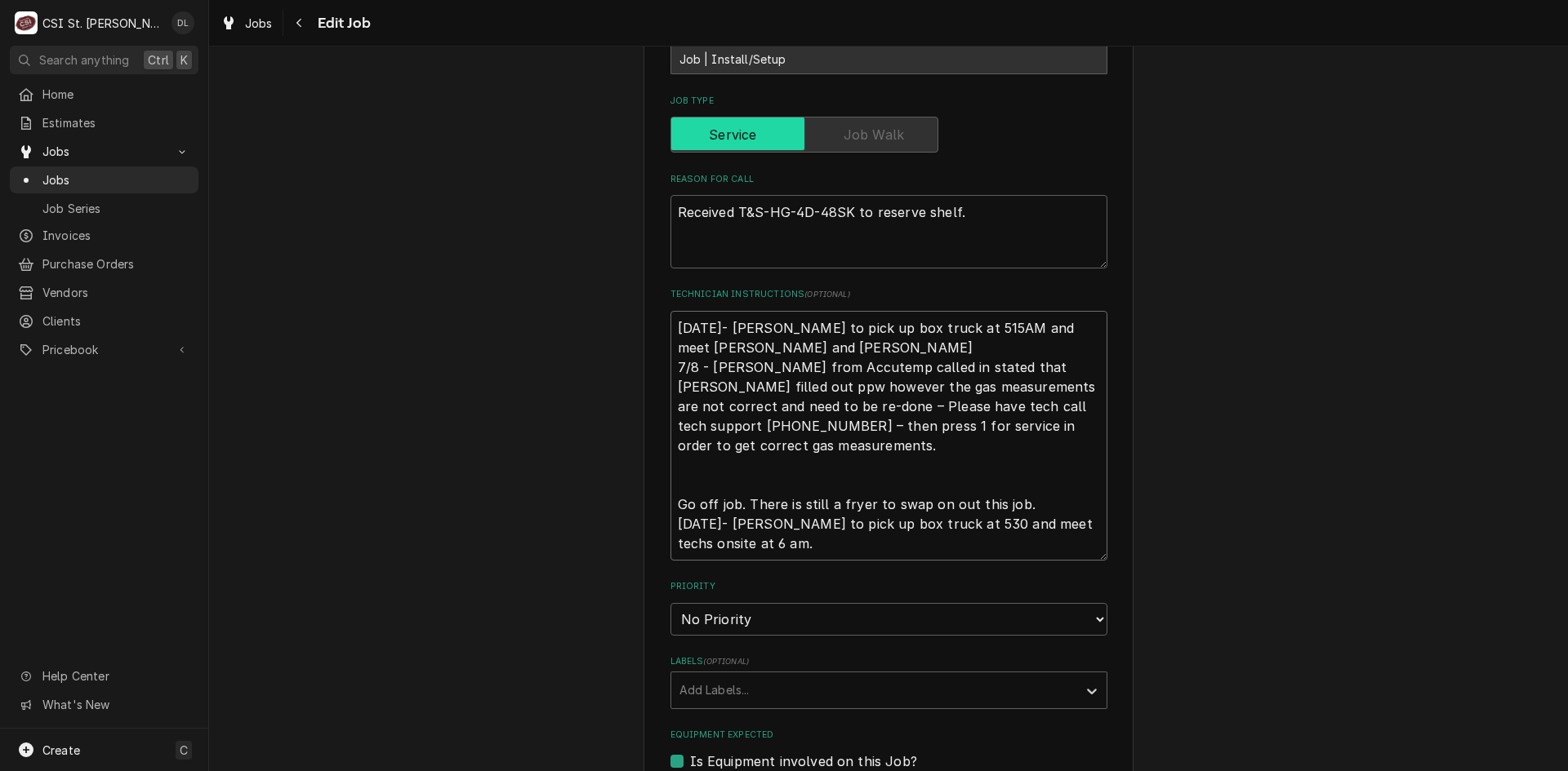
type textarea "x"
type textarea "9/29/25- Mike to pick up box truck at 515AM and meet Steve and Jeff 7/8 - Kelly…"
type textarea "x"
type textarea "9/29/25- Mike to pick up box truck at 515AM and meet Steve and Jeff o 7/8 - Kel…"
type textarea "x"
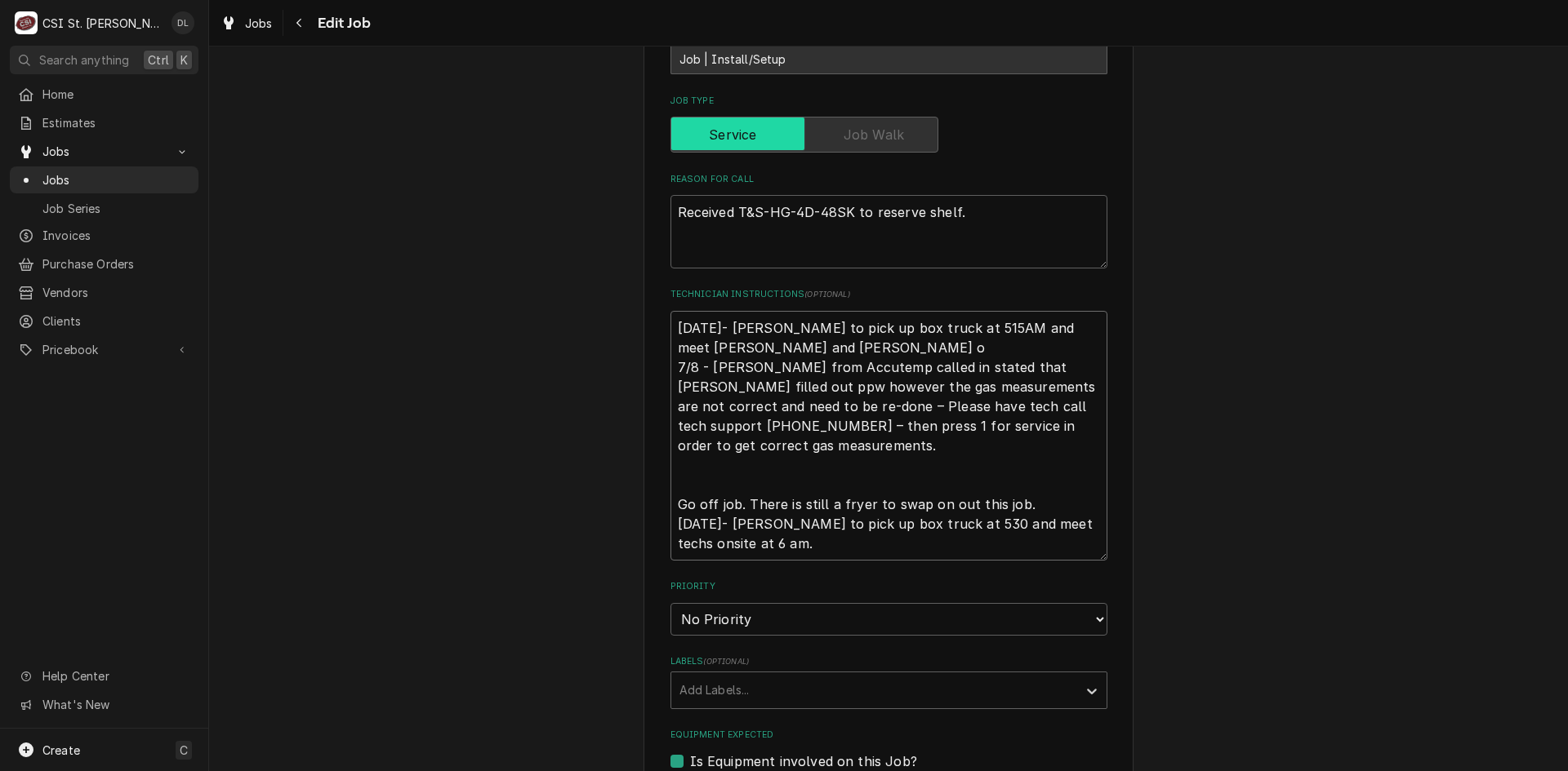
type textarea "9/29/25- Mike to pick up box truck at 515AM and meet Steve and Jeff on 7/8 - Ke…"
type textarea "x"
type textarea "9/29/25- Mike to pick up box truck at 515AM and meet Steve and Jeff ons 7/8 - K…"
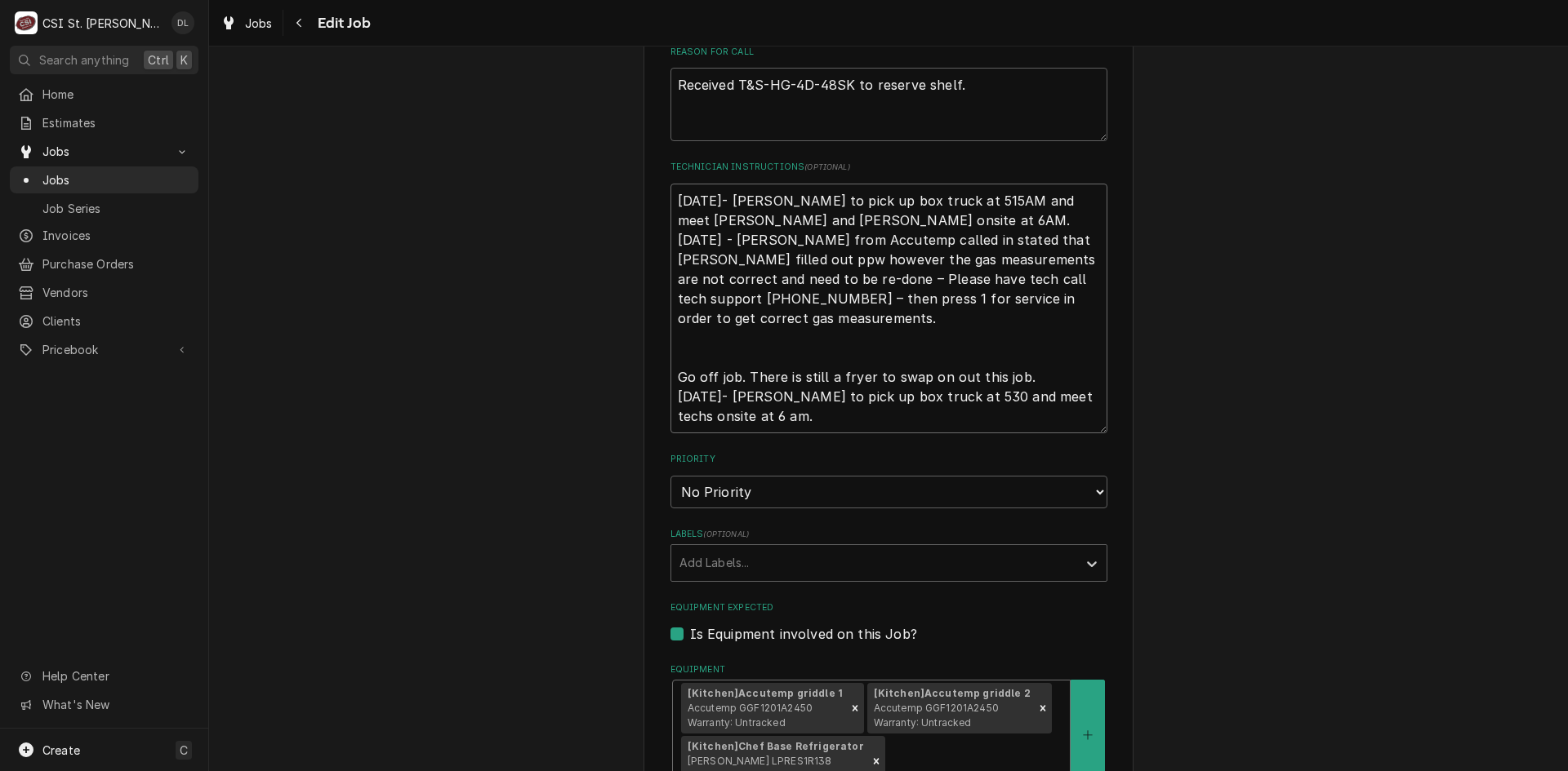
scroll to position [811, 0]
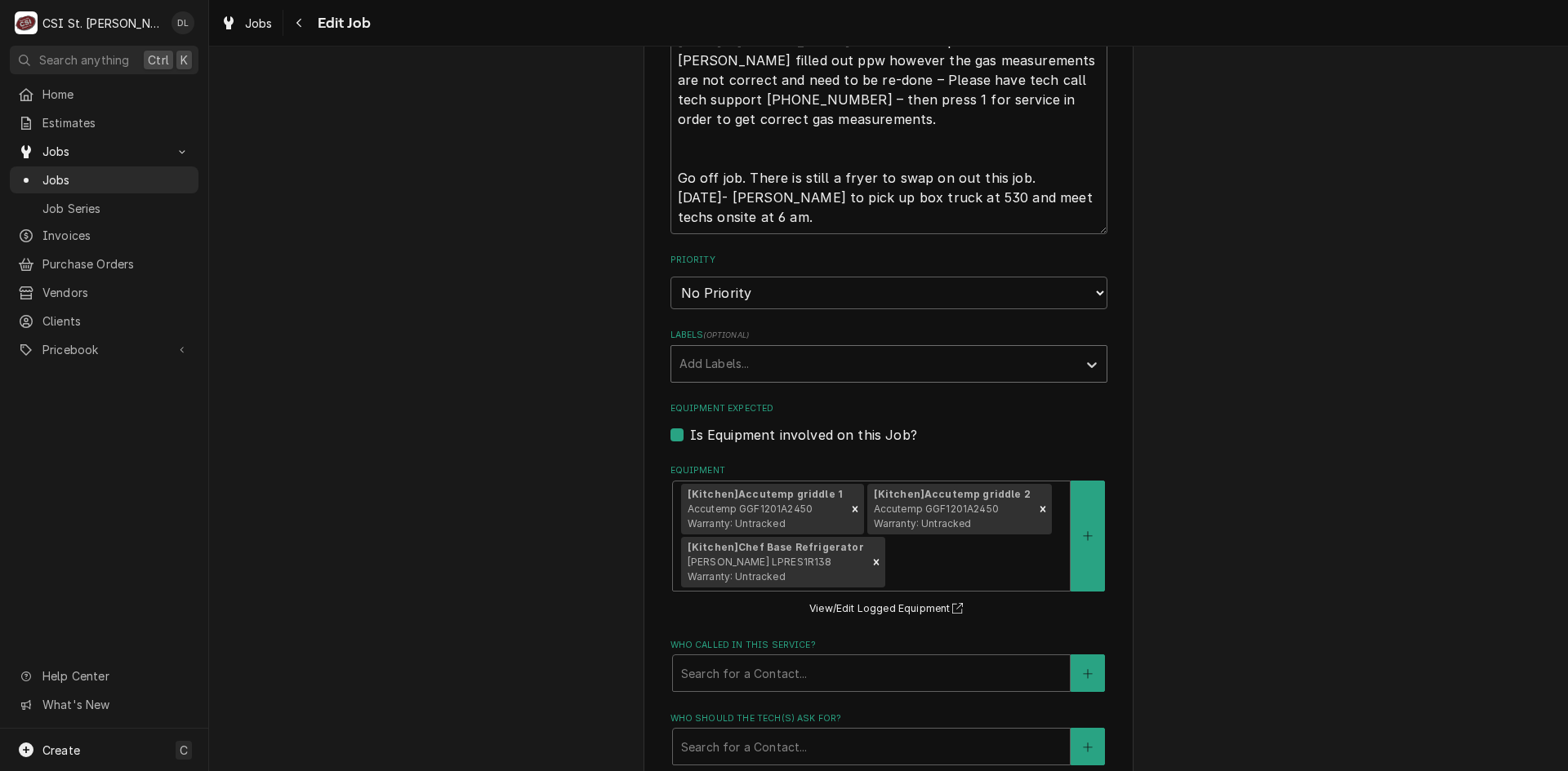
click at [991, 353] on div "Labels" at bounding box center [874, 364] width 389 height 29
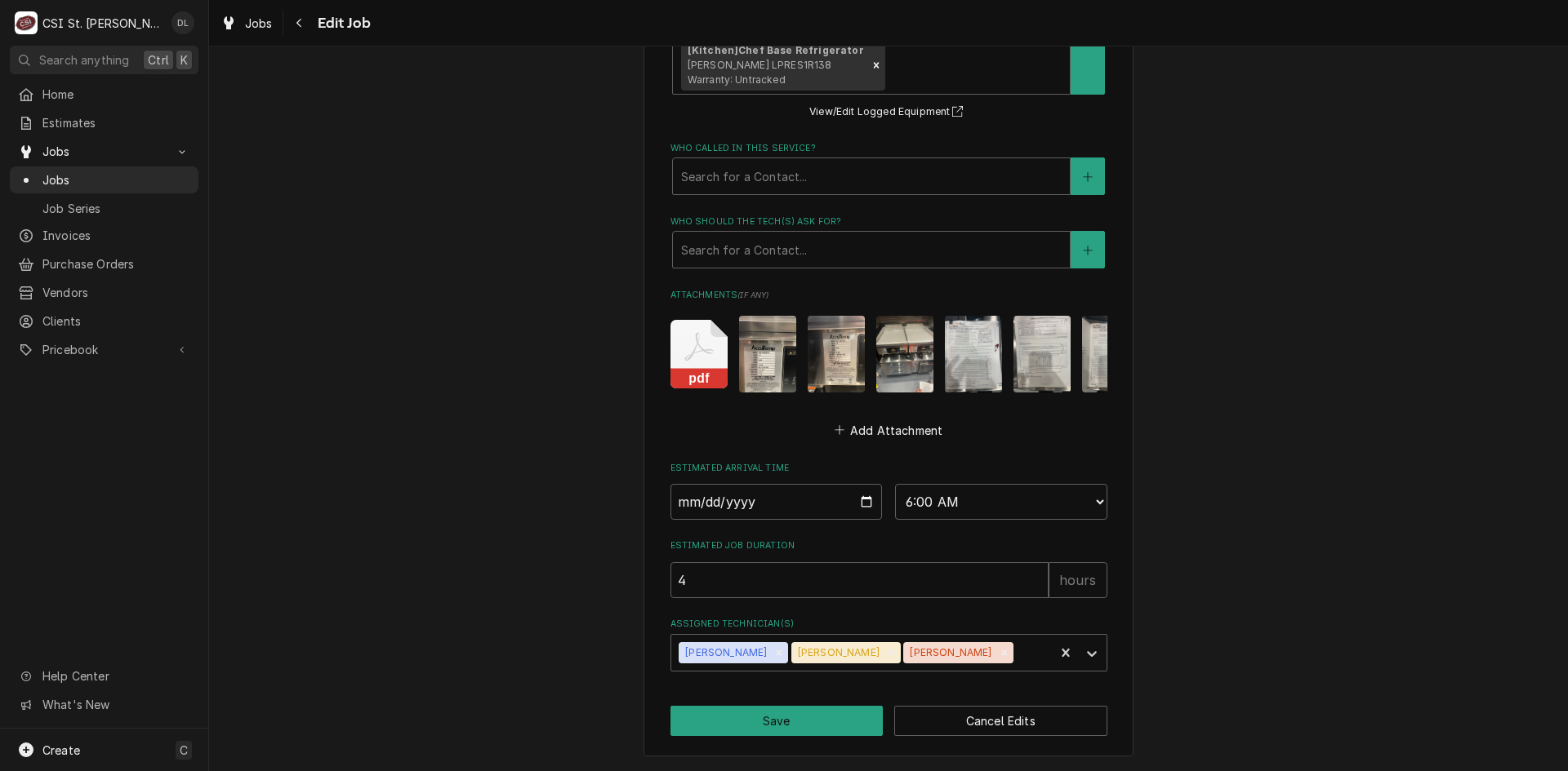
scroll to position [1319, 0]
click at [796, 723] on button "Save" at bounding box center [777, 721] width 213 height 30
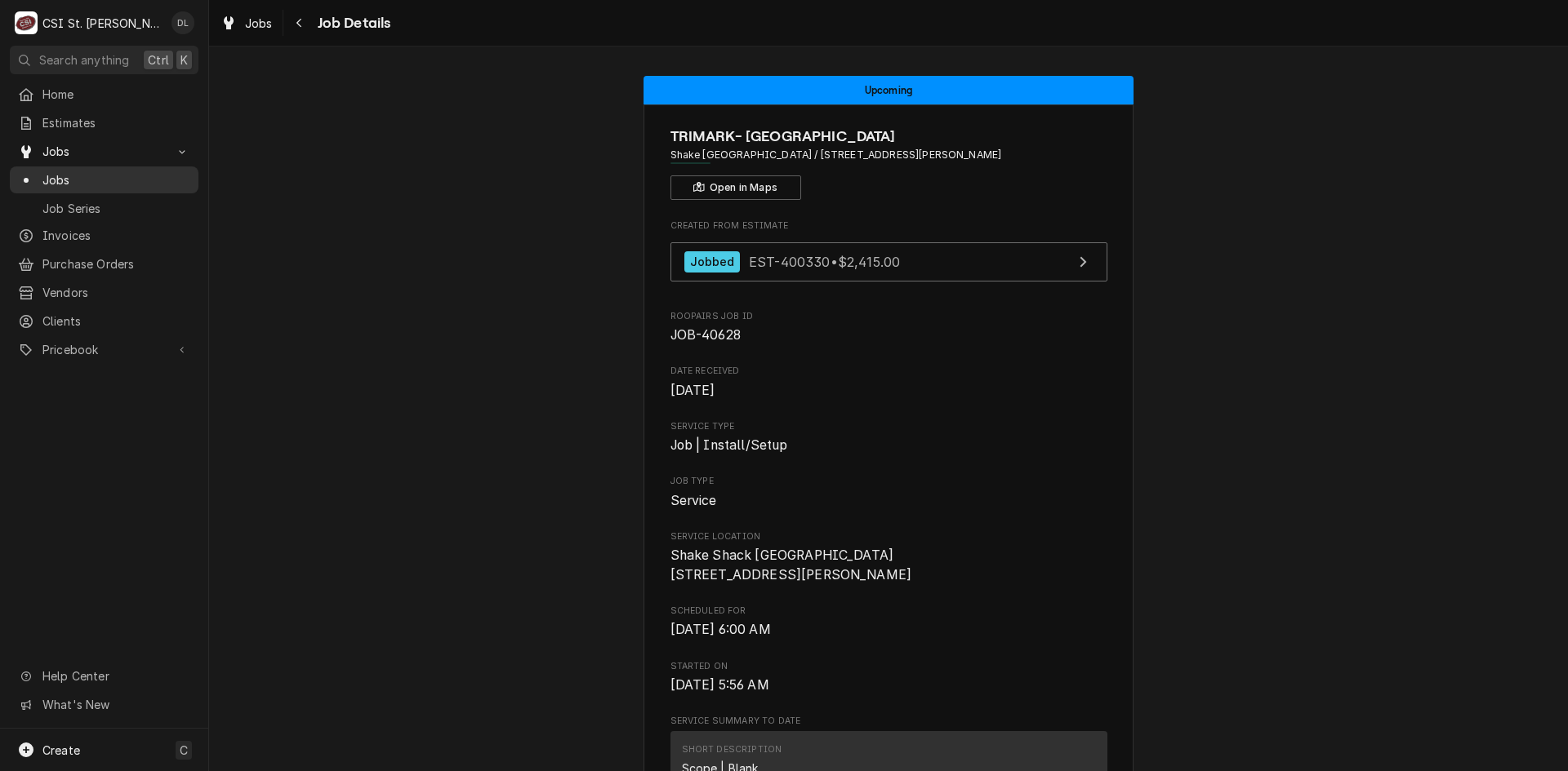
click at [97, 179] on span "Jobs" at bounding box center [116, 180] width 148 height 17
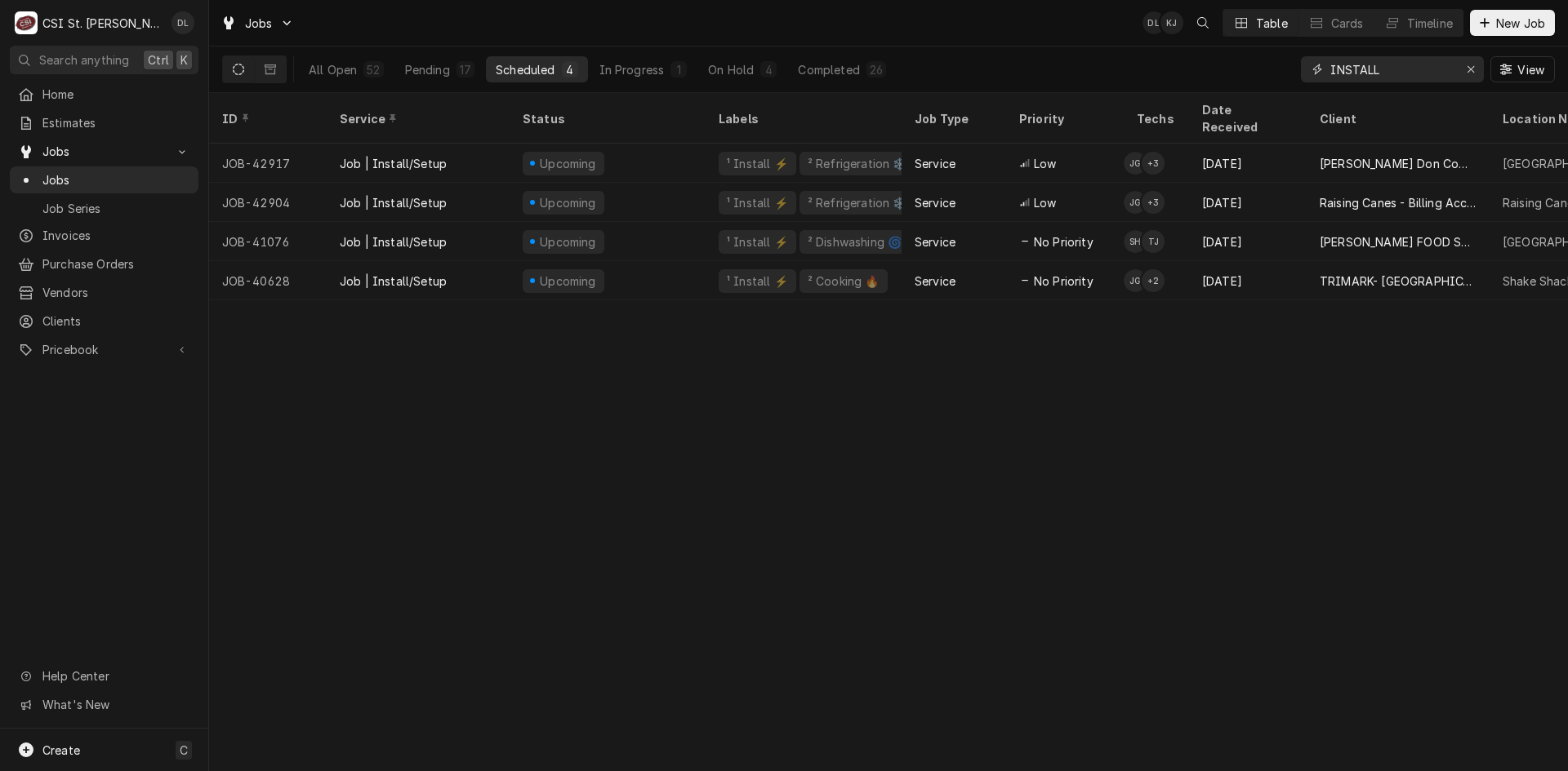
click at [1478, 68] on button "Erase input" at bounding box center [1471, 69] width 26 height 26
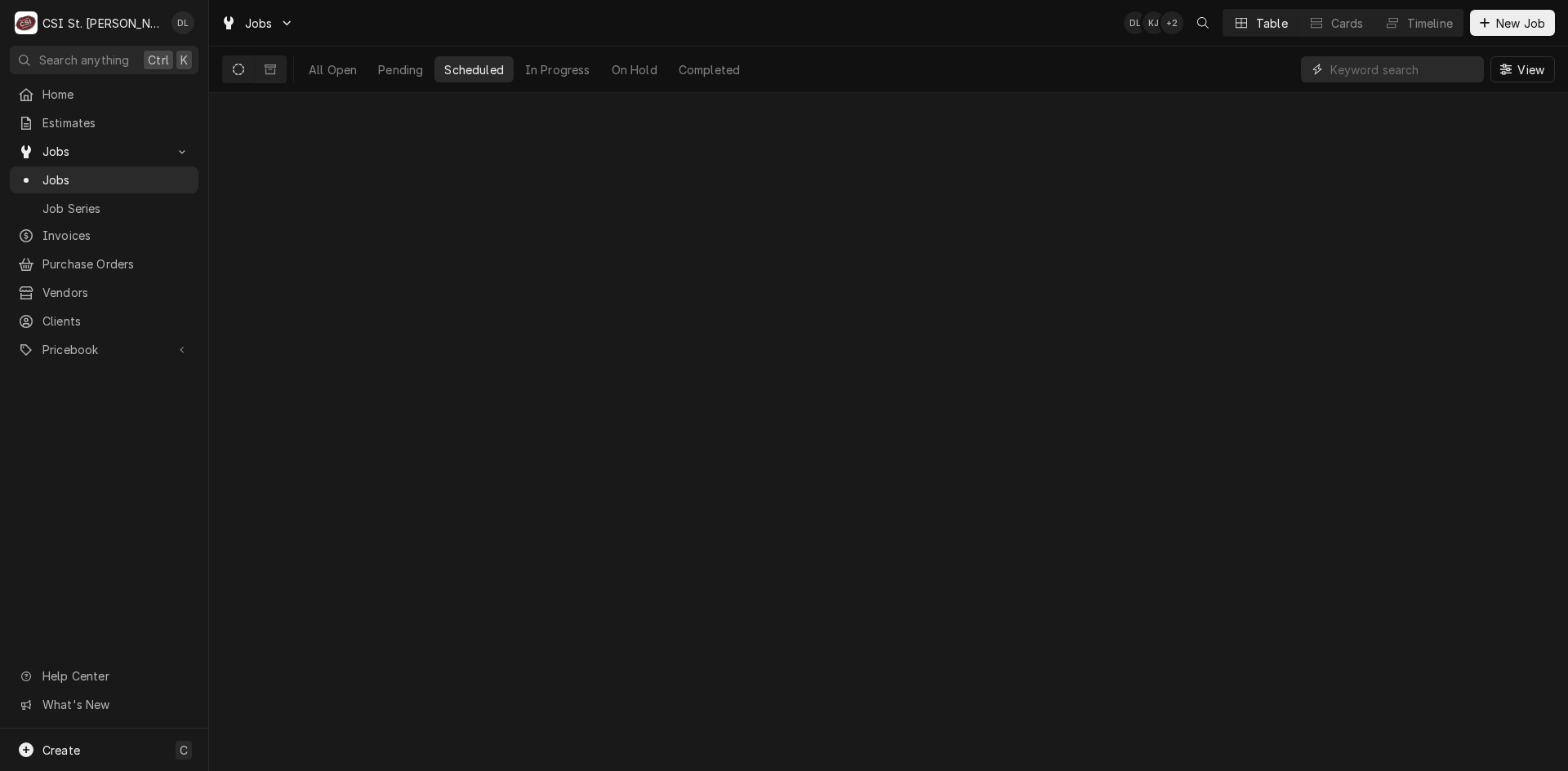
click at [1442, 69] on input "Dynamic Content Wrapper" at bounding box center [1403, 69] width 146 height 26
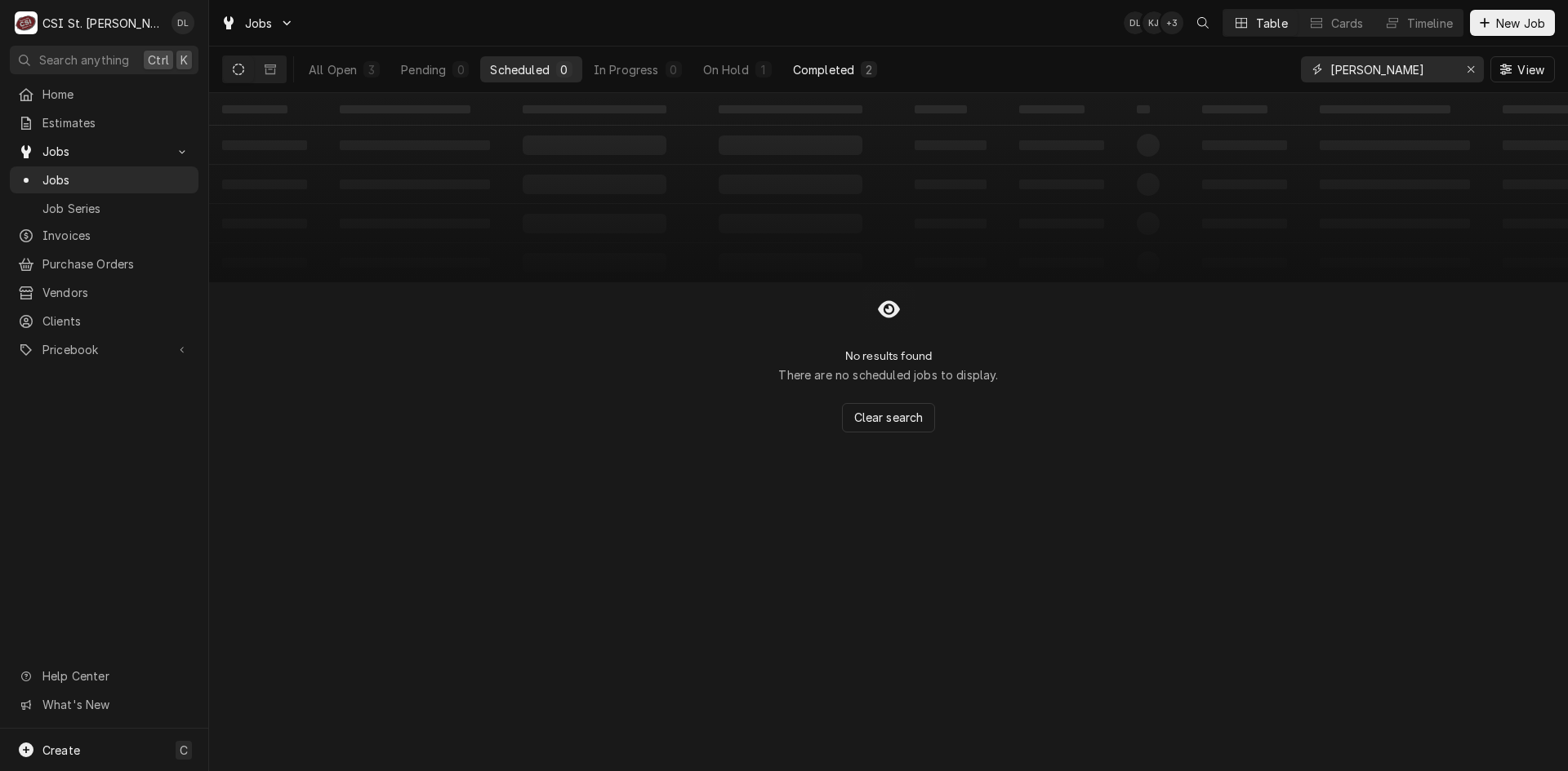
type input "[PERSON_NAME]"
click at [810, 68] on div "Completed" at bounding box center [823, 70] width 62 height 17
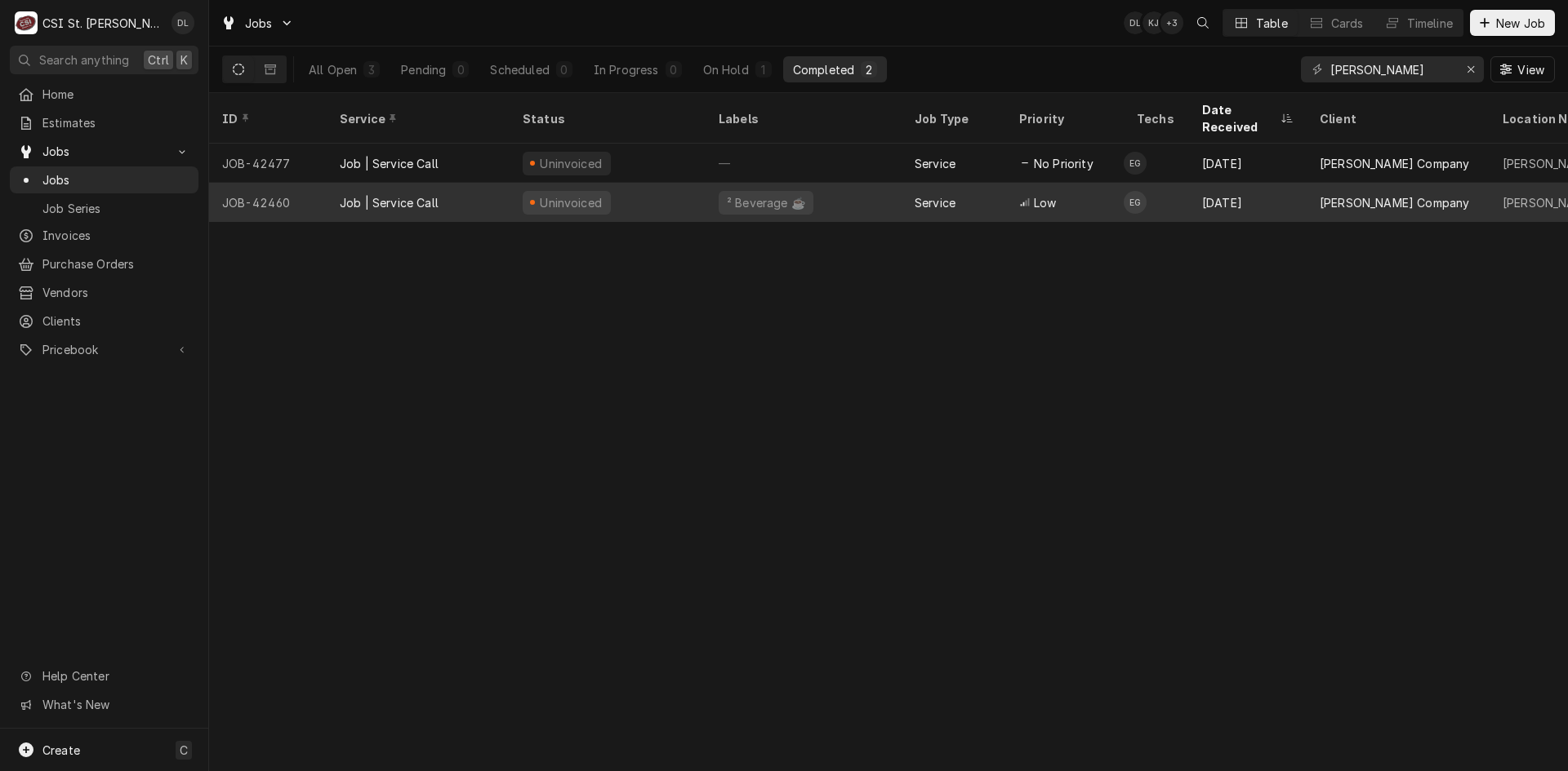
click at [1042, 194] on span "Low" at bounding box center [1044, 203] width 22 height 17
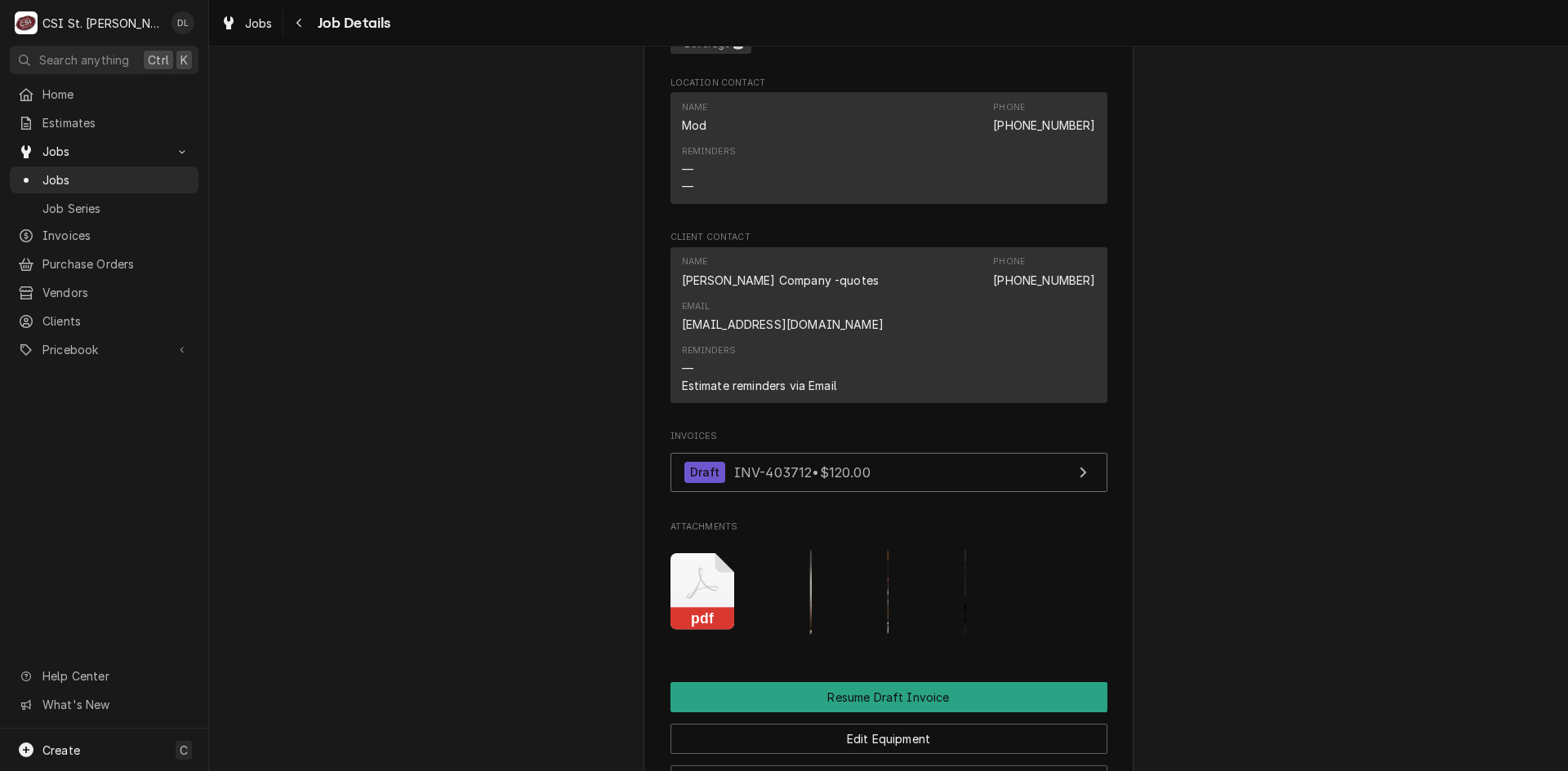
scroll to position [1469, 0]
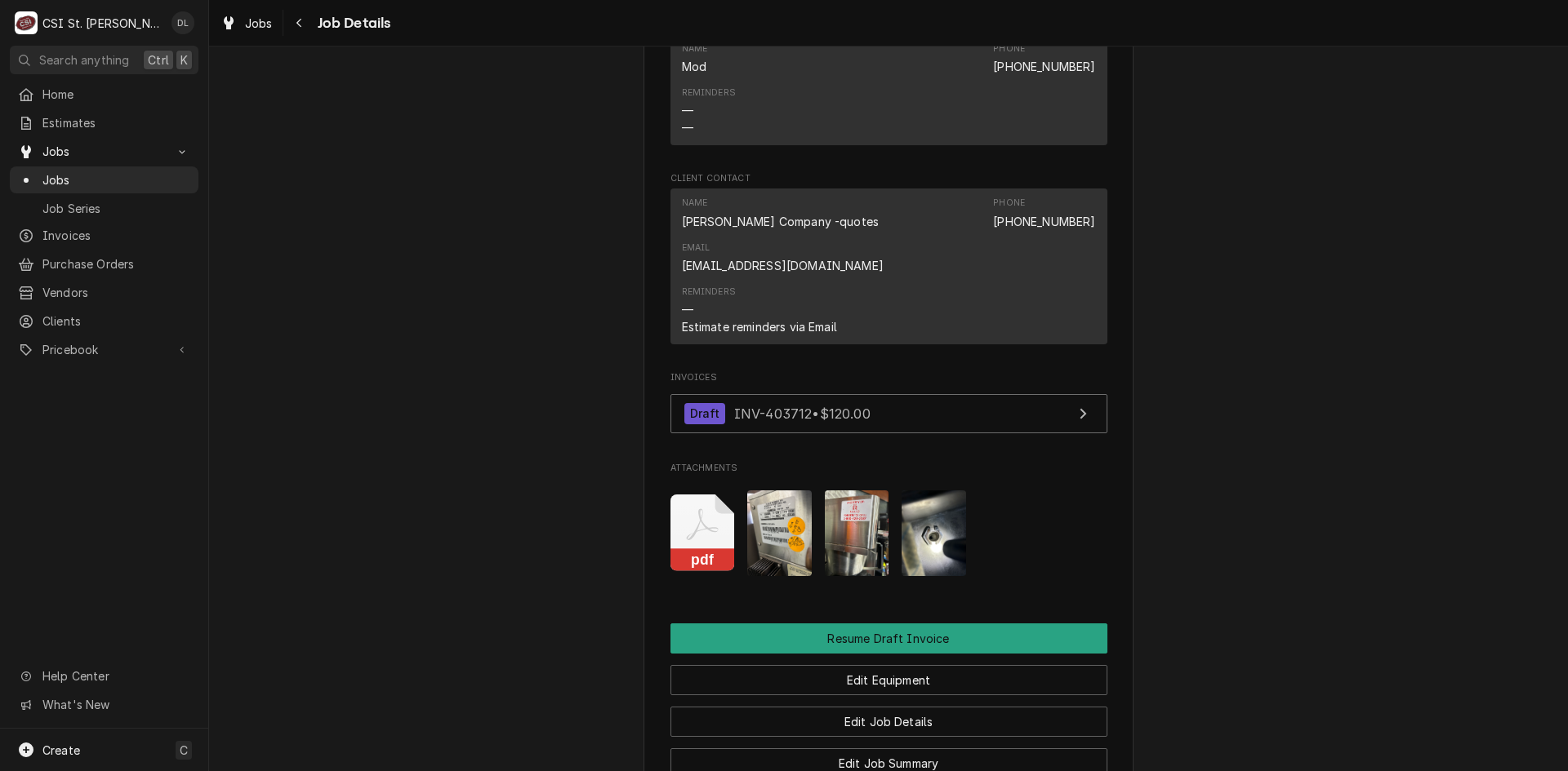
click at [786, 490] on img "Attachments" at bounding box center [779, 533] width 64 height 86
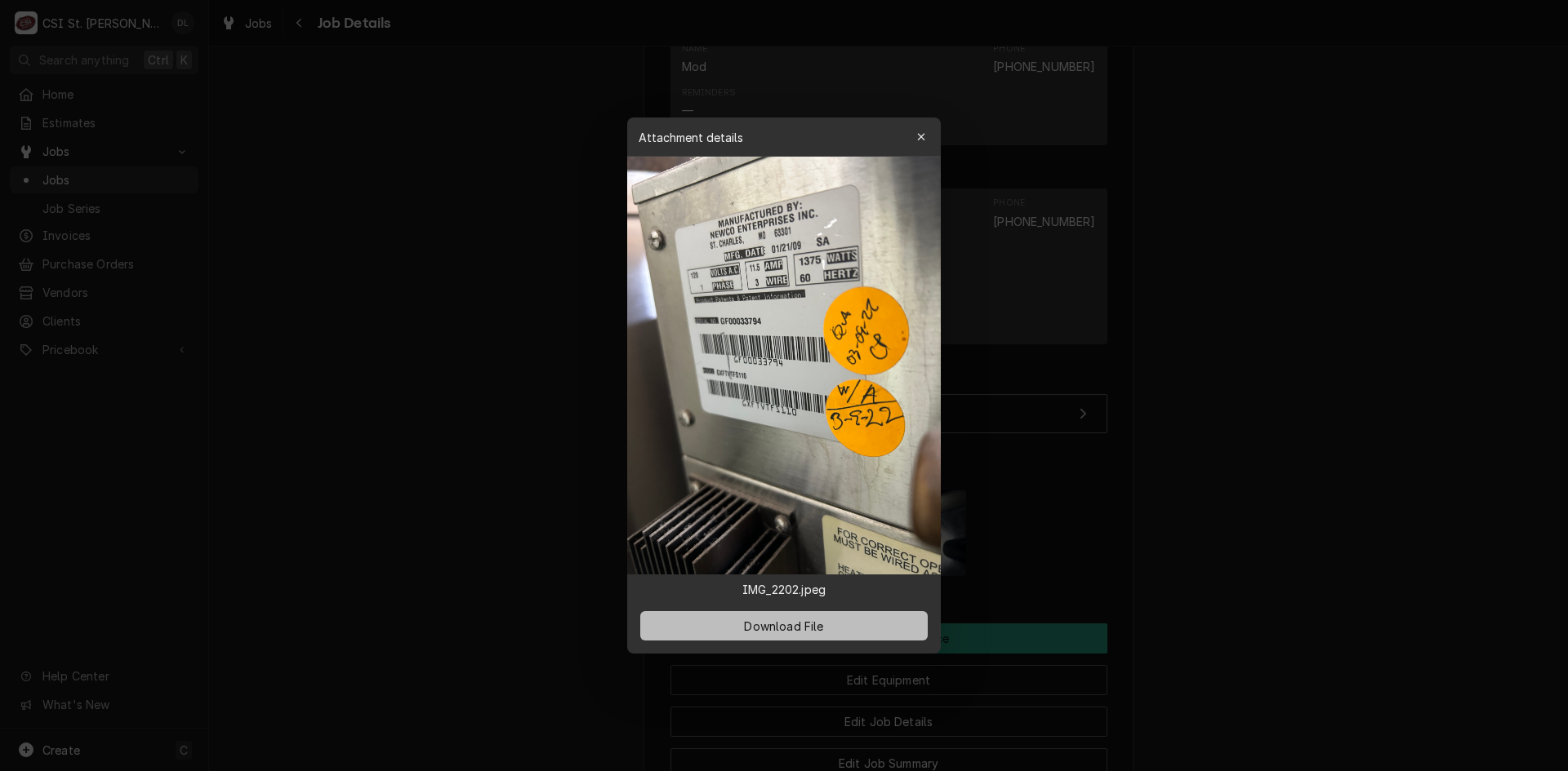
click at [800, 621] on span "Download File" at bounding box center [783, 626] width 86 height 17
click at [913, 135] on div "button" at bounding box center [921, 137] width 16 height 16
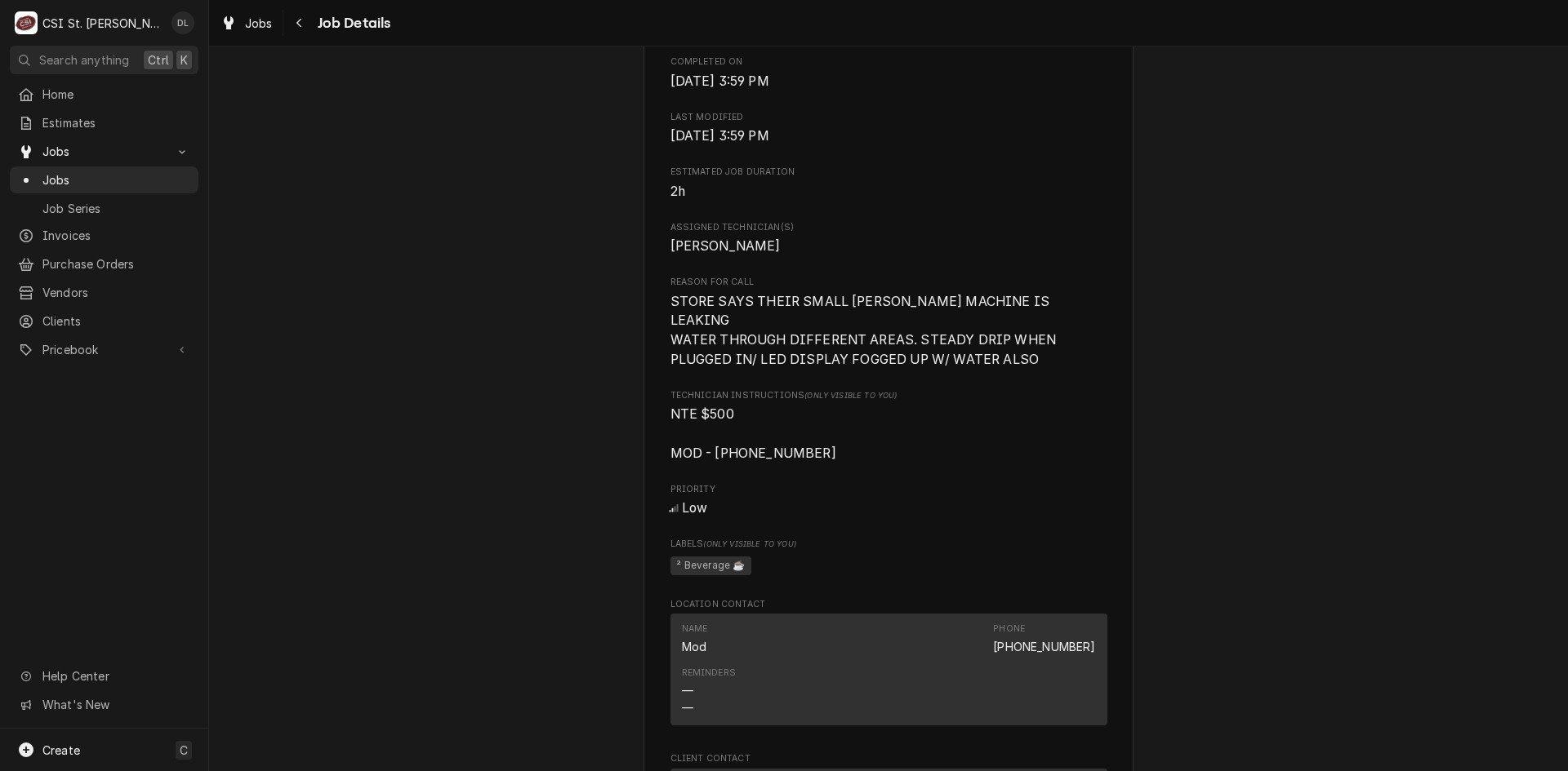
scroll to position [897, 0]
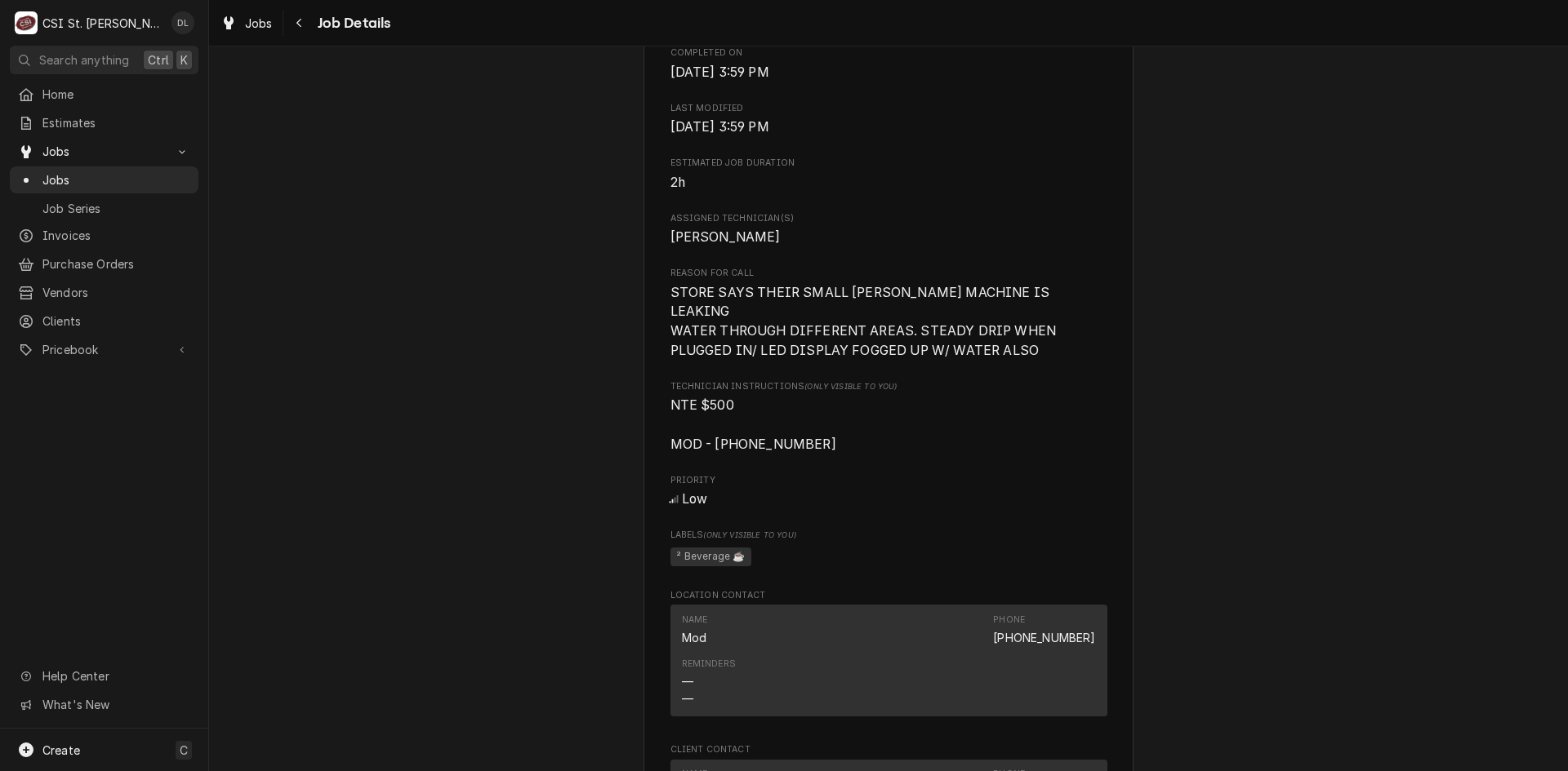
click at [504, 481] on div "Completed and Uninvoiced Vivian Company McKittrick BP #170 Herman / 1385 Highwa…" at bounding box center [888, 359] width 1359 height 2386
click at [81, 148] on span "Jobs" at bounding box center [104, 152] width 123 height 17
click at [84, 152] on span "Jobs" at bounding box center [104, 152] width 123 height 17
click at [82, 172] on span "Jobs" at bounding box center [116, 180] width 148 height 17
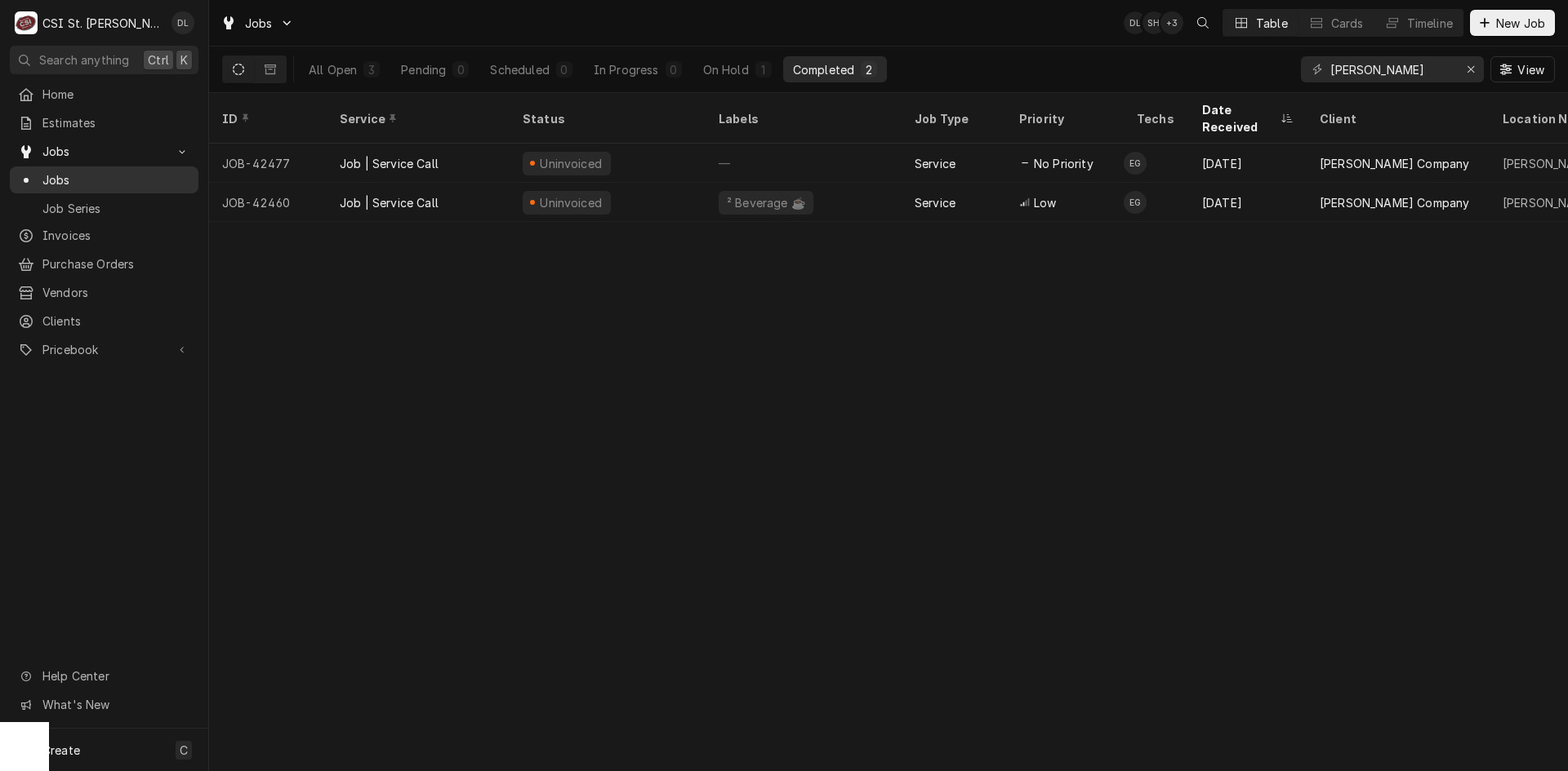
click at [70, 172] on span "Jobs" at bounding box center [116, 180] width 148 height 17
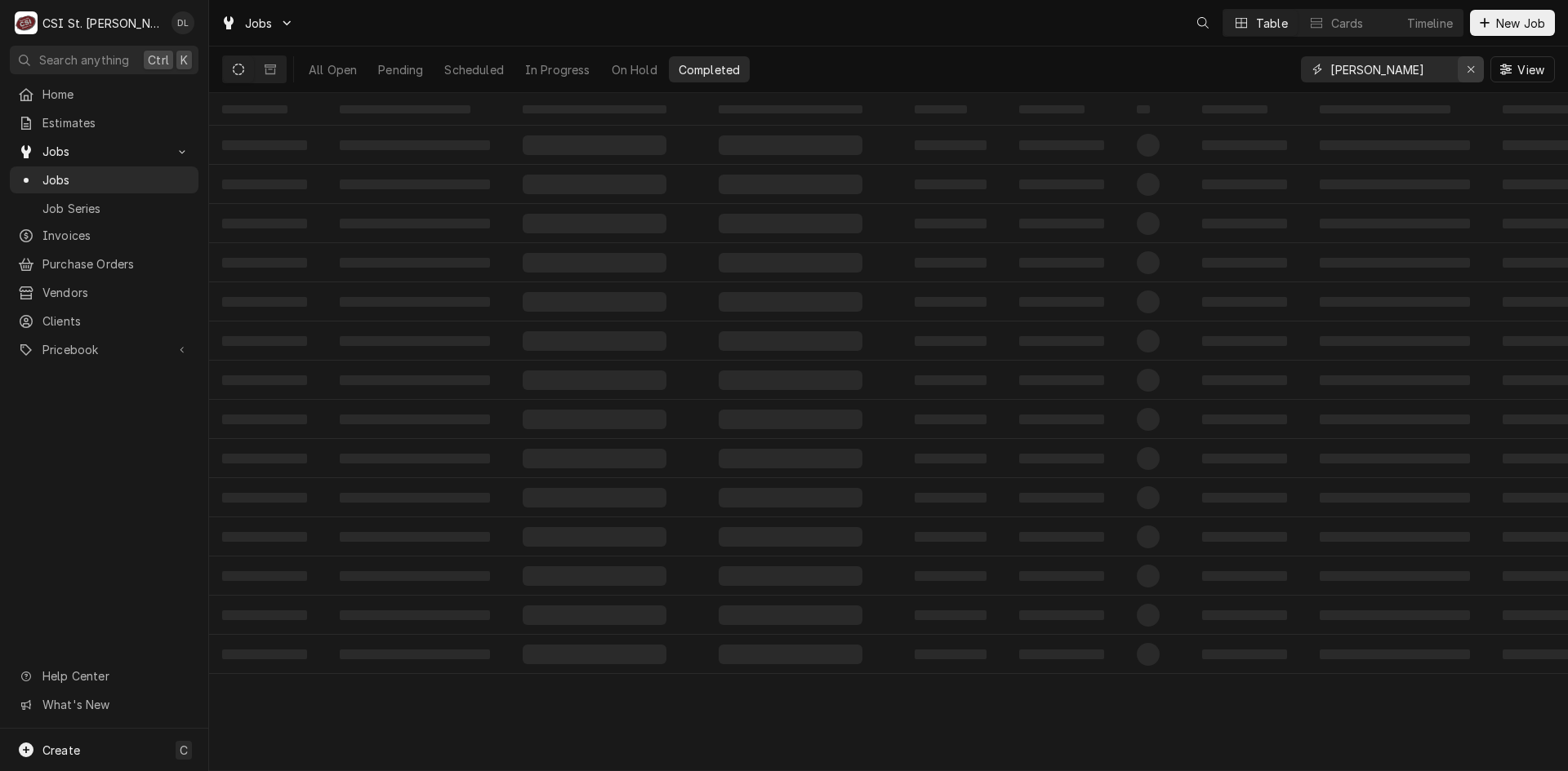
click at [1467, 66] on icon "Erase input" at bounding box center [1471, 68] width 9 height 11
click at [1409, 75] on input "Dynamic Content Wrapper" at bounding box center [1407, 69] width 153 height 26
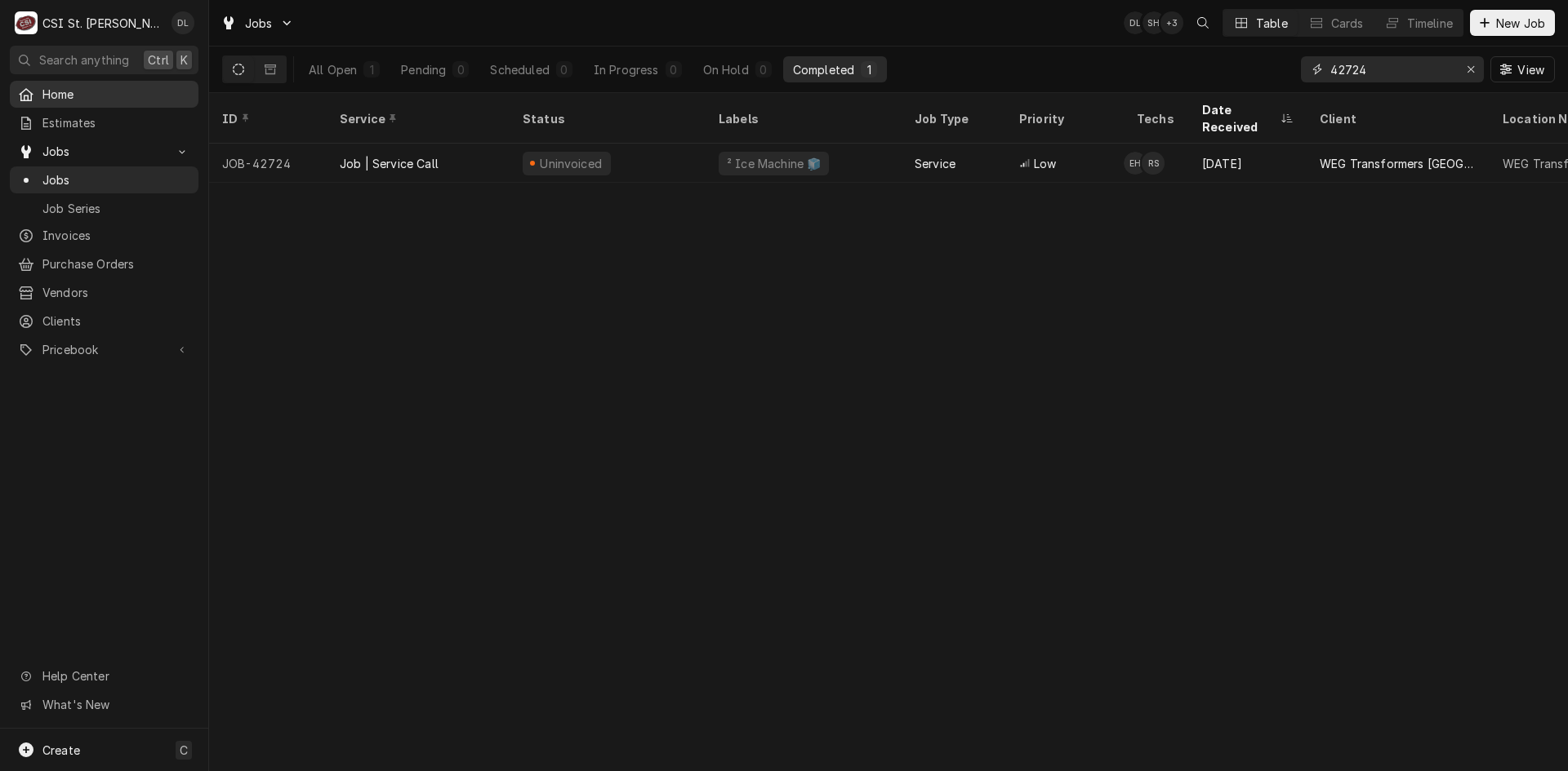
type input "42724"
click at [778, 651] on div "ID Service Status Labels Job Type Priority Techs Date Received Client Location …" at bounding box center [888, 431] width 1359 height 678
click at [595, 363] on div "ID Service Status Labels Job Type Priority Techs Date Received Client Location …" at bounding box center [888, 431] width 1359 height 678
